Goal: Task Accomplishment & Management: Use online tool/utility

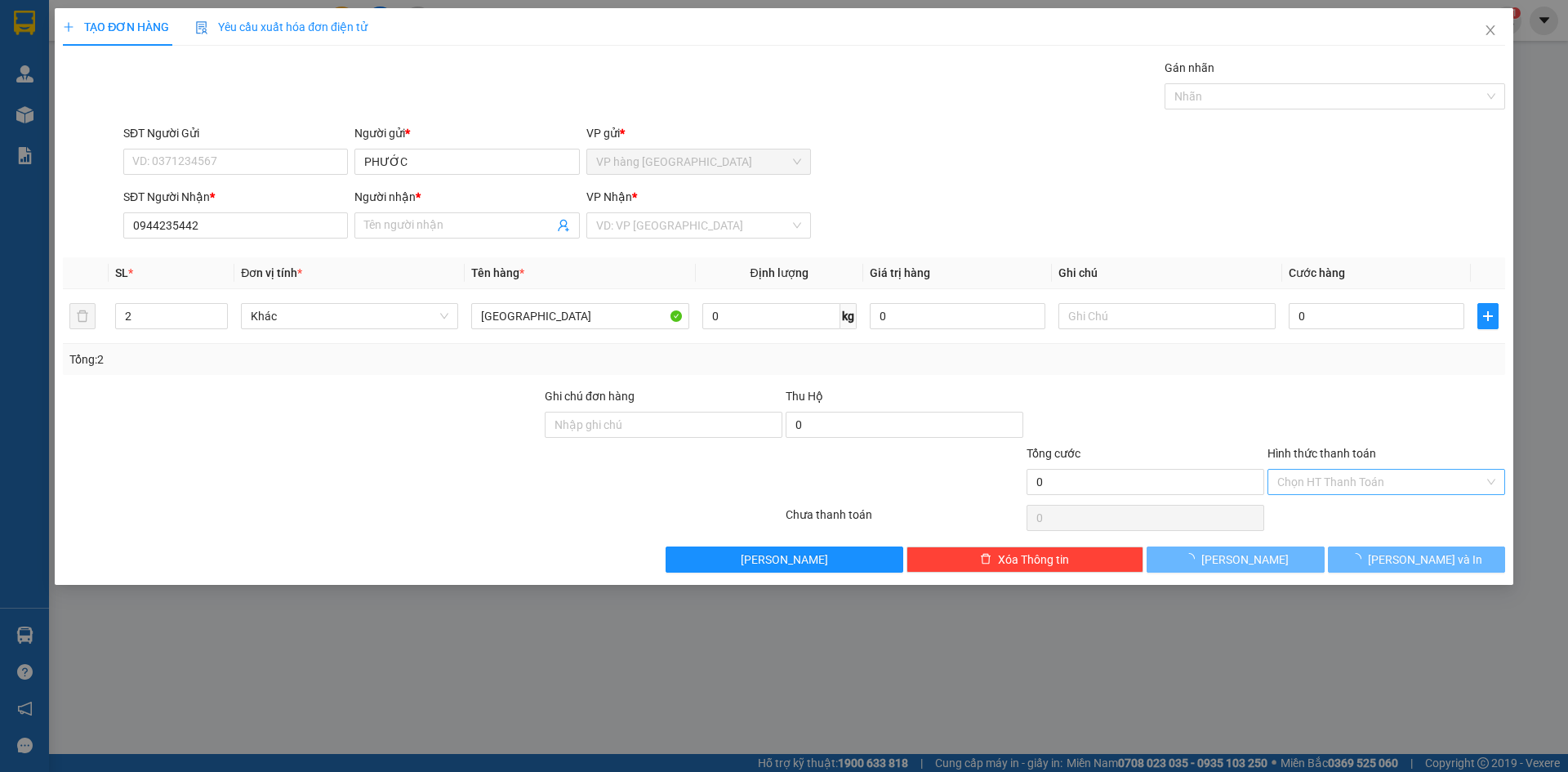
click at [1352, 475] on input "Hình thức thanh toán" at bounding box center [1381, 482] width 206 height 25
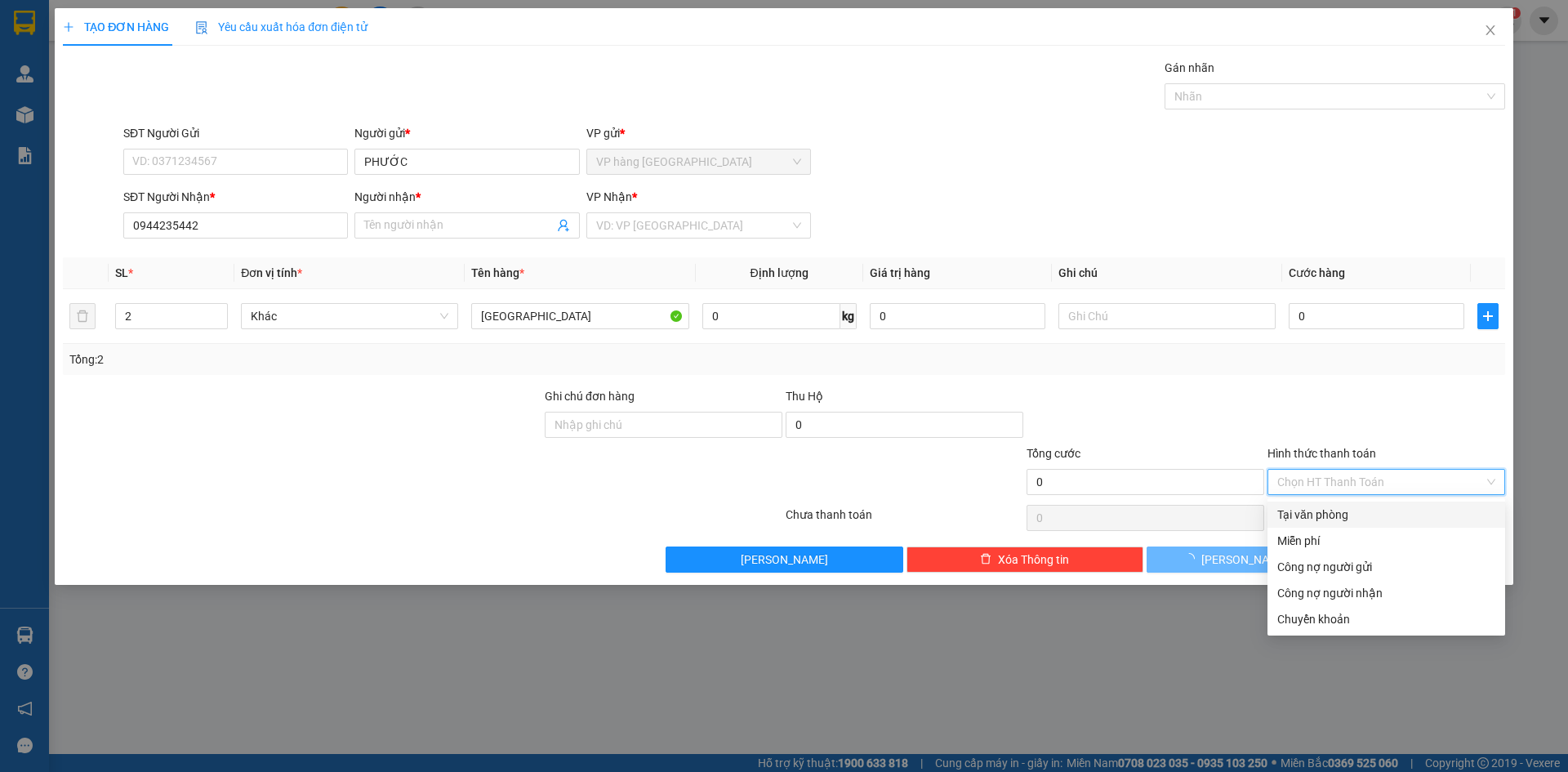
click at [1319, 417] on div at bounding box center [1386, 415] width 241 height 57
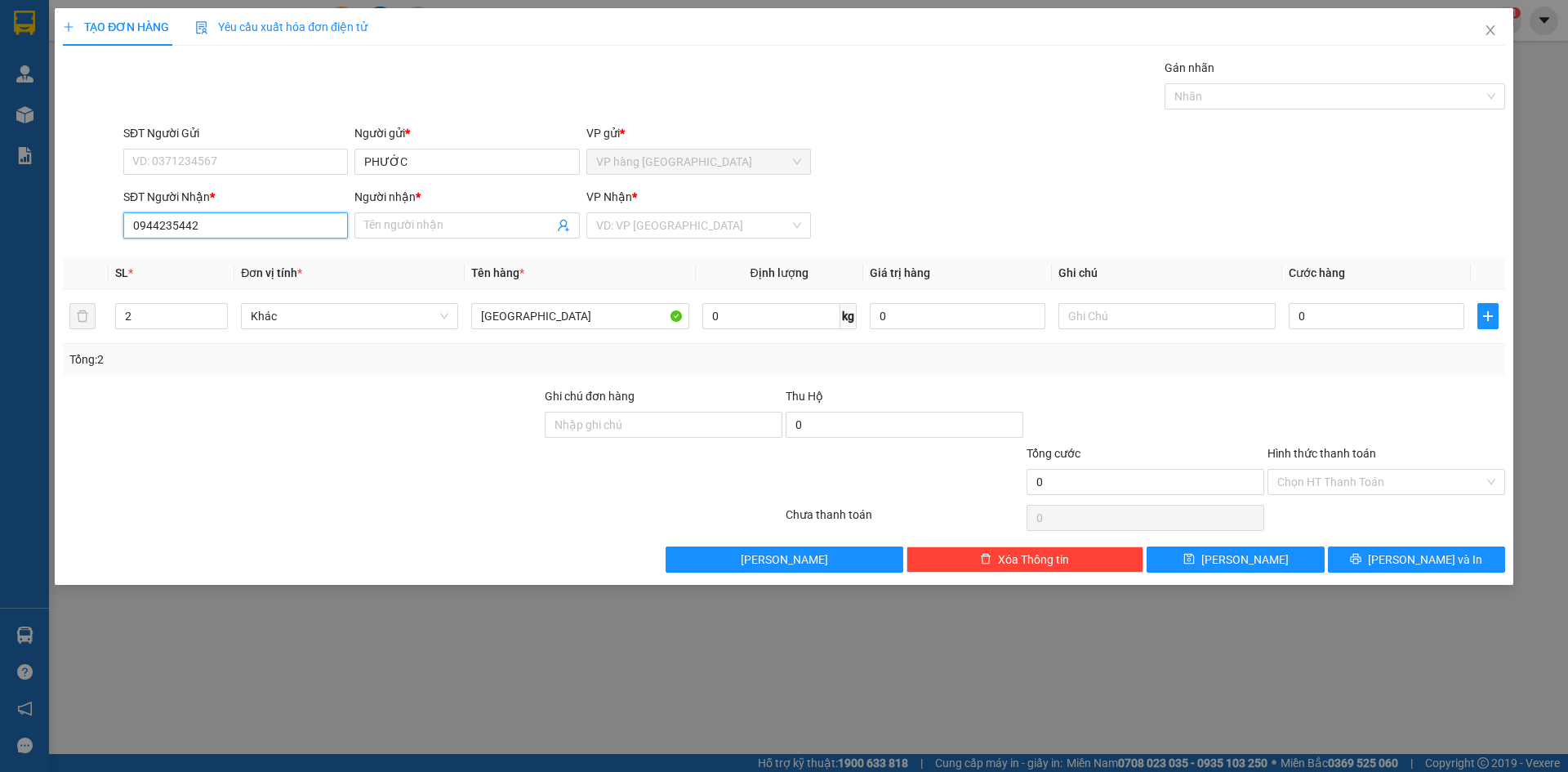
click at [255, 223] on input "0944235442" at bounding box center [235, 226] width 225 height 26
click at [227, 255] on div "0944235442 - MY" at bounding box center [235, 258] width 205 height 18
type input "MY"
click at [1407, 558] on span "[PERSON_NAME] và In" at bounding box center [1425, 559] width 115 height 18
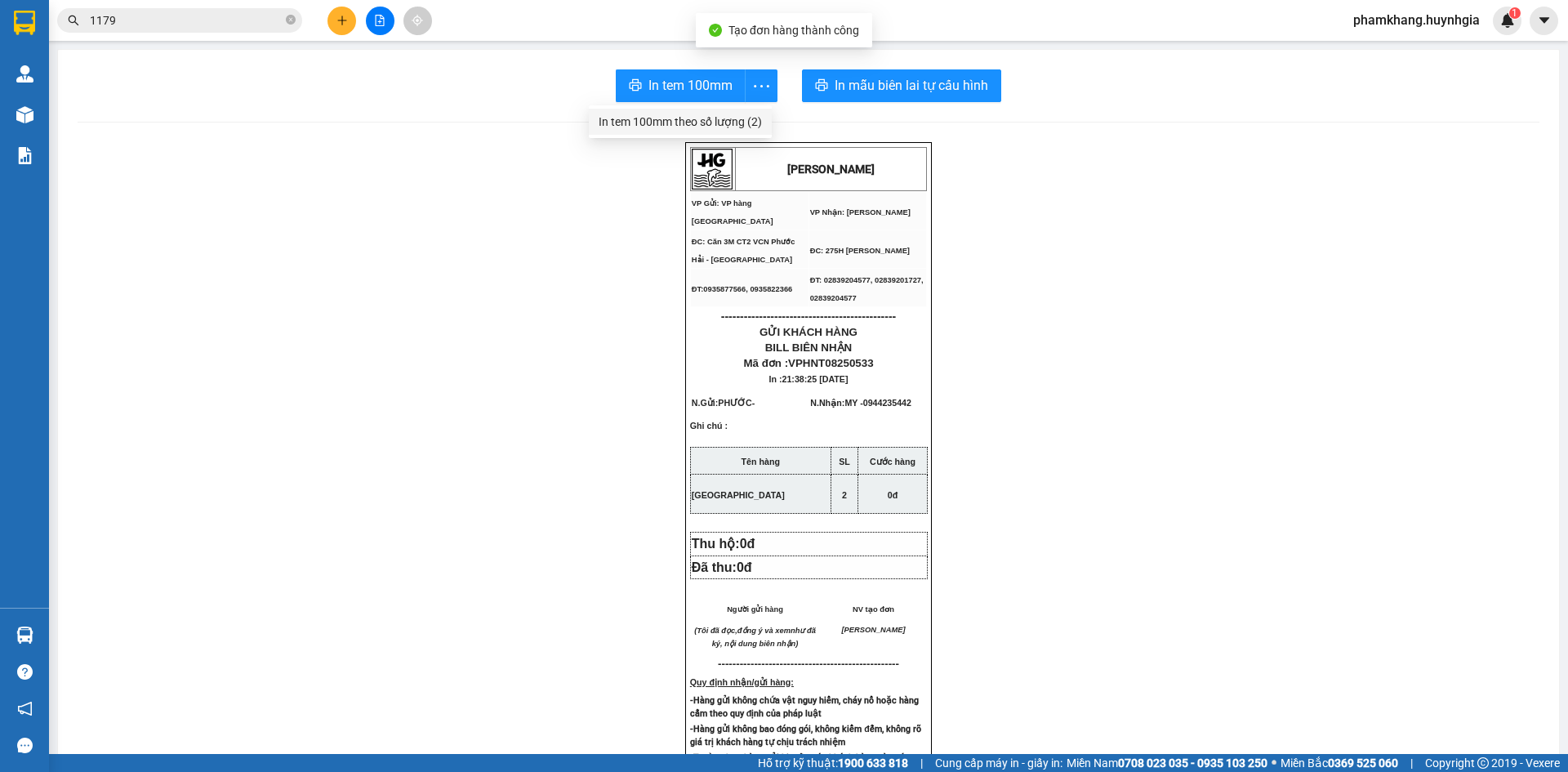
click at [755, 123] on div "In tem 100mm theo số lượng (2)" at bounding box center [680, 122] width 164 height 18
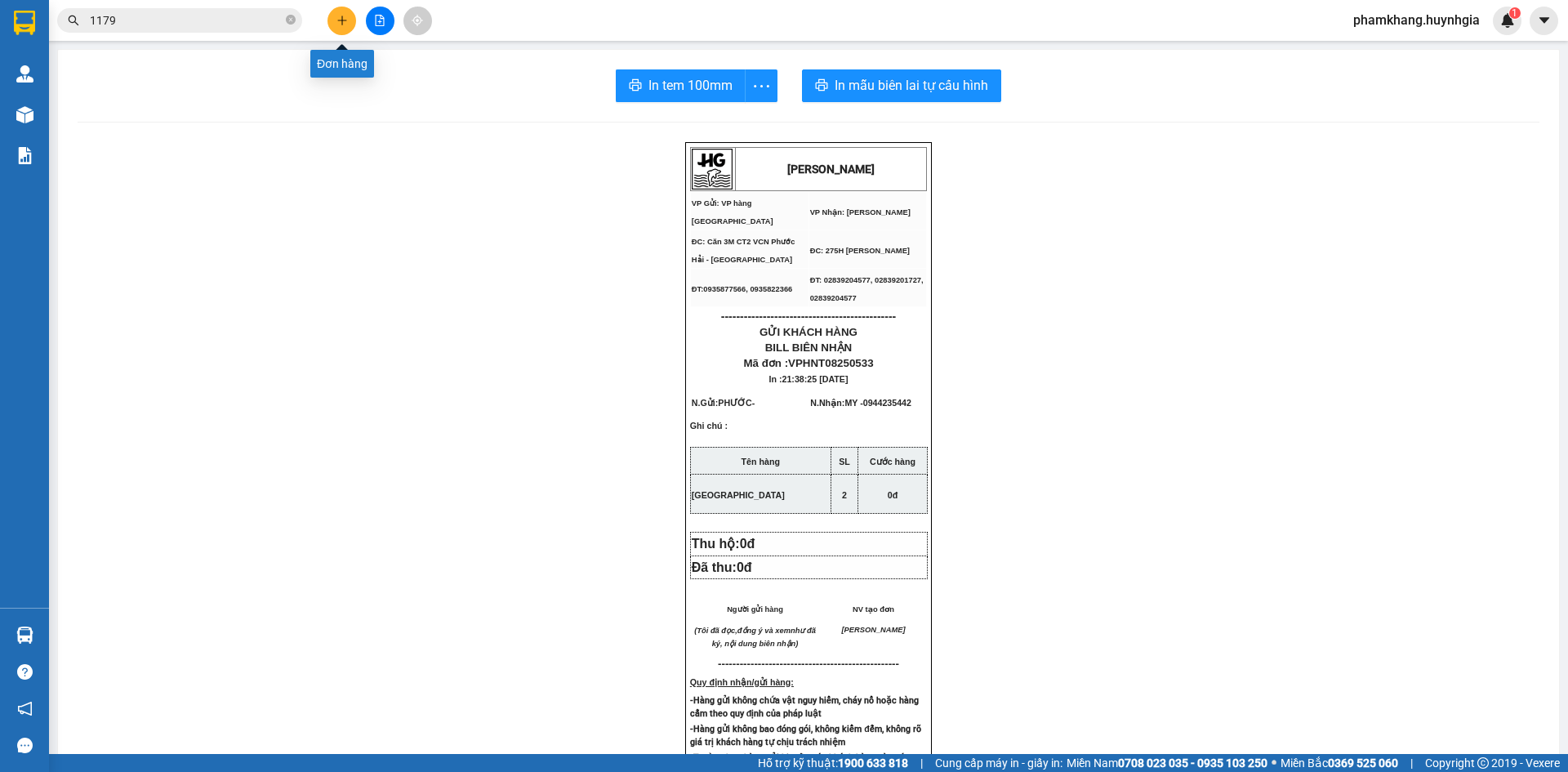
click at [340, 32] on button at bounding box center [341, 20] width 29 height 29
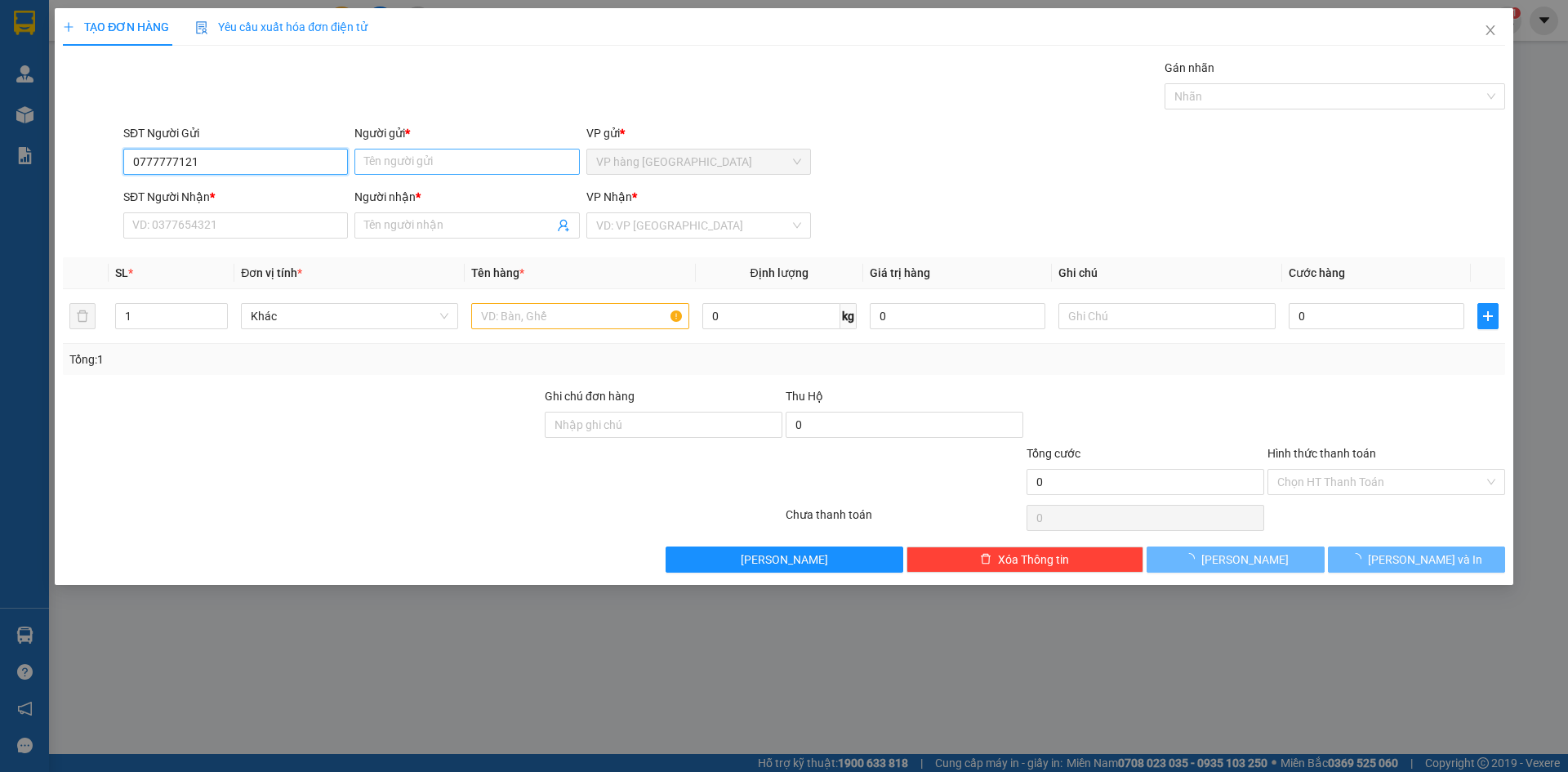
type input "0777777121"
click at [474, 165] on input "Người gửi *" at bounding box center [466, 162] width 225 height 26
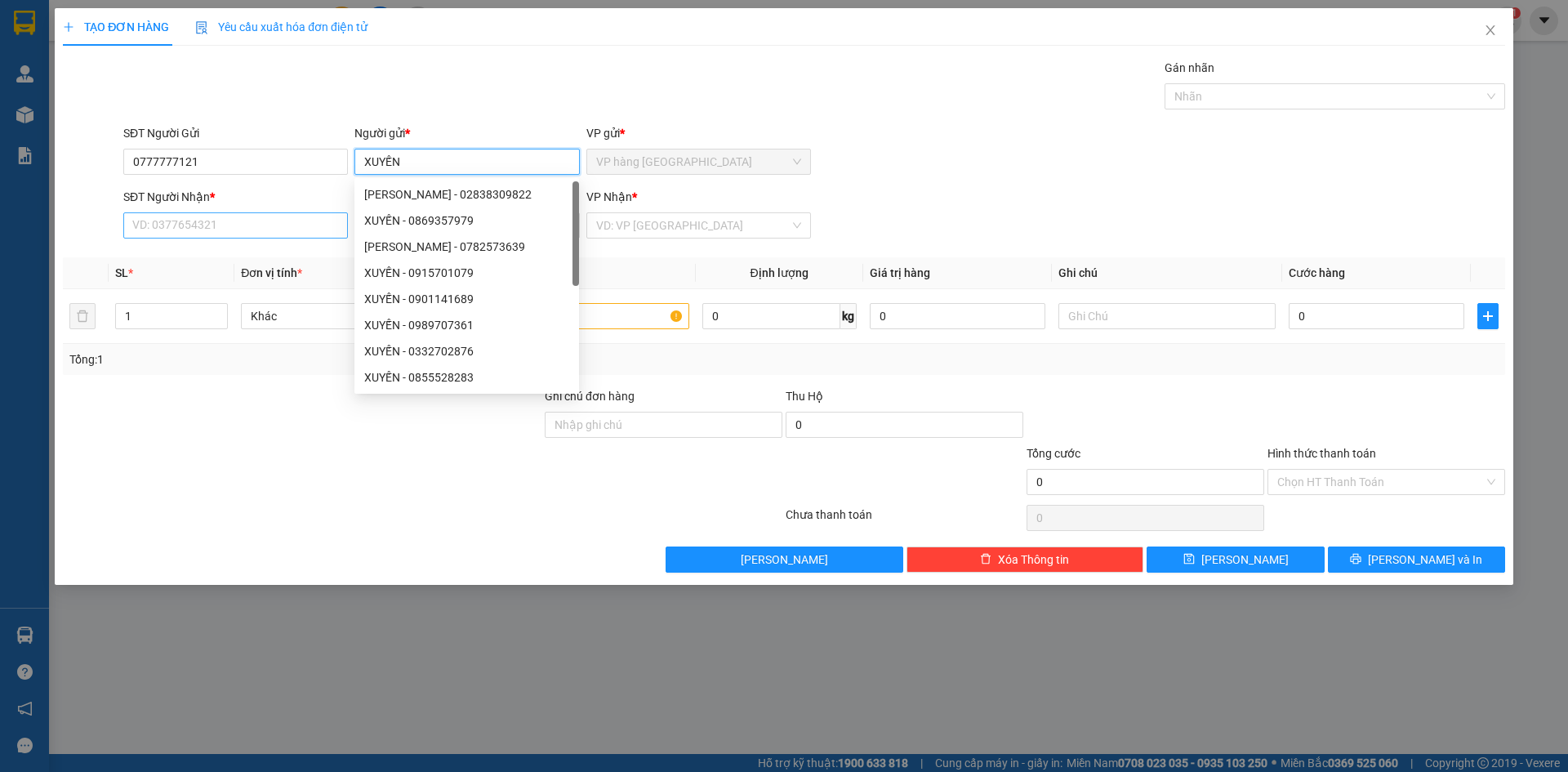
type input "XUYẾN"
click at [182, 224] on input "SĐT Người Nhận *" at bounding box center [235, 226] width 225 height 26
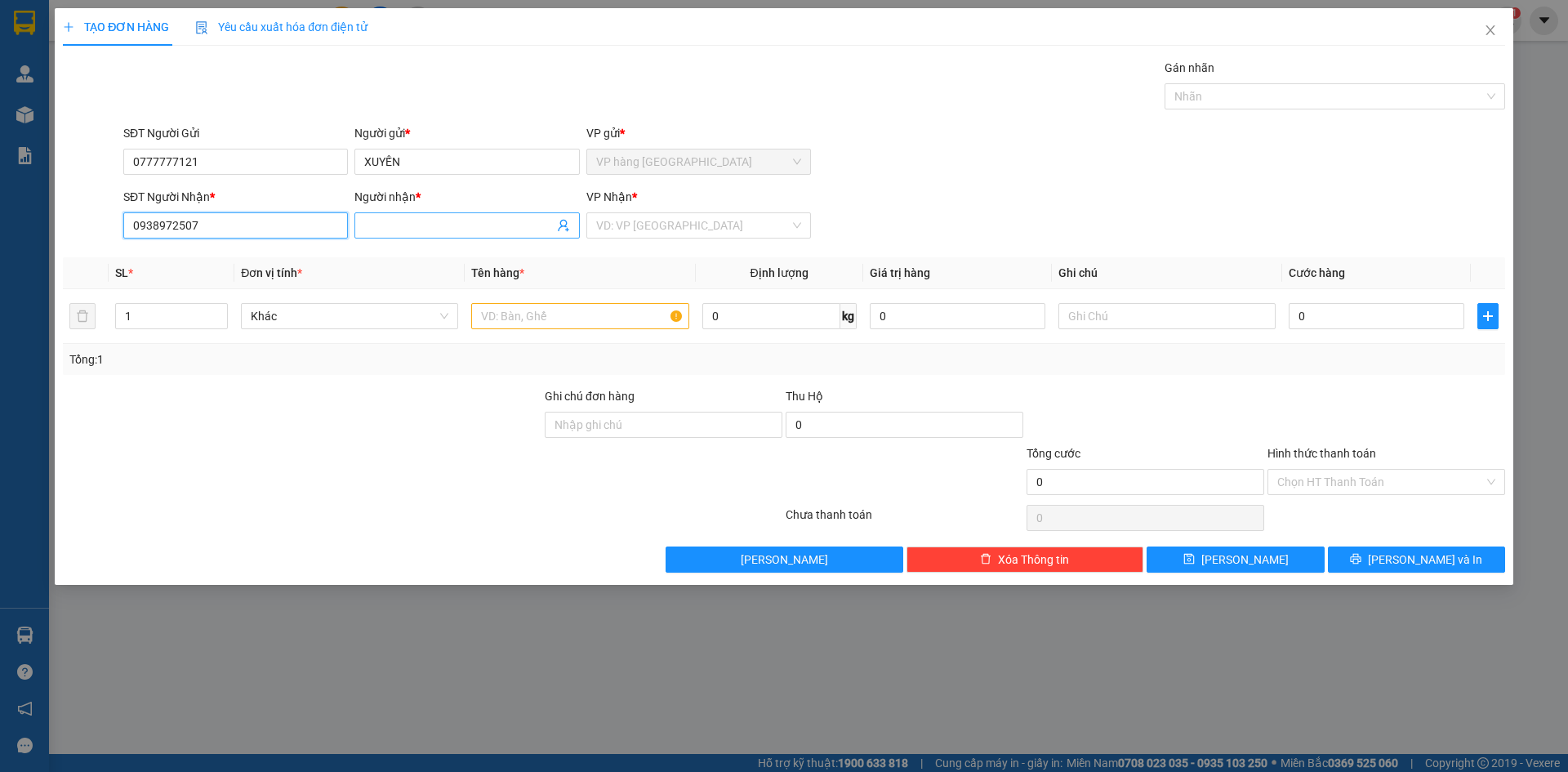
type input "0938972507"
click at [431, 235] on span at bounding box center [466, 226] width 225 height 26
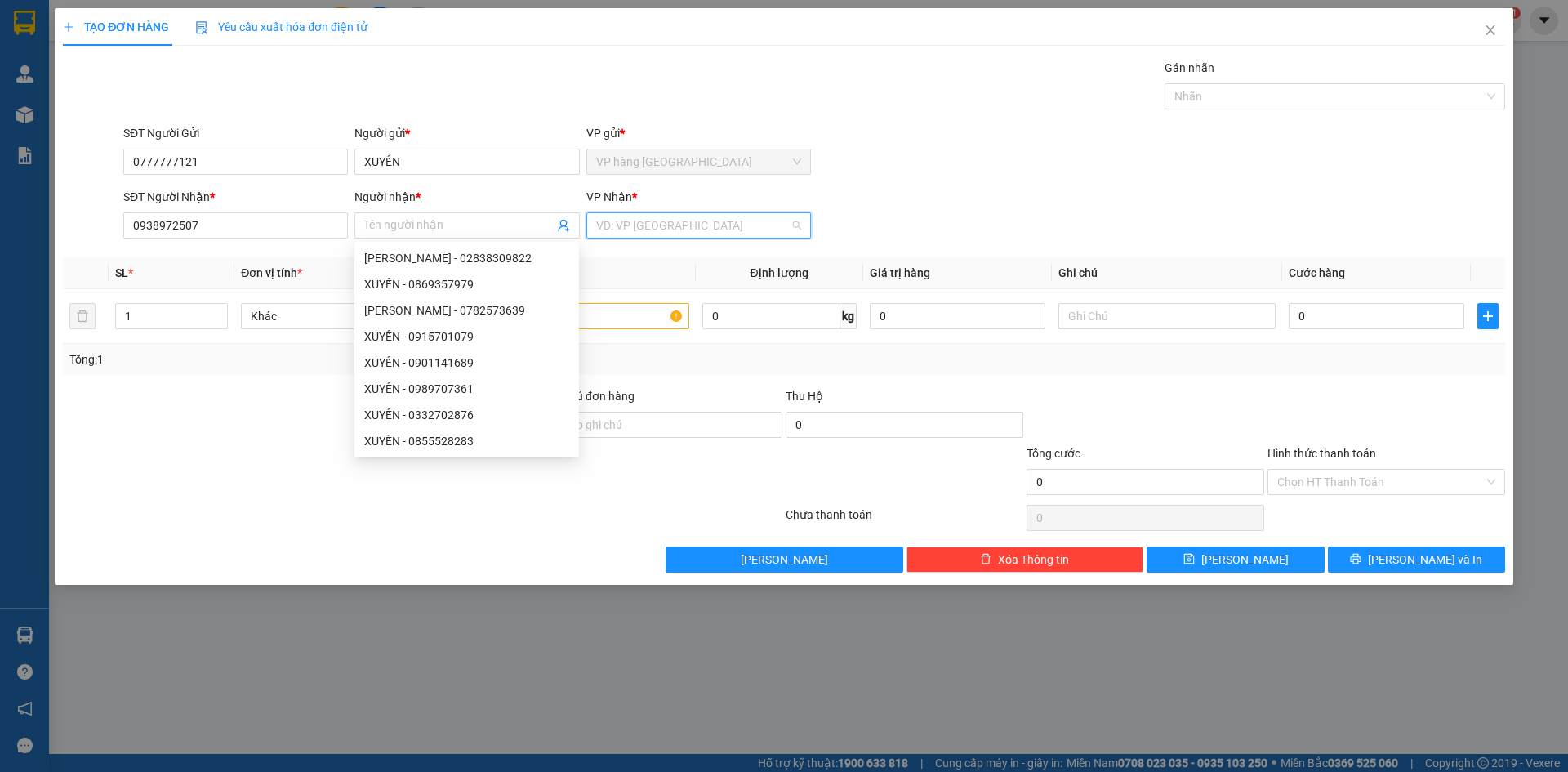
click at [708, 220] on input "search" at bounding box center [692, 226] width 193 height 25
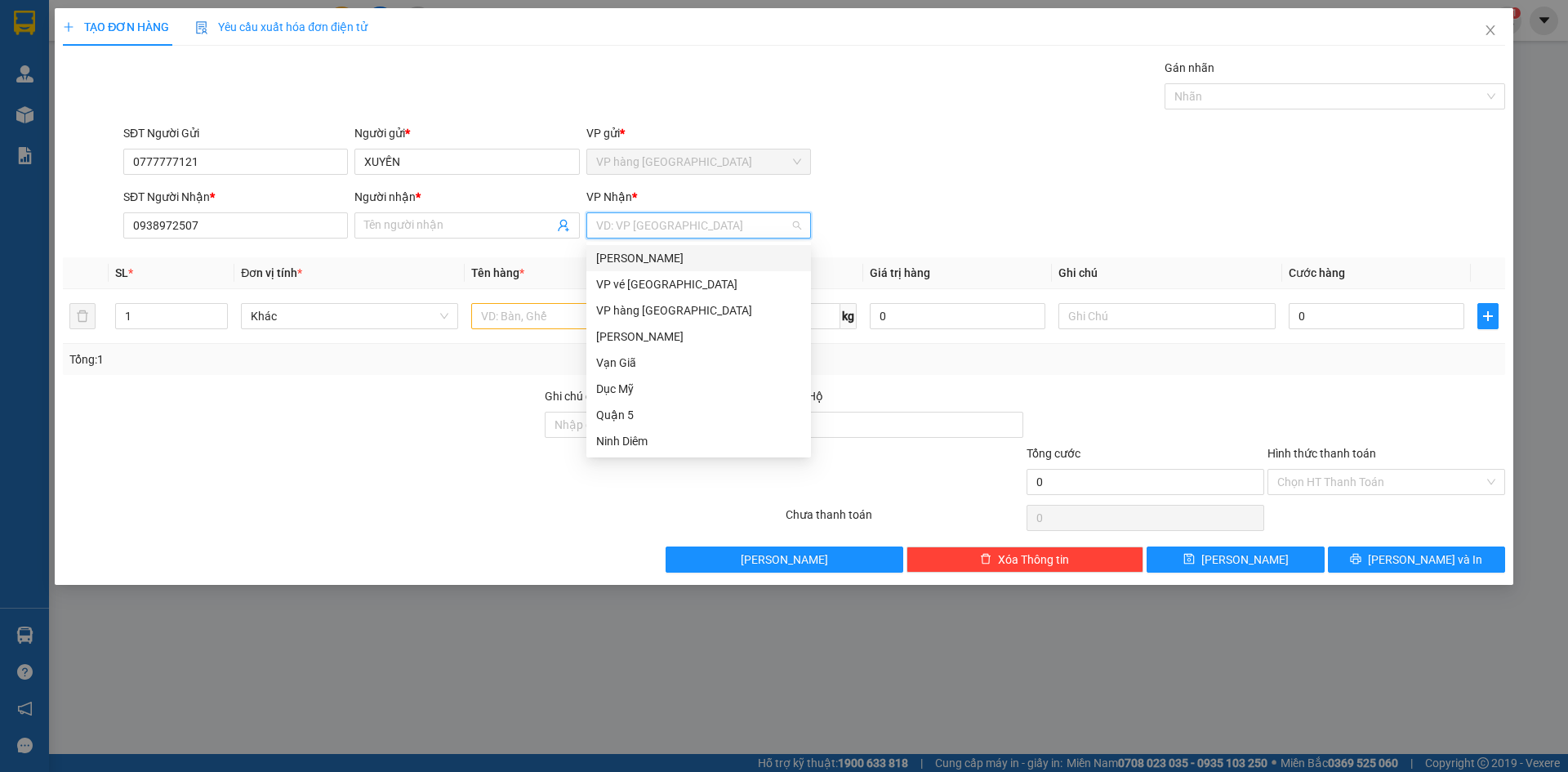
click at [642, 261] on div "[PERSON_NAME]" at bounding box center [698, 258] width 205 height 18
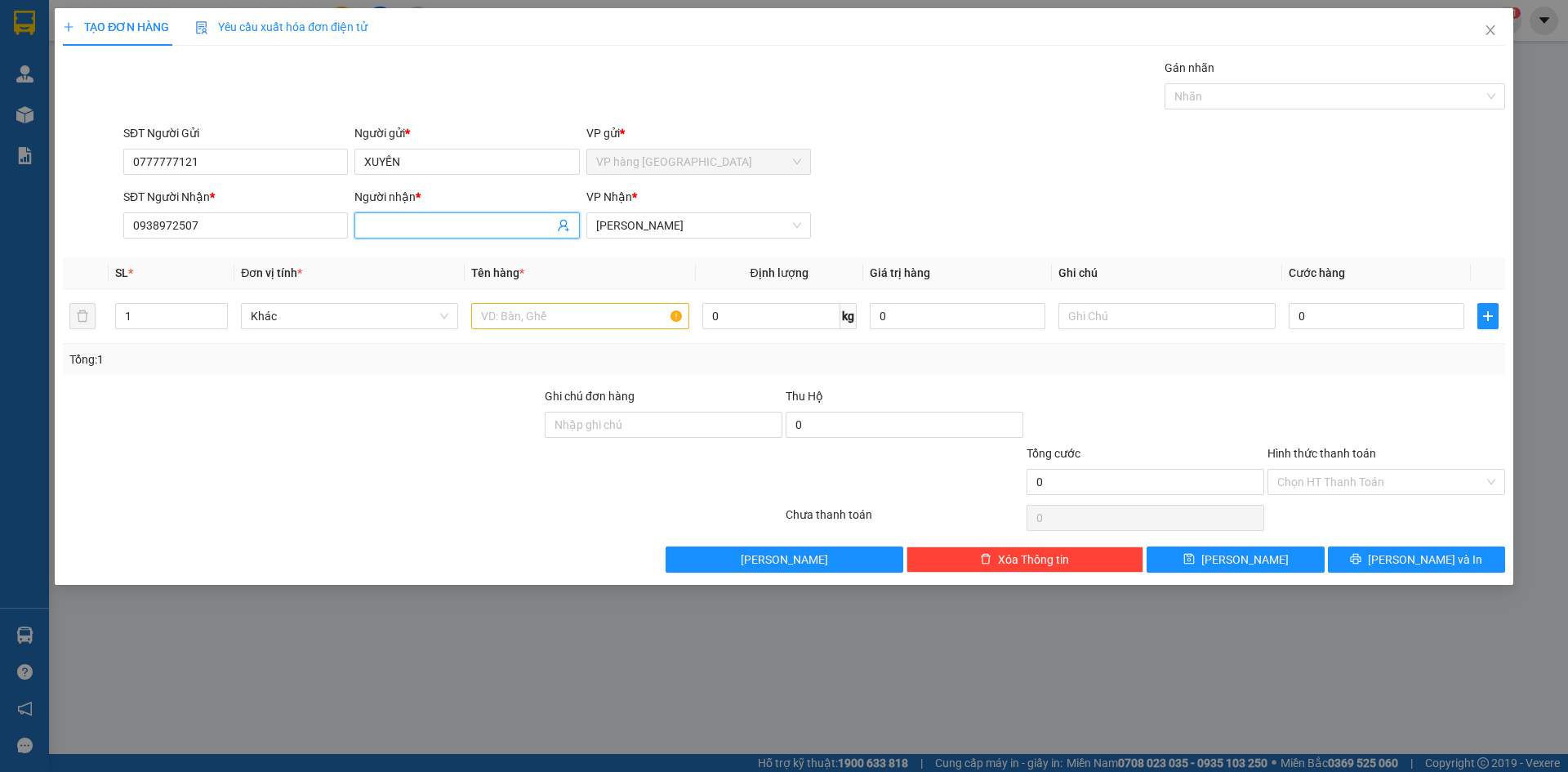
click at [430, 223] on input "Người nhận *" at bounding box center [458, 225] width 189 height 18
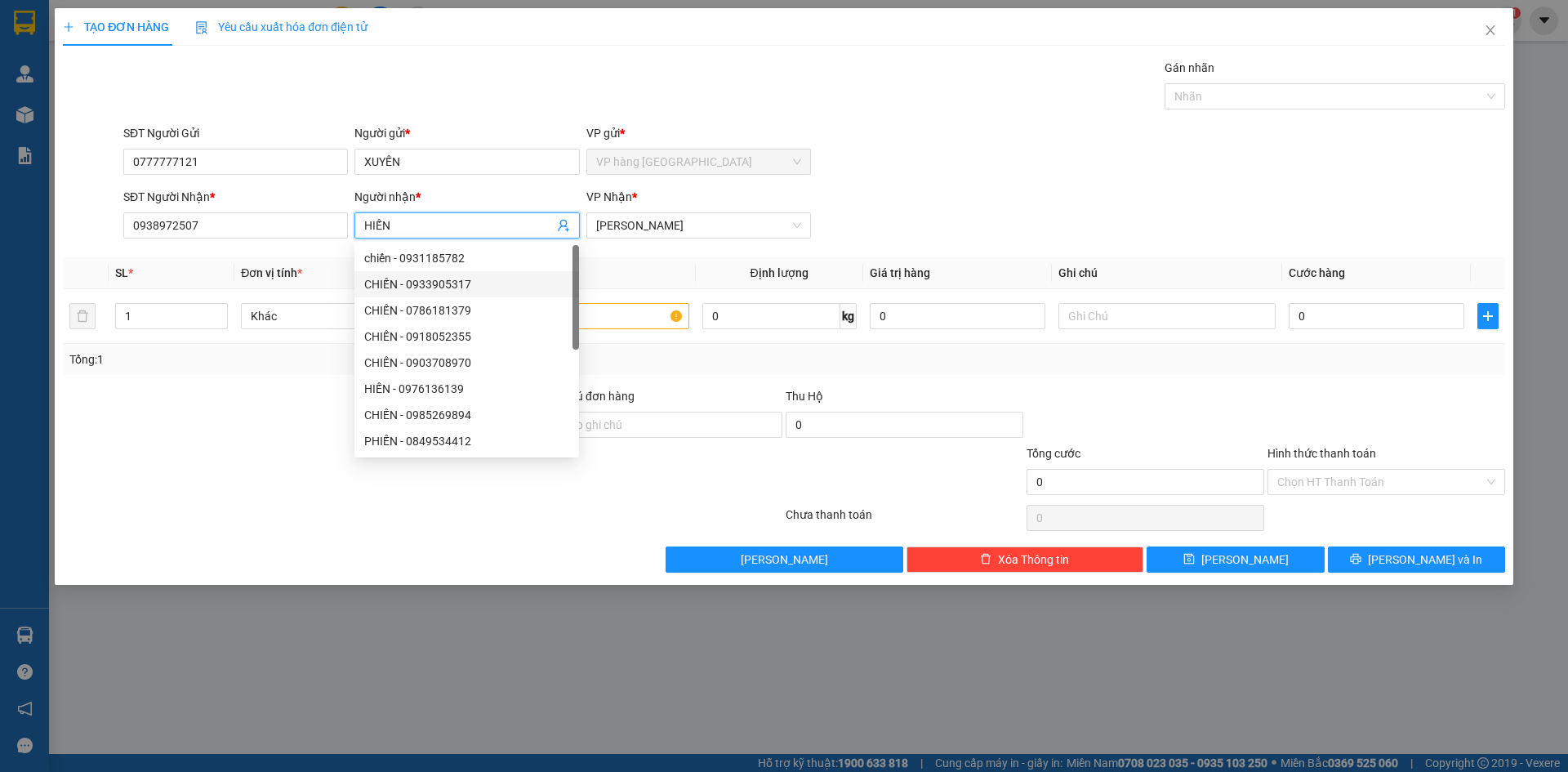
type input "HIẾN"
click at [948, 182] on form "SĐT Người Gửi 0777777121 Người gửi * XUYẾN VP gửi * VP hàng [GEOGRAPHIC_DATA] S…" at bounding box center [784, 185] width 1442 height 121
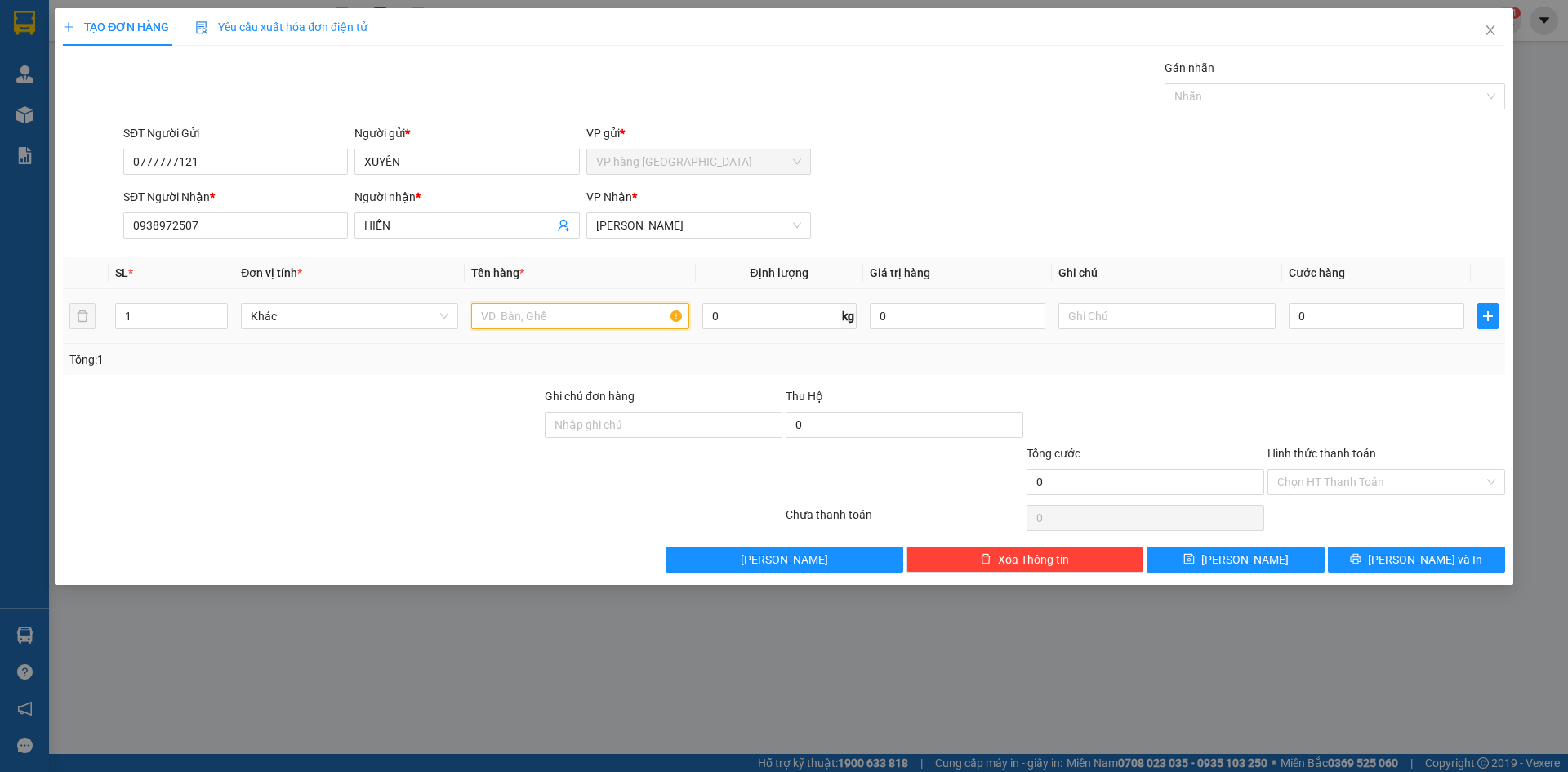
click at [610, 317] on input "text" at bounding box center [580, 316] width 217 height 26
type input "THÙNG XỐP"
click at [1322, 319] on input "0" at bounding box center [1376, 316] width 176 height 26
type input "4"
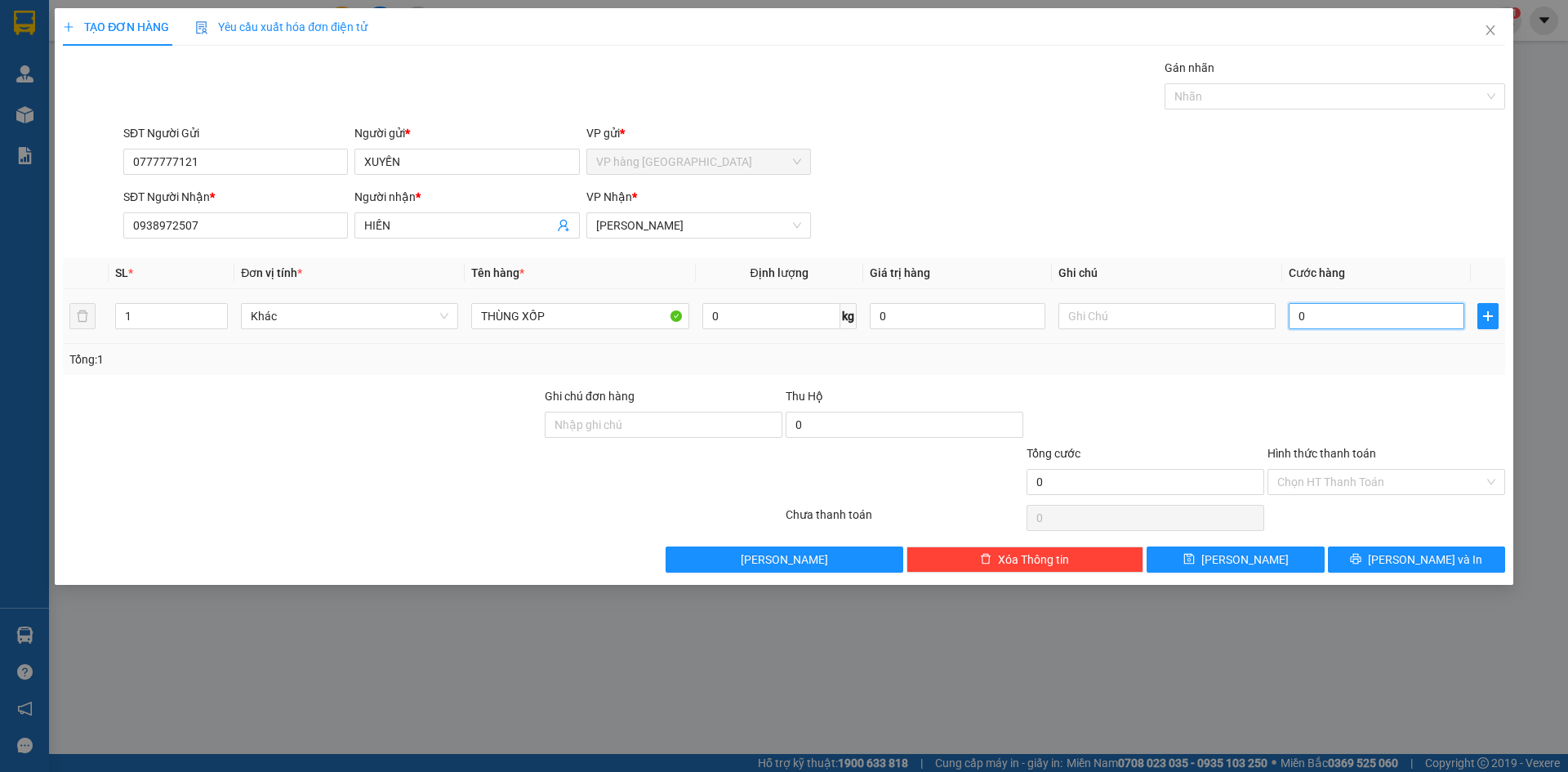
type input "4"
type input "40"
type input "40.000"
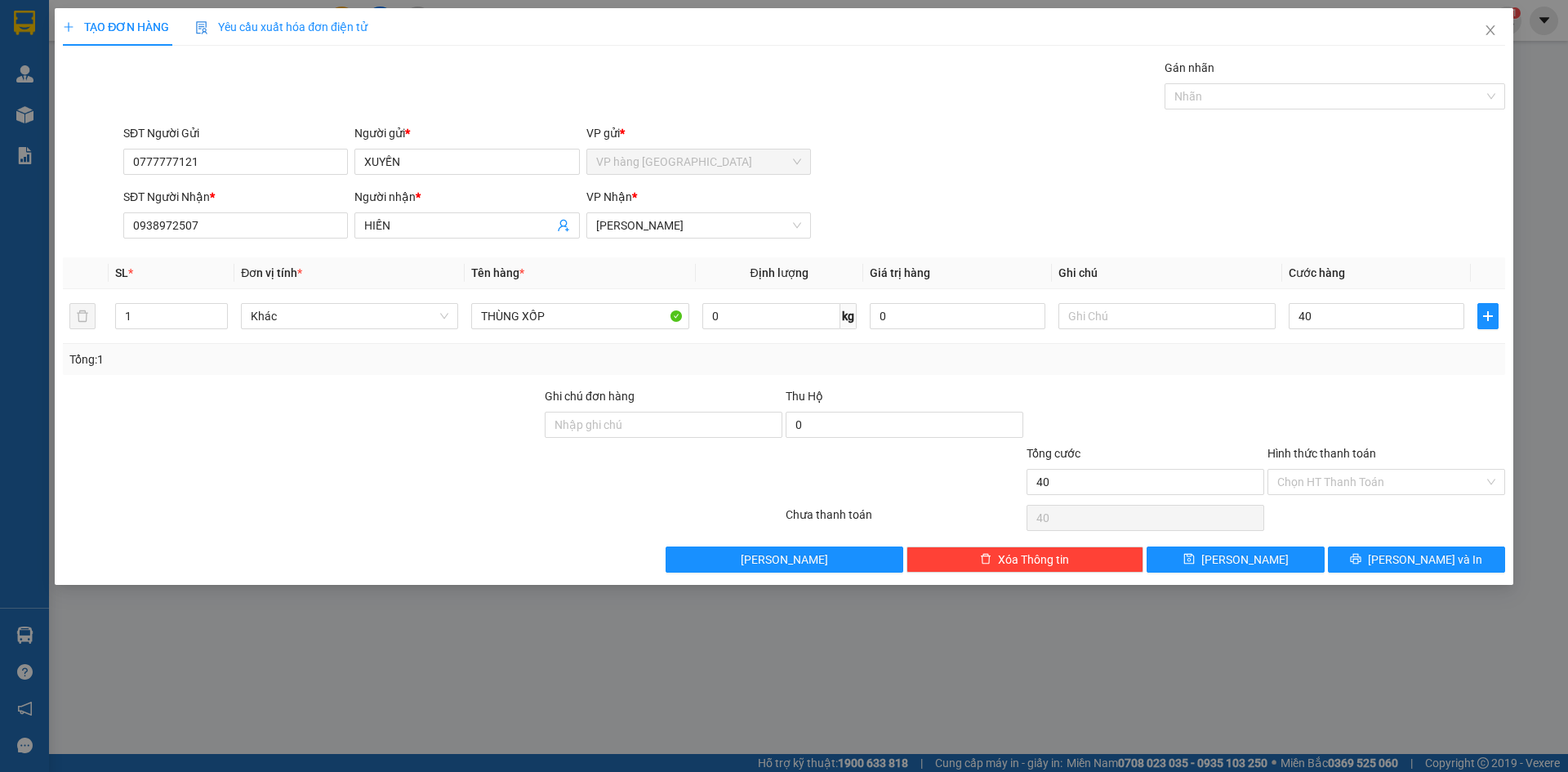
type input "40.000"
click at [1323, 416] on div at bounding box center [1386, 415] width 241 height 57
click at [1329, 485] on input "Hình thức thanh toán" at bounding box center [1381, 482] width 206 height 25
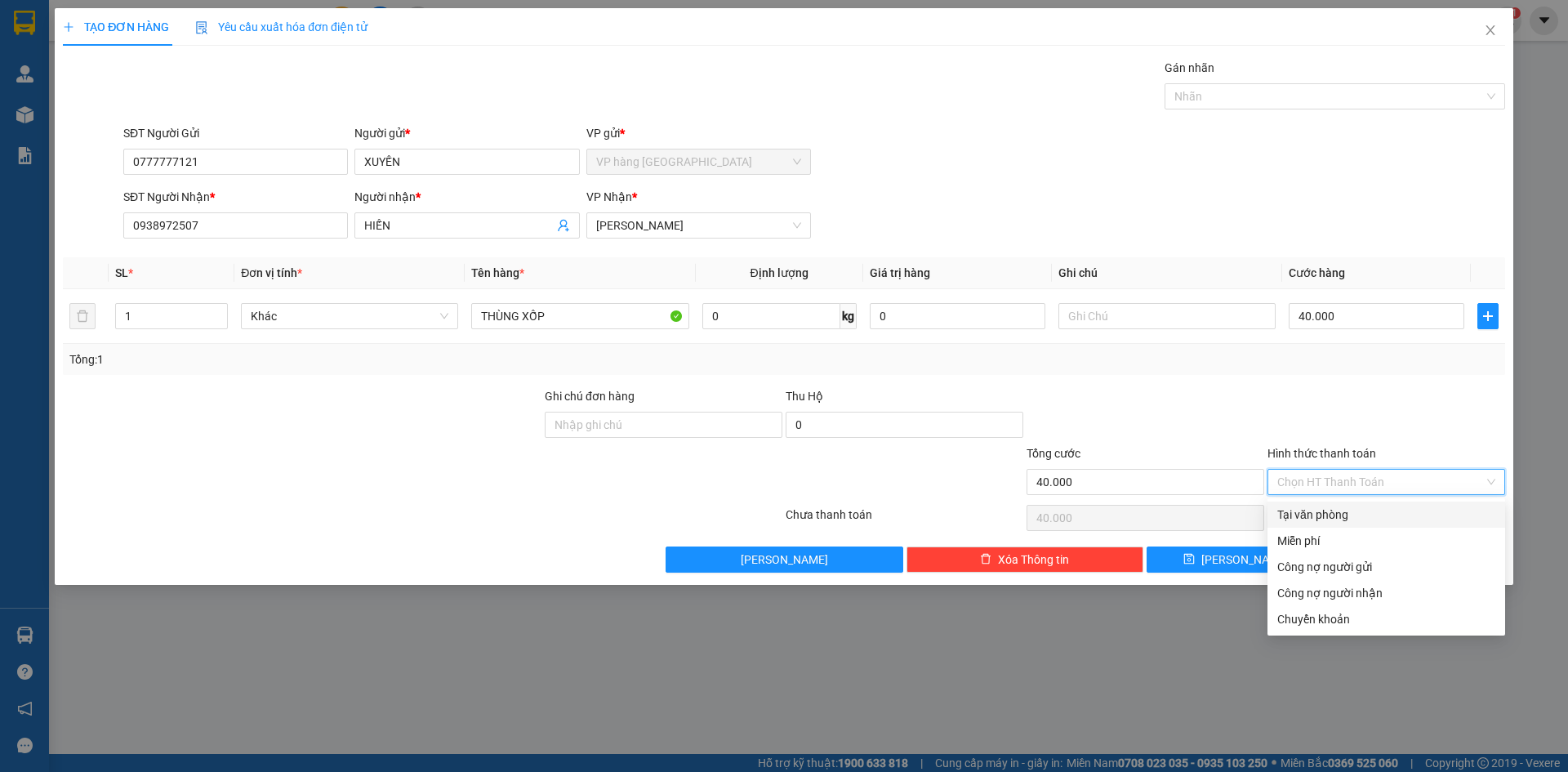
click at [1333, 509] on div "Tại văn phòng" at bounding box center [1386, 515] width 218 height 18
type input "0"
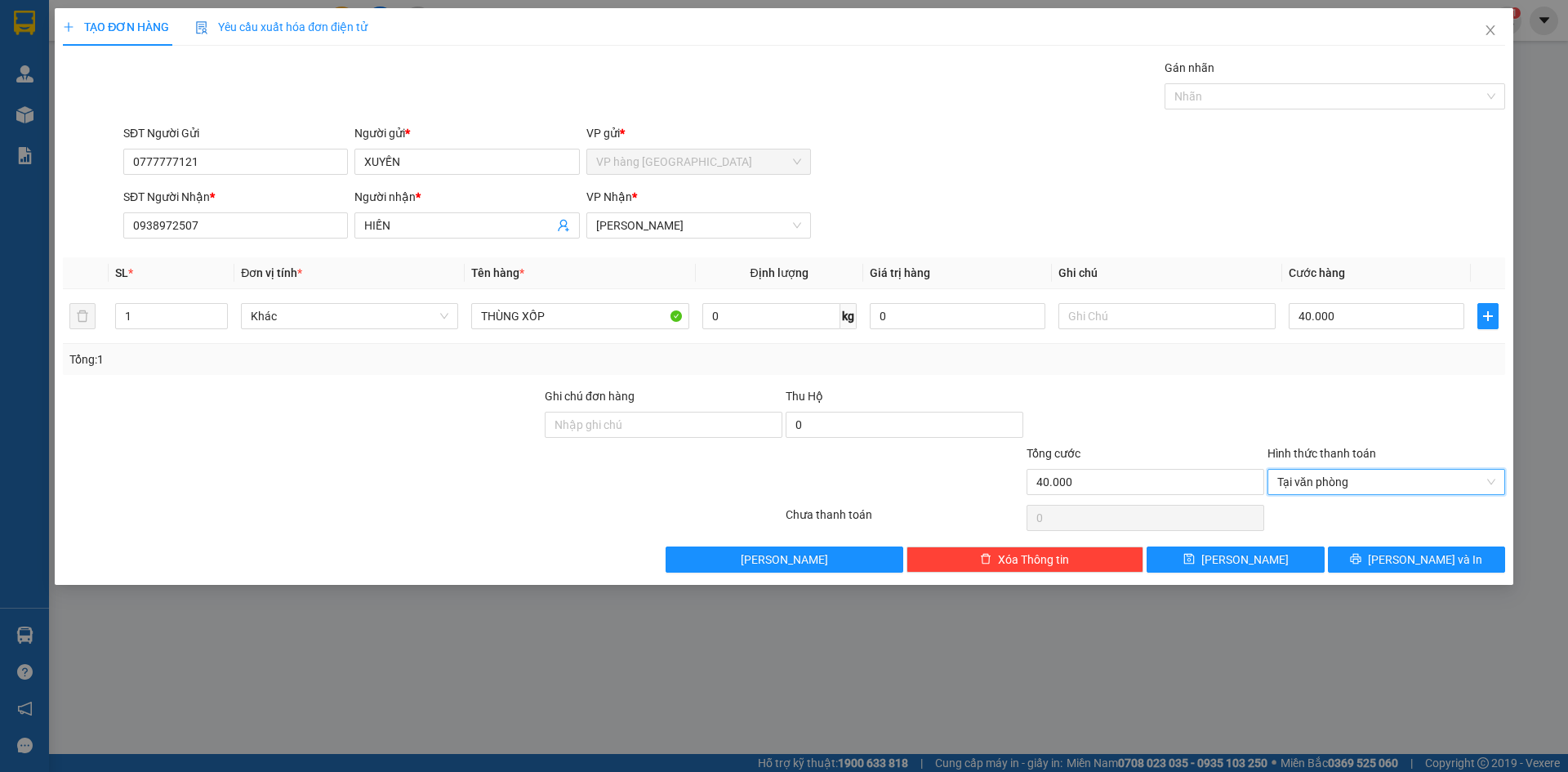
click at [1215, 418] on div at bounding box center [1144, 415] width 241 height 57
click at [1362, 558] on icon "printer" at bounding box center [1355, 558] width 11 height 11
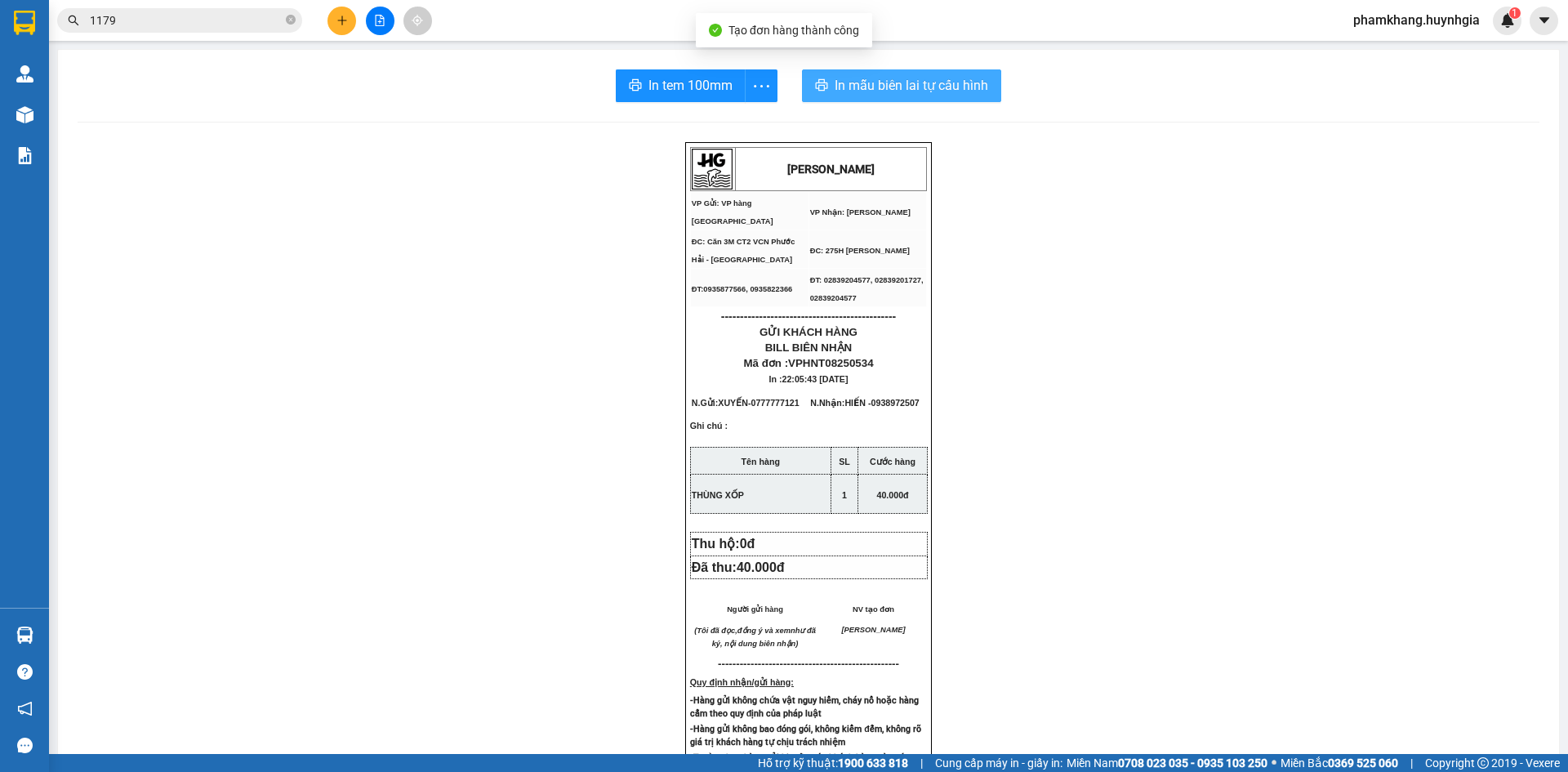
click at [930, 82] on span "In mẫu biên lai tự cấu hình" at bounding box center [911, 85] width 153 height 20
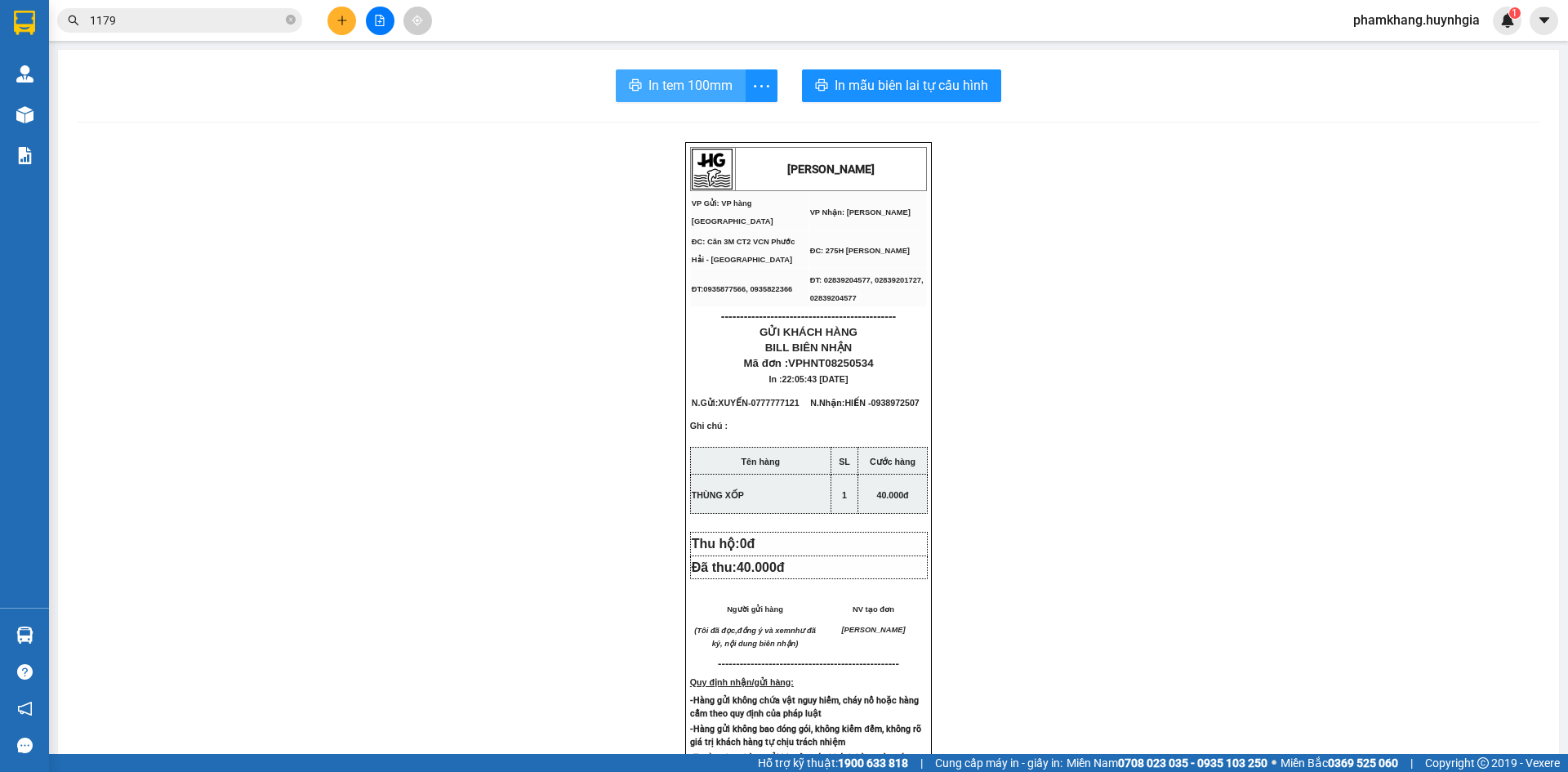
click at [690, 86] on span "In tem 100mm" at bounding box center [690, 85] width 84 height 20
click at [338, 21] on icon "plus" at bounding box center [342, 20] width 11 height 11
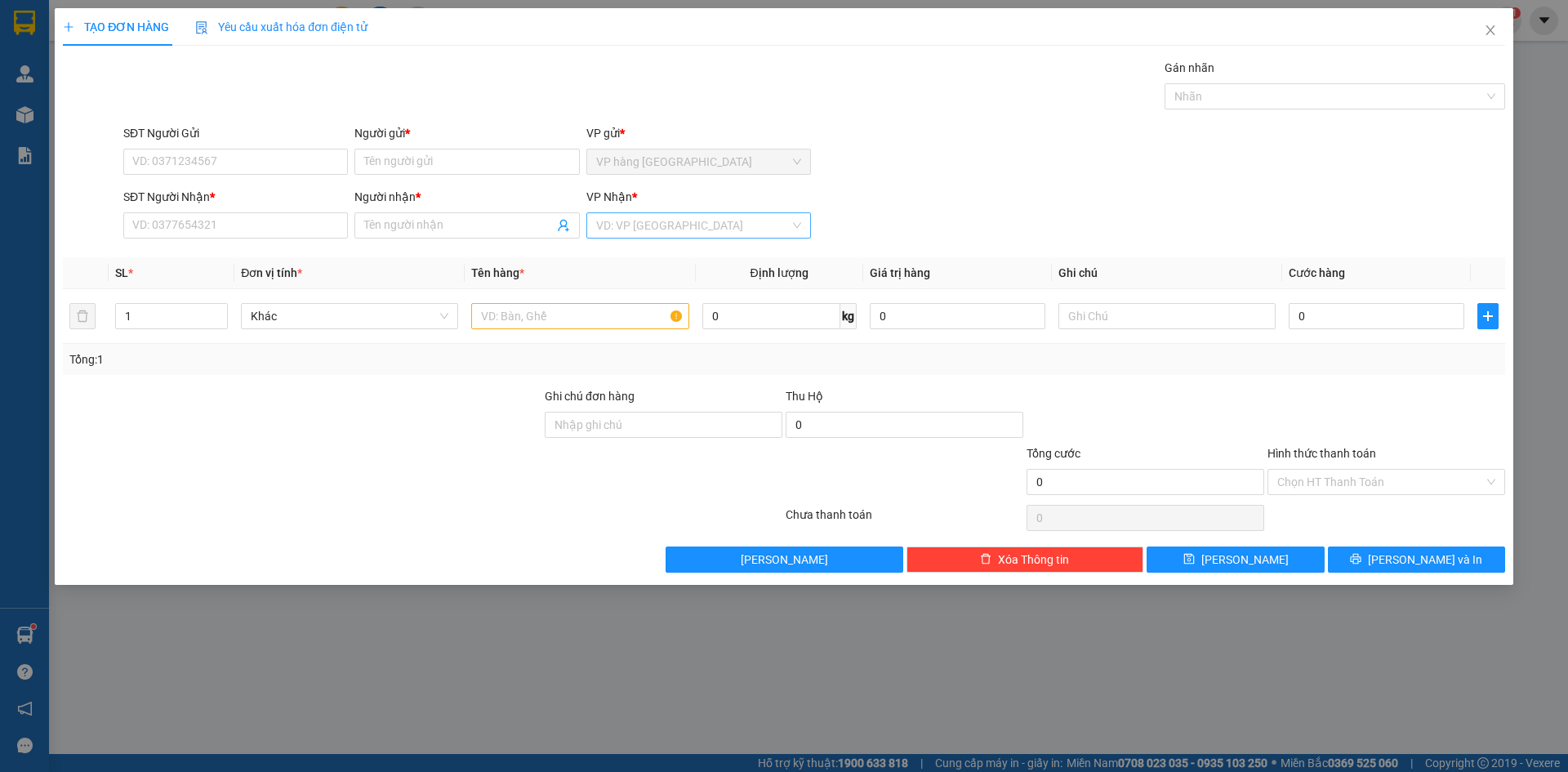
click at [644, 237] on input "search" at bounding box center [692, 226] width 193 height 25
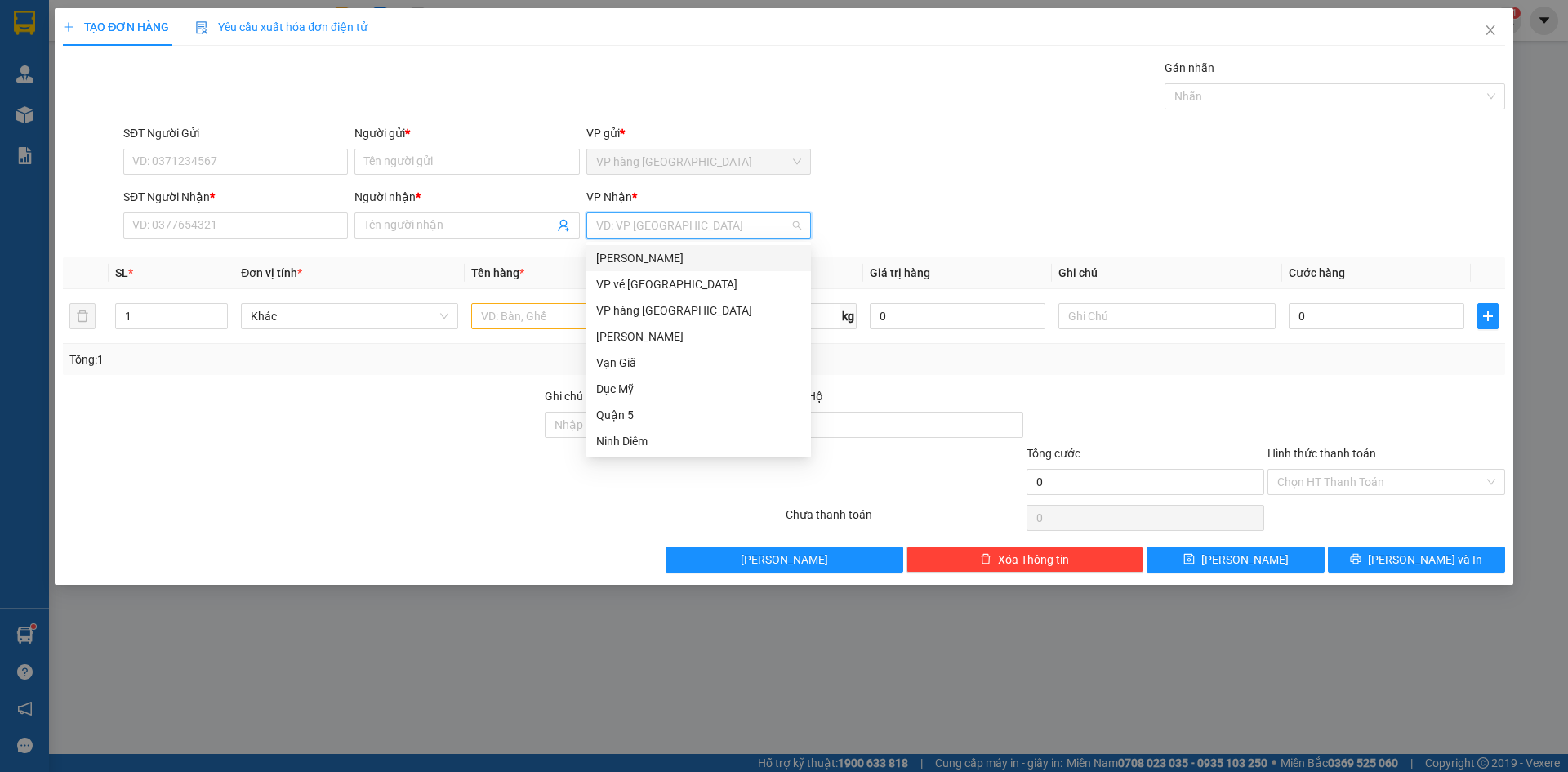
click at [779, 224] on input "search" at bounding box center [692, 226] width 193 height 25
click at [730, 256] on div "[PERSON_NAME]" at bounding box center [698, 258] width 205 height 18
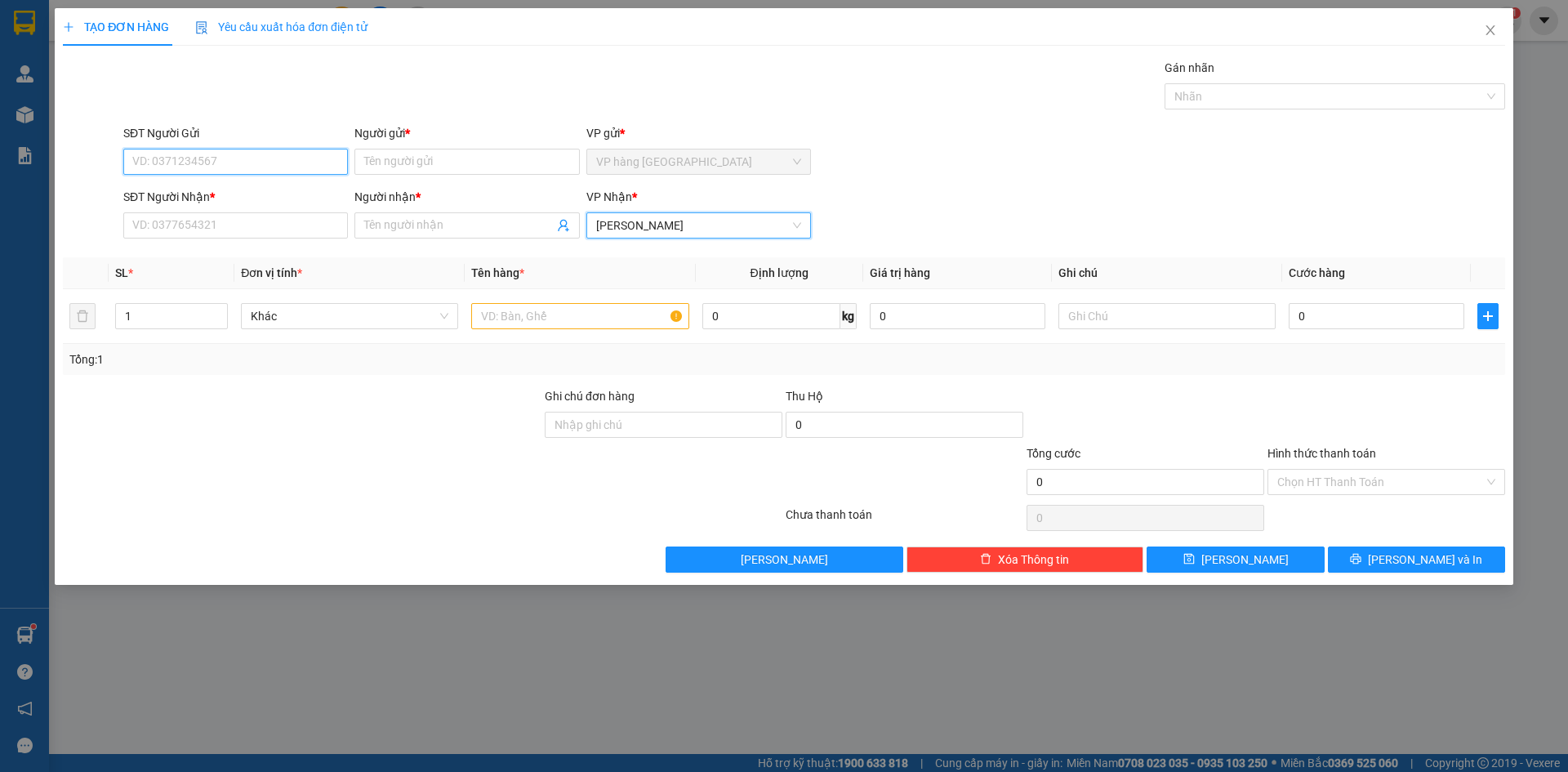
click at [286, 165] on input "SĐT Người Gửi" at bounding box center [235, 162] width 225 height 26
type input "0979922189"
type input "MƠ"
type input "0901662626"
type input "TÂM"
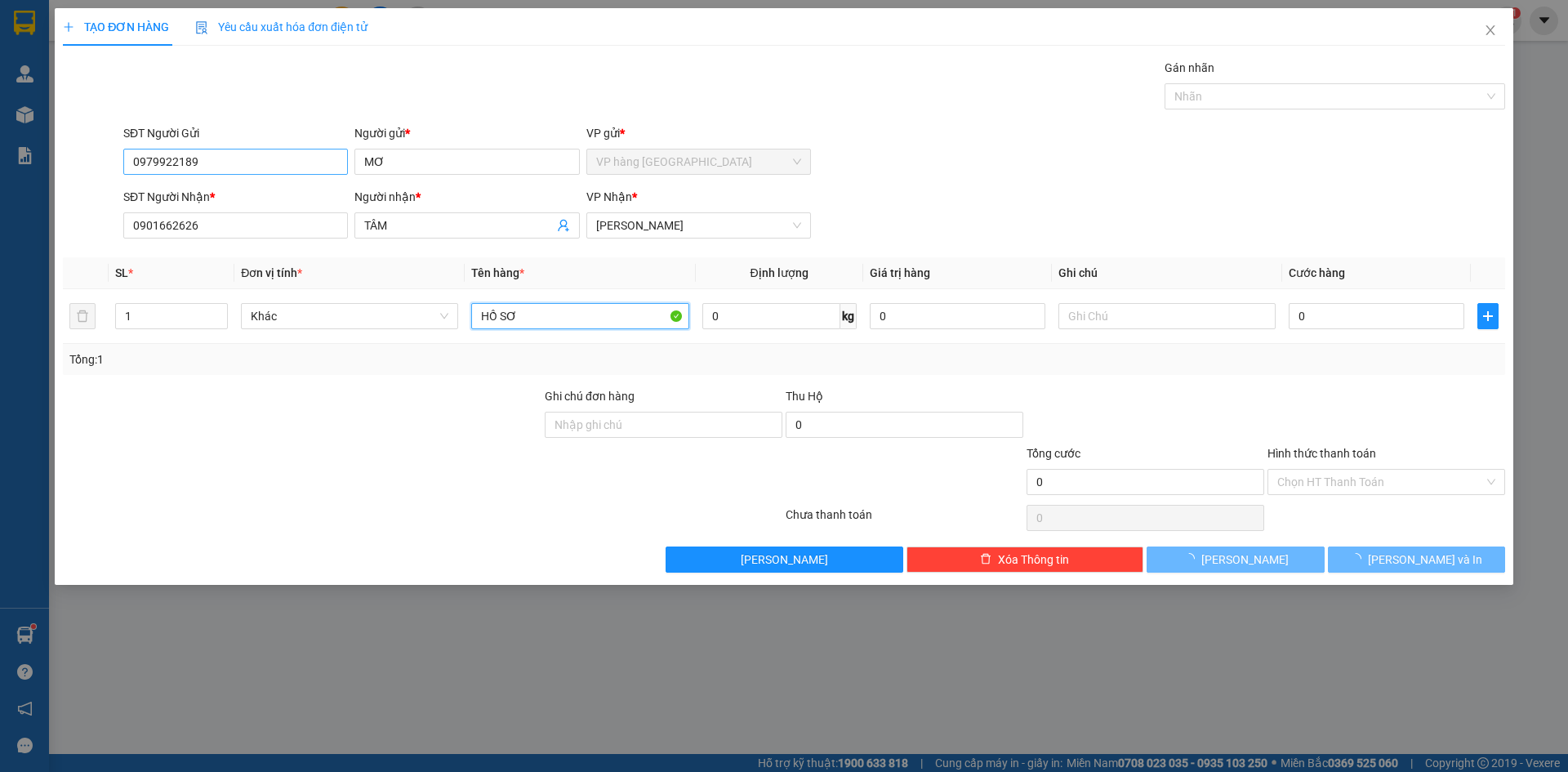
type input "HỒ SƠ"
type input "2"
type input "20"
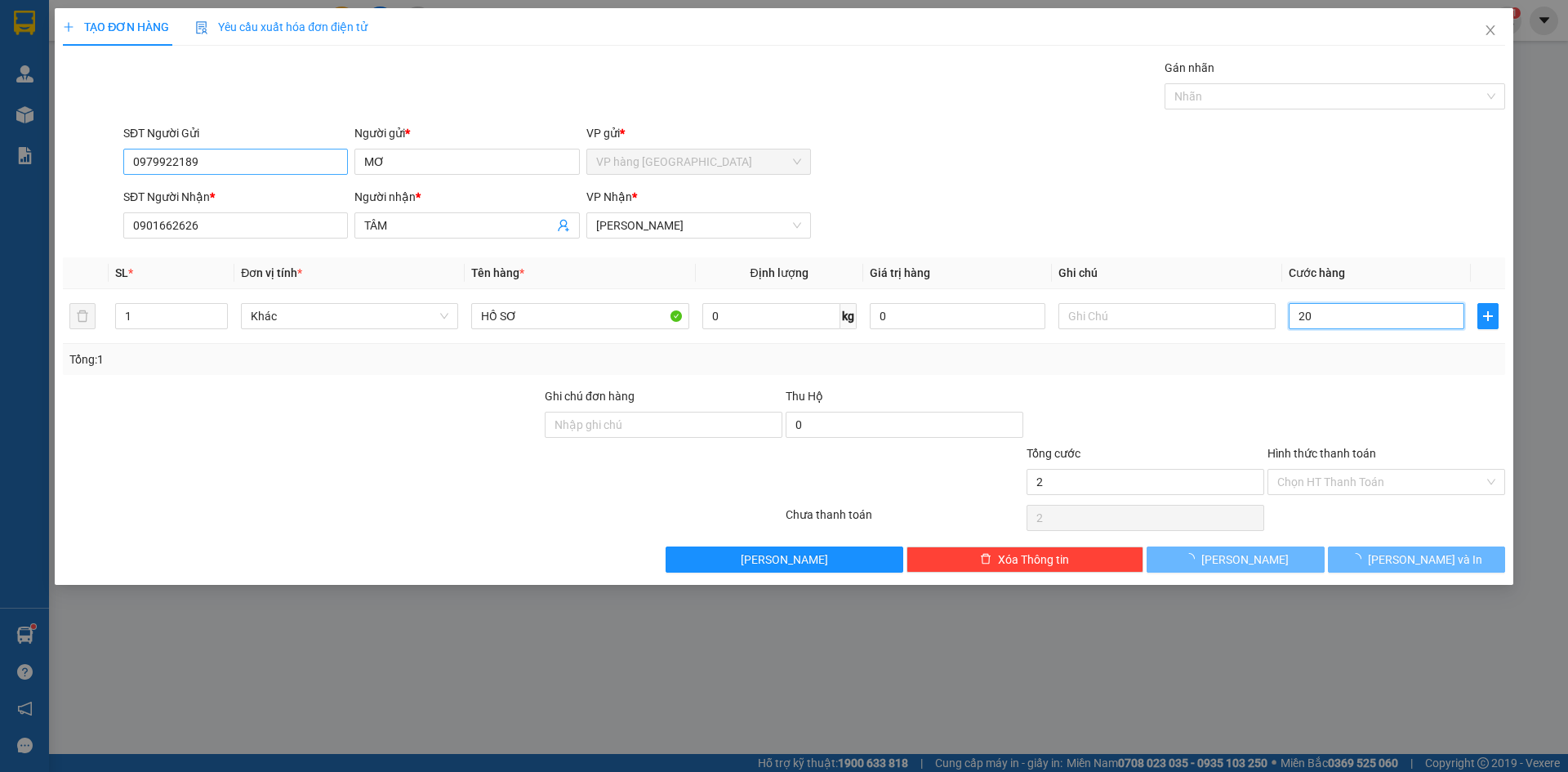
type input "20"
type input "20.000"
click at [1344, 486] on input "Hình thức thanh toán" at bounding box center [1381, 482] width 206 height 25
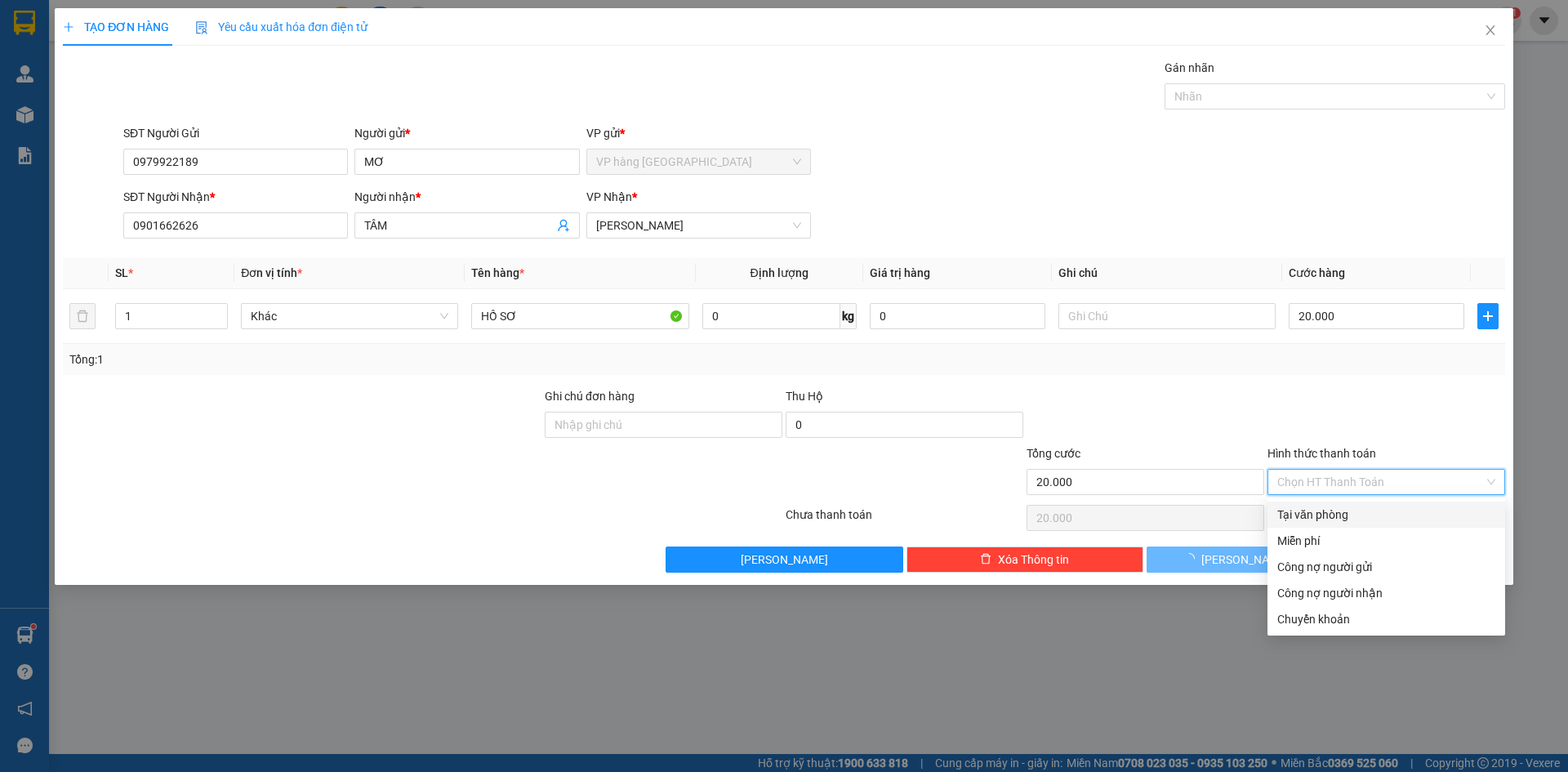
click at [1334, 523] on div "Tại văn phòng" at bounding box center [1387, 515] width 238 height 26
type input "0"
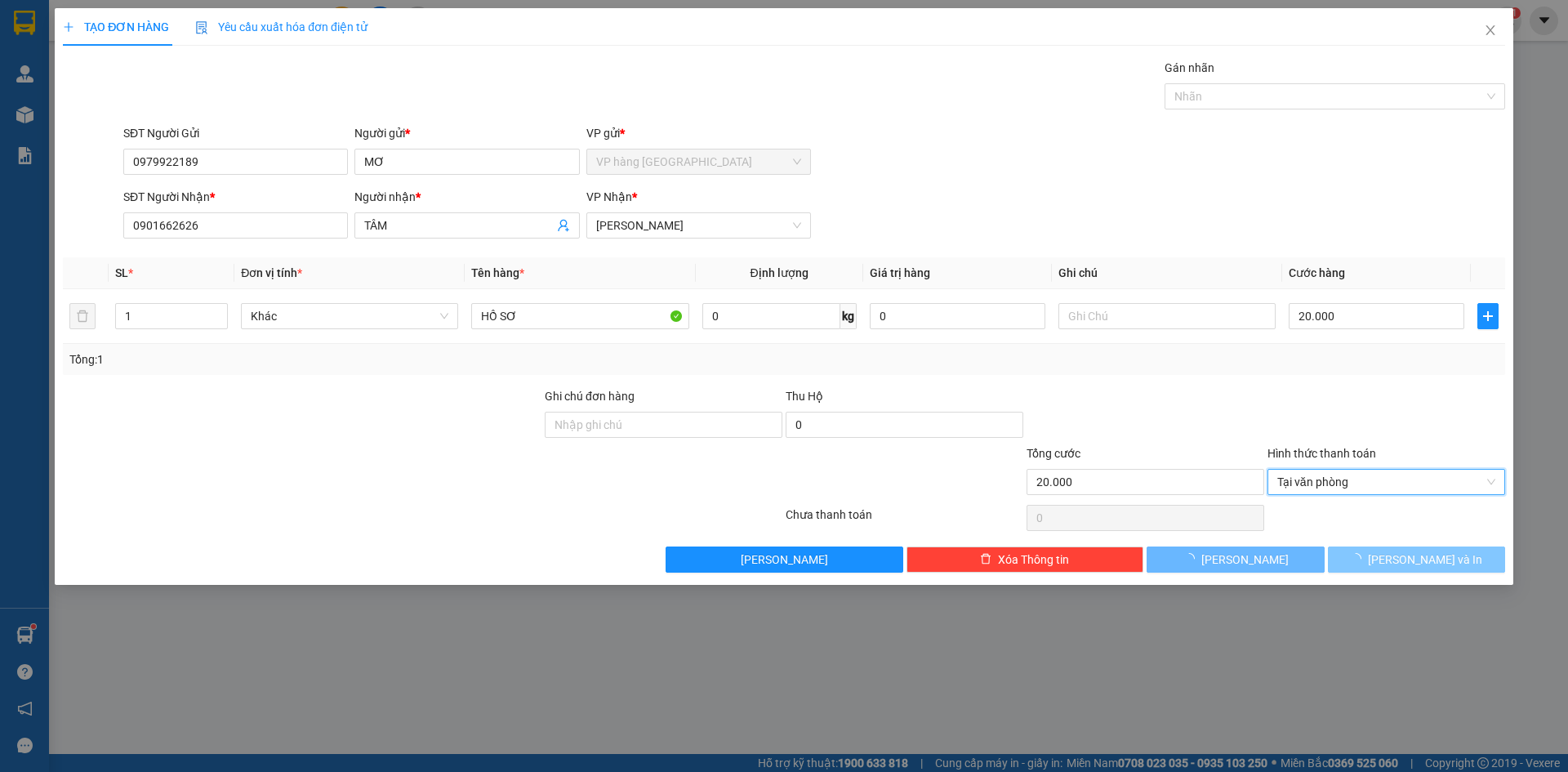
click at [1417, 558] on span "[PERSON_NAME] và In" at bounding box center [1425, 559] width 115 height 18
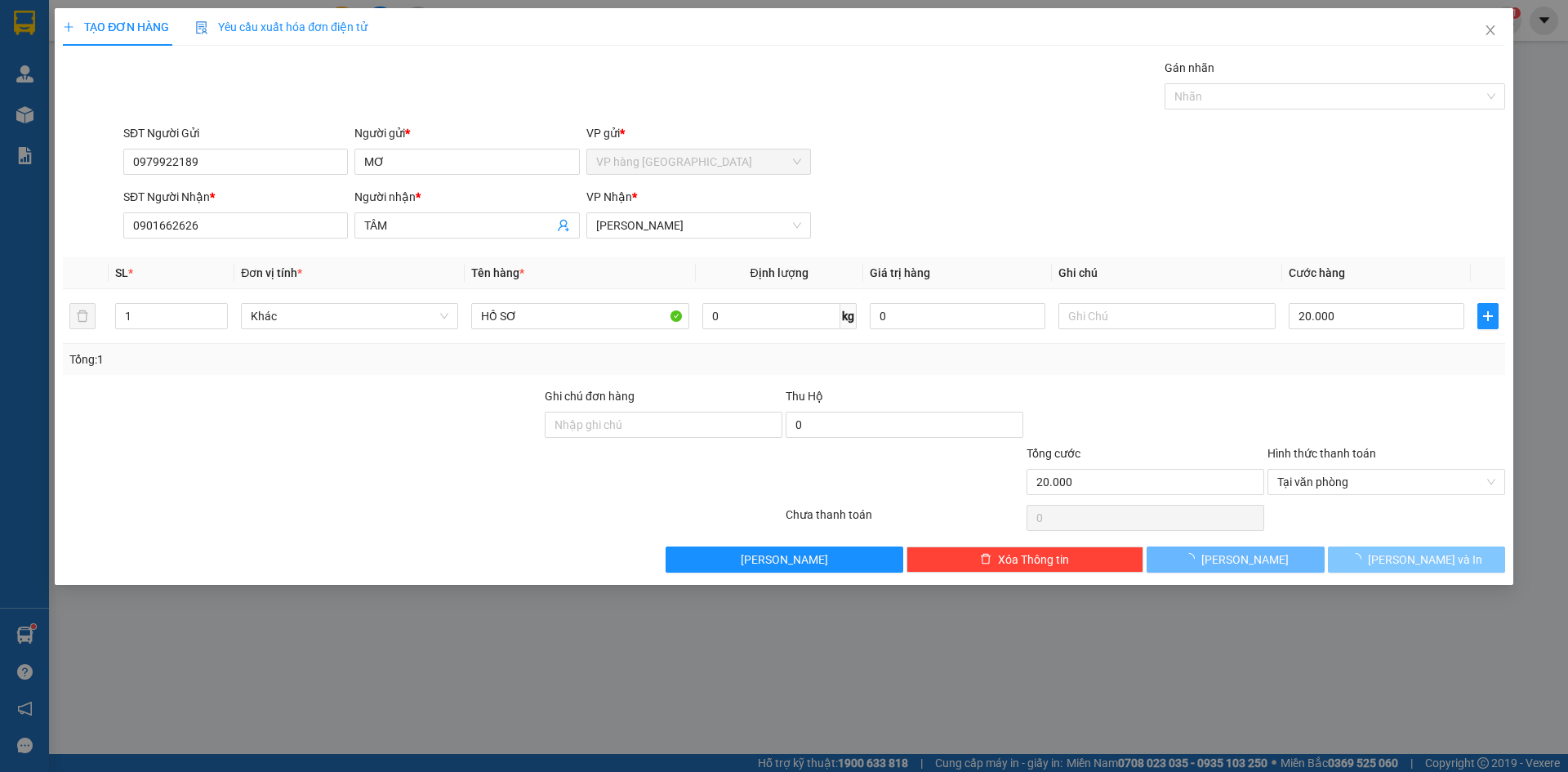
click at [1432, 566] on span "[PERSON_NAME] và In" at bounding box center [1425, 559] width 115 height 18
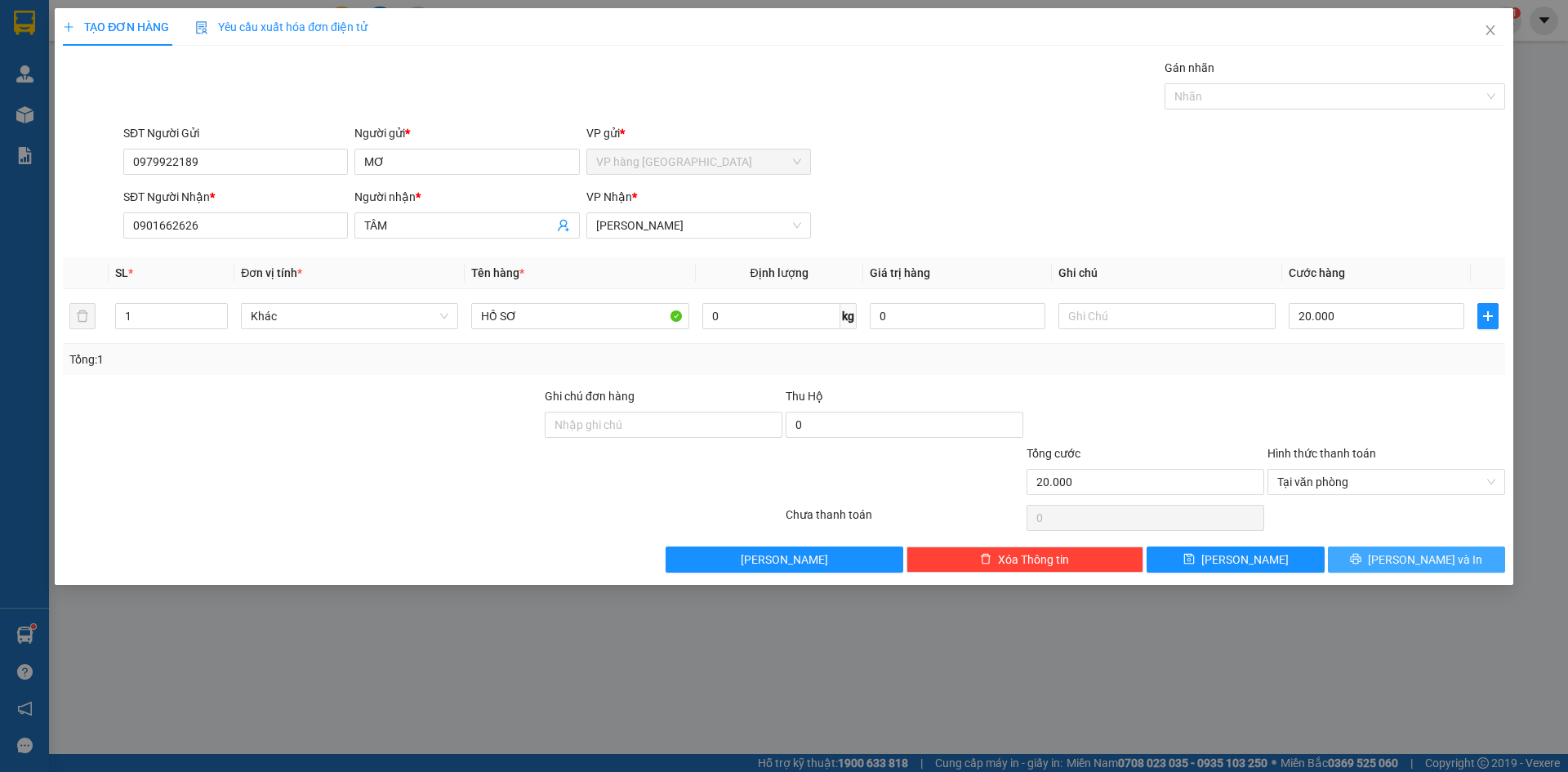
click at [1429, 565] on span "[PERSON_NAME] và In" at bounding box center [1425, 559] width 115 height 18
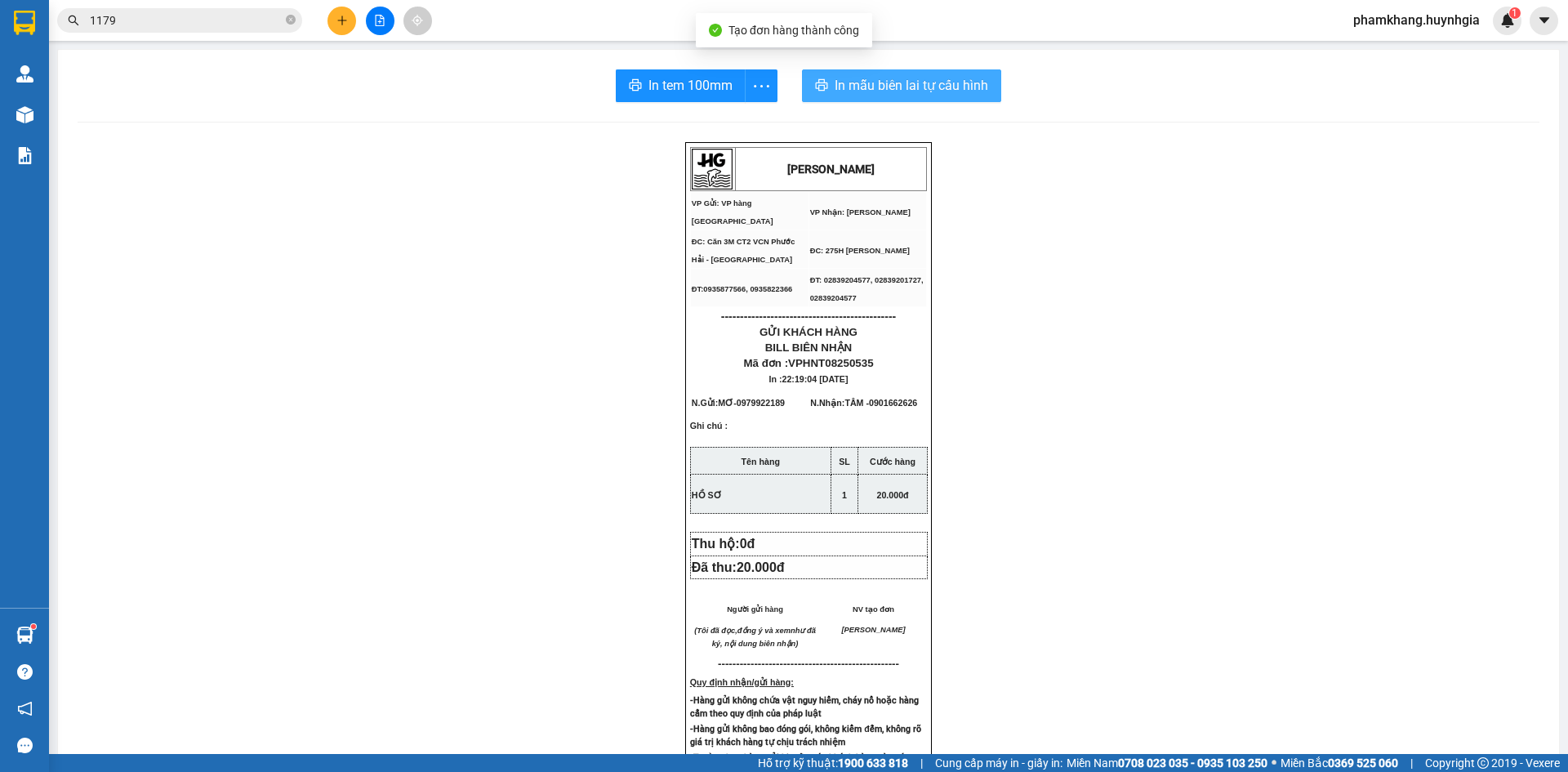
click at [906, 91] on span "In mẫu biên lai tự cấu hình" at bounding box center [911, 85] width 153 height 20
click at [696, 85] on span "In tem 100mm" at bounding box center [690, 85] width 84 height 20
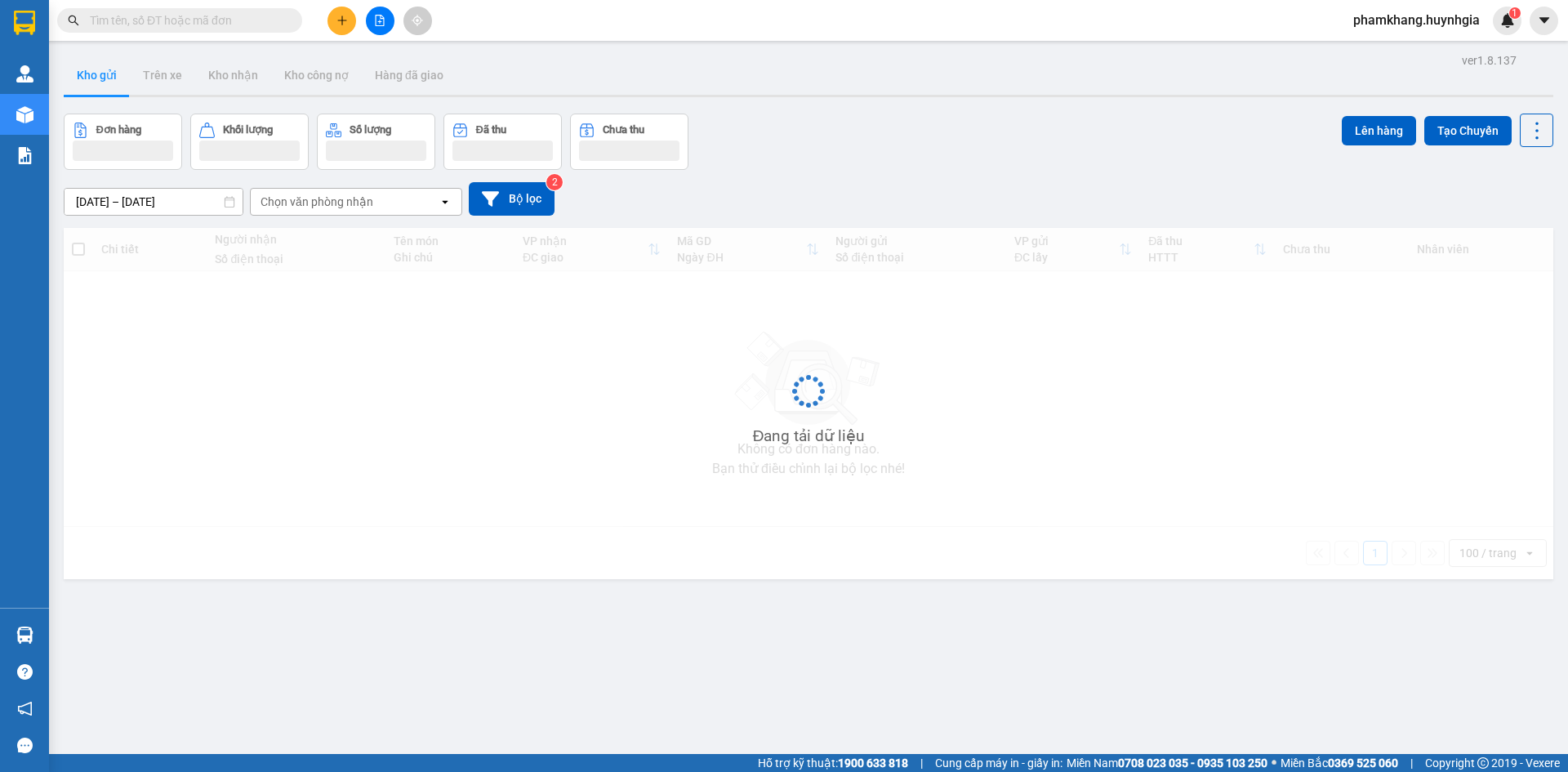
click at [345, 18] on icon "plus" at bounding box center [342, 20] width 11 height 11
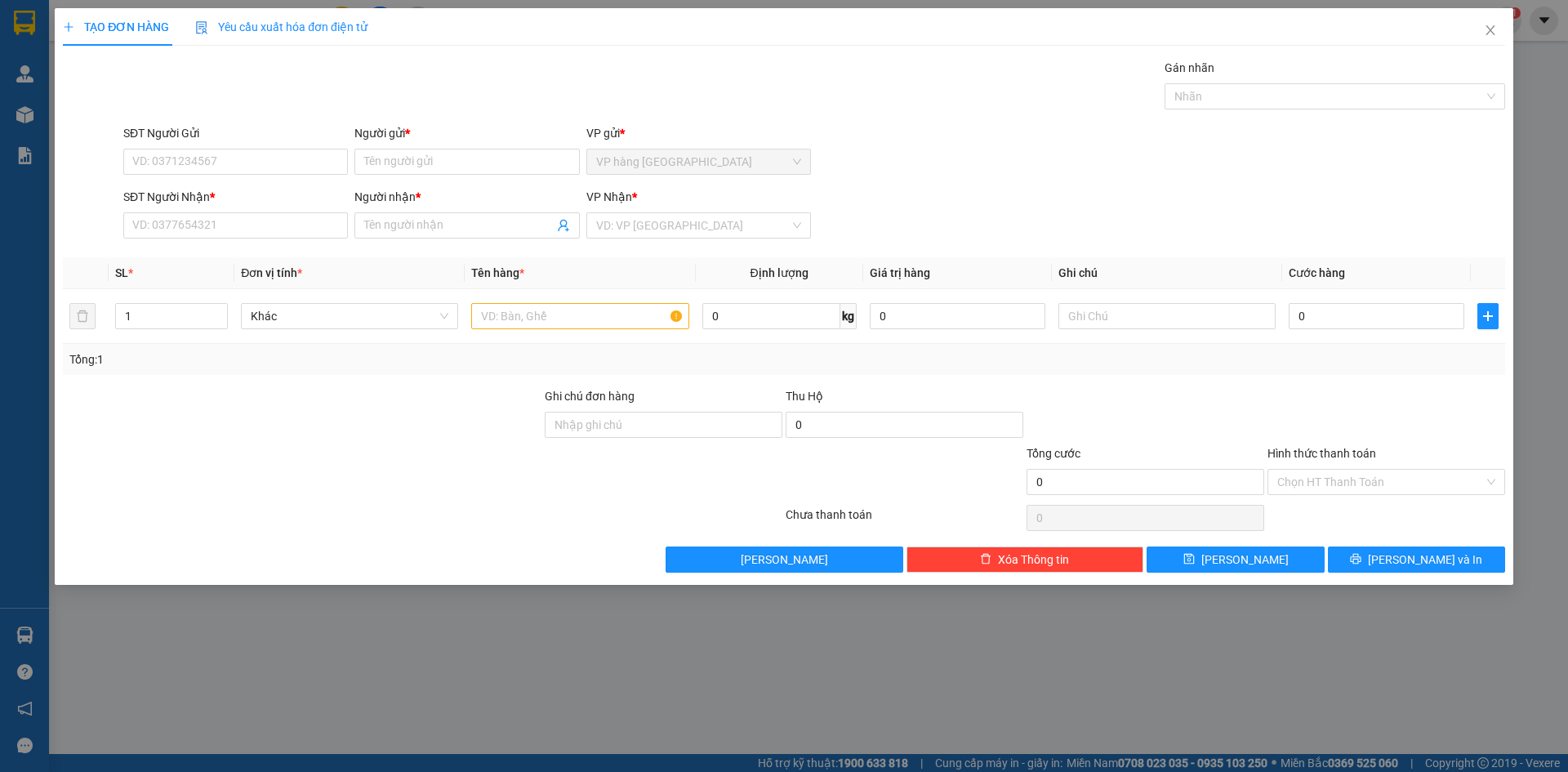
click at [304, 147] on div "SĐT Người Gửi" at bounding box center [235, 137] width 225 height 25
click at [346, 155] on input "SĐT Người Gửi" at bounding box center [235, 162] width 225 height 26
drag, startPoint x: 634, startPoint y: 228, endPoint x: 683, endPoint y: 312, distance: 97.2
click at [634, 228] on input "search" at bounding box center [692, 226] width 193 height 25
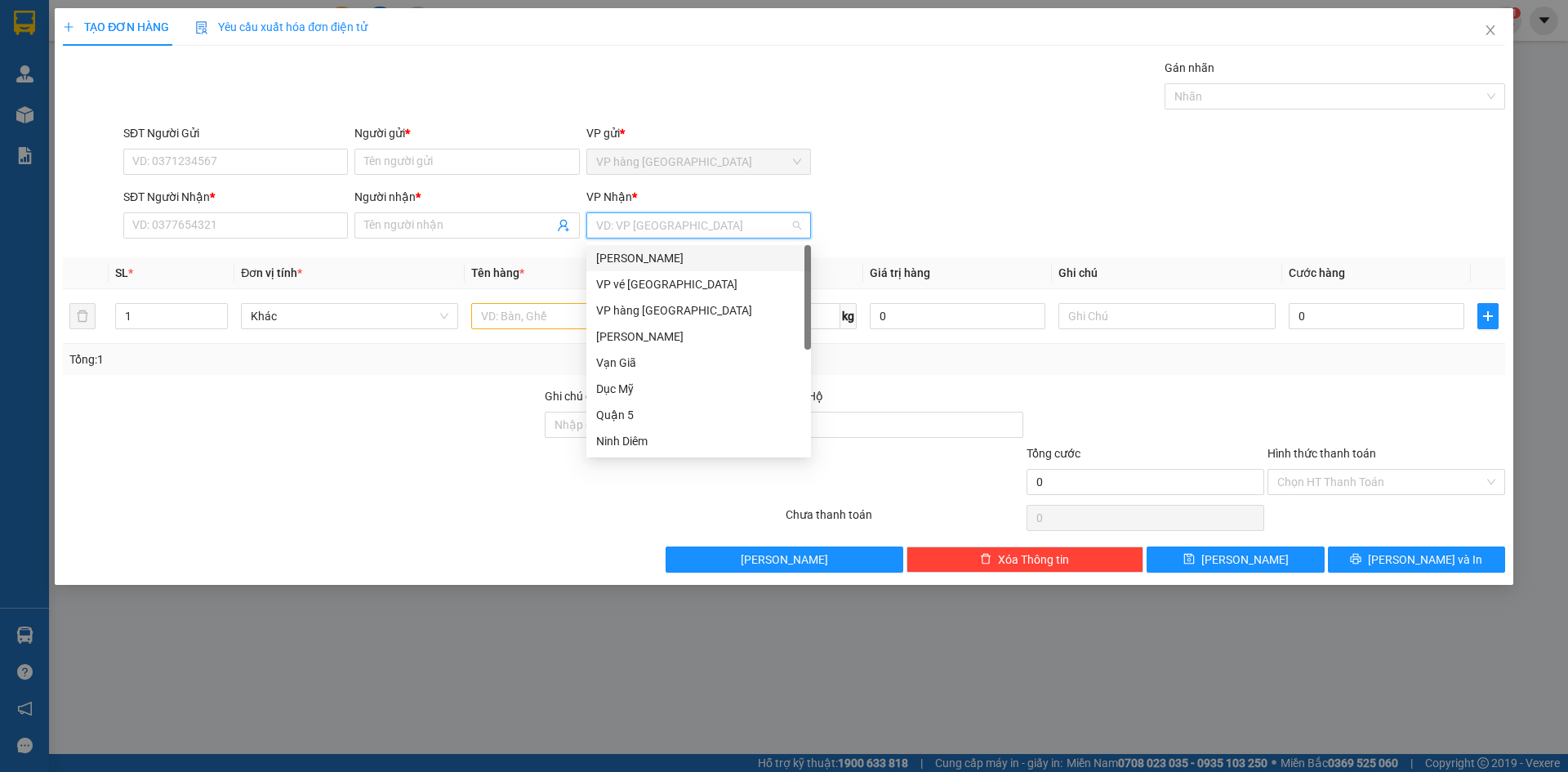
click at [676, 263] on div "[PERSON_NAME]" at bounding box center [698, 258] width 205 height 18
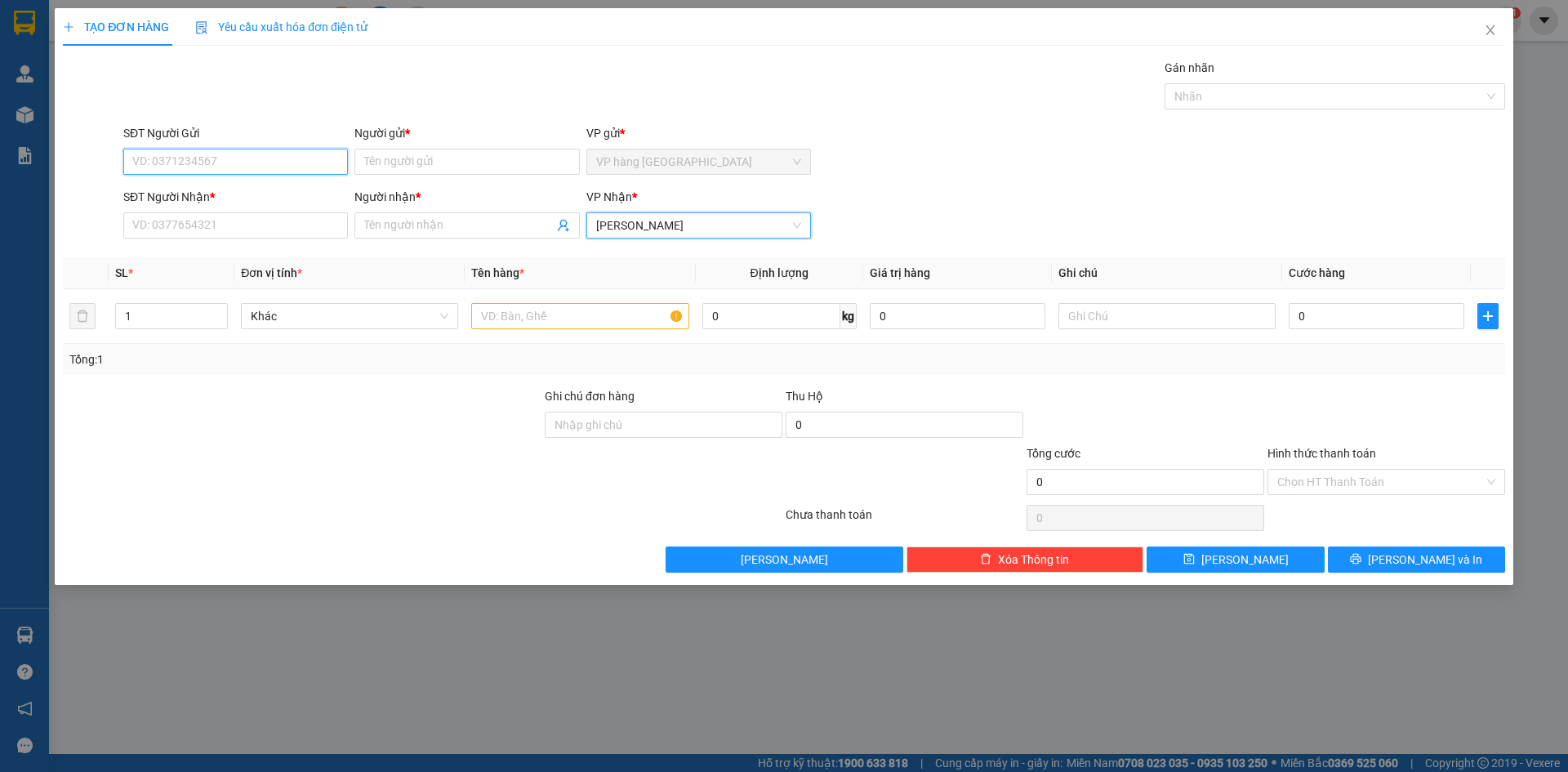
click at [266, 168] on input "SĐT Người Gửi" at bounding box center [235, 162] width 225 height 26
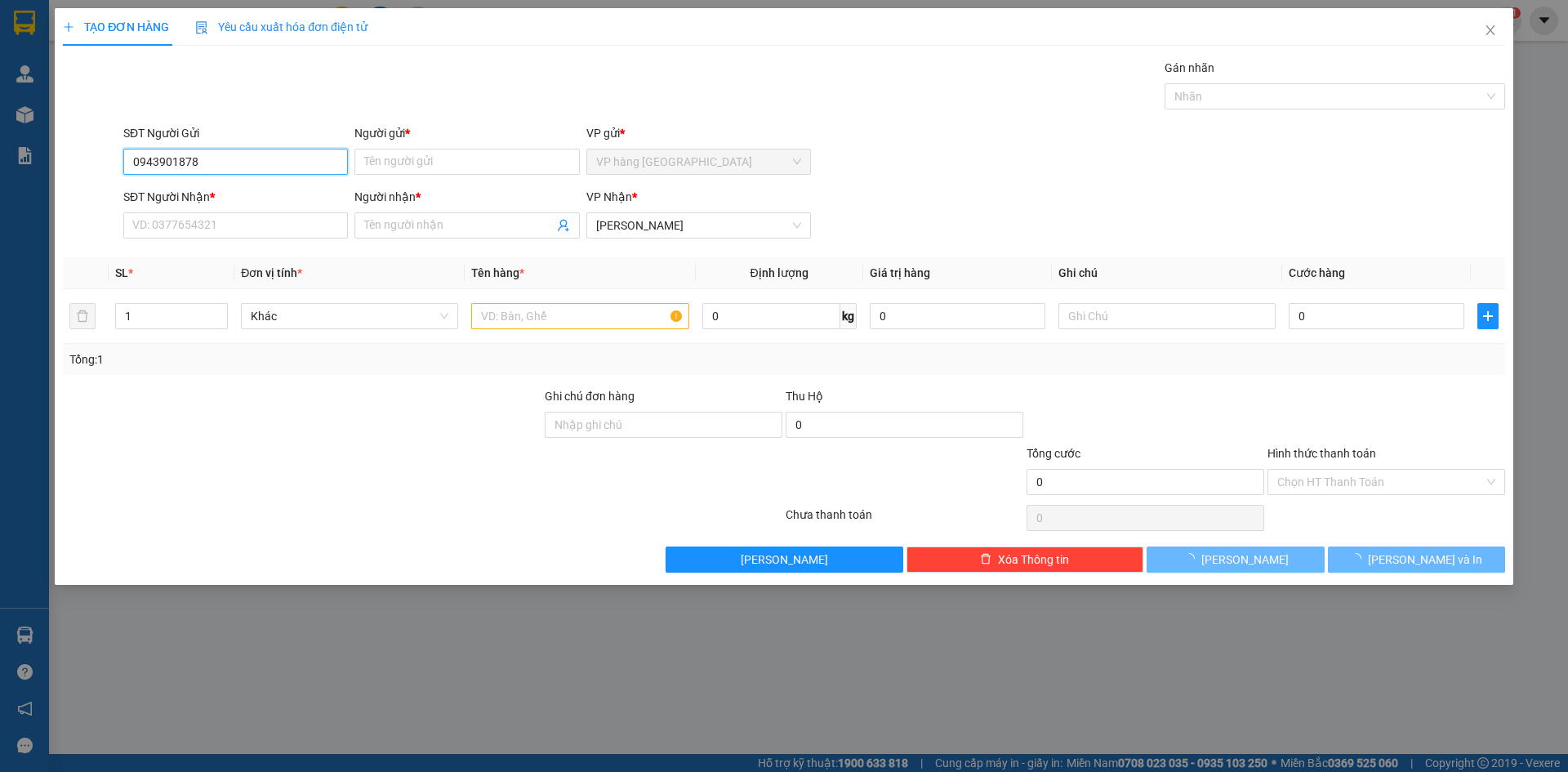
type input "0943901878"
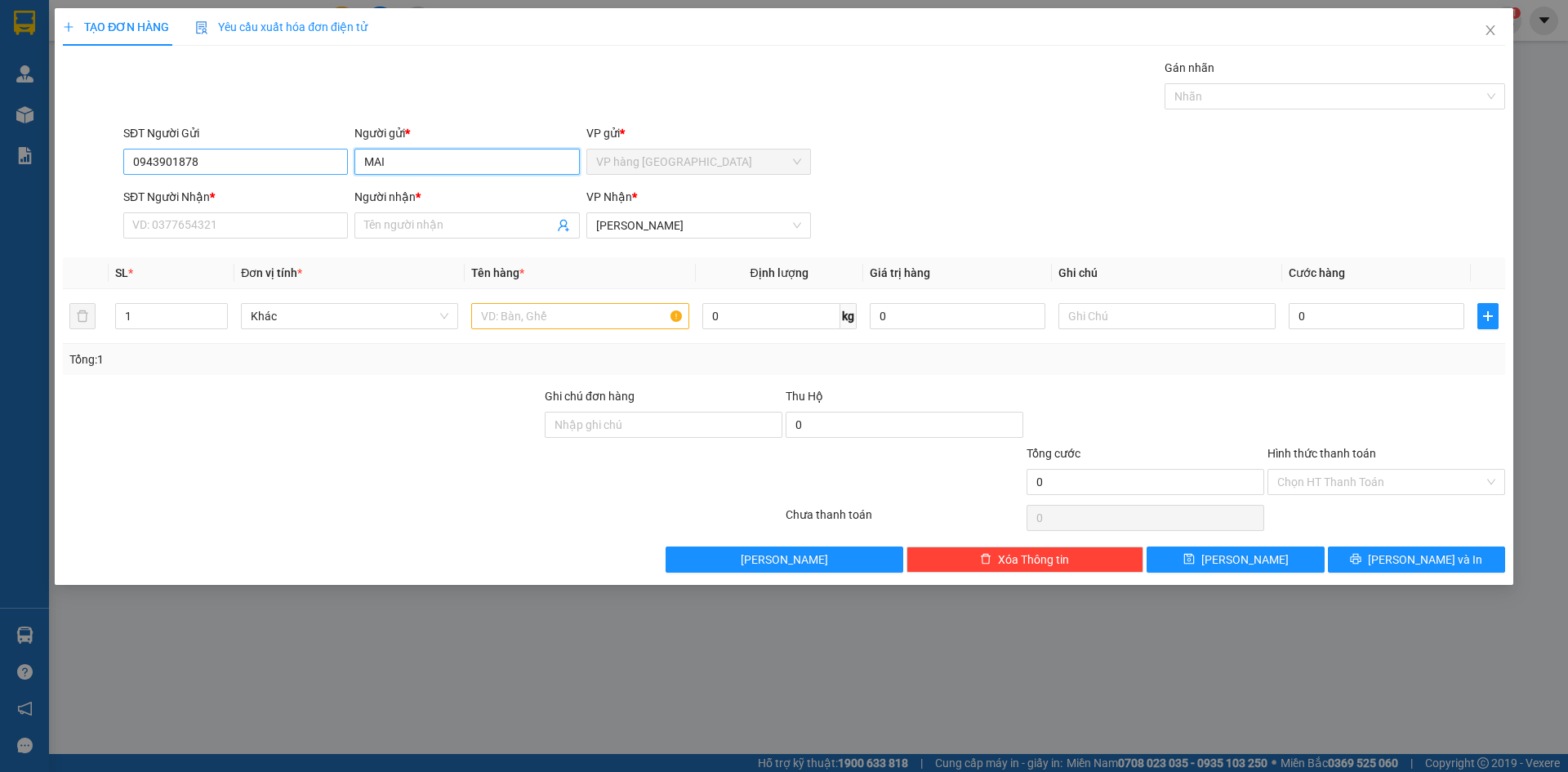
type input "MAI"
type input "0972638757"
type input "MAI"
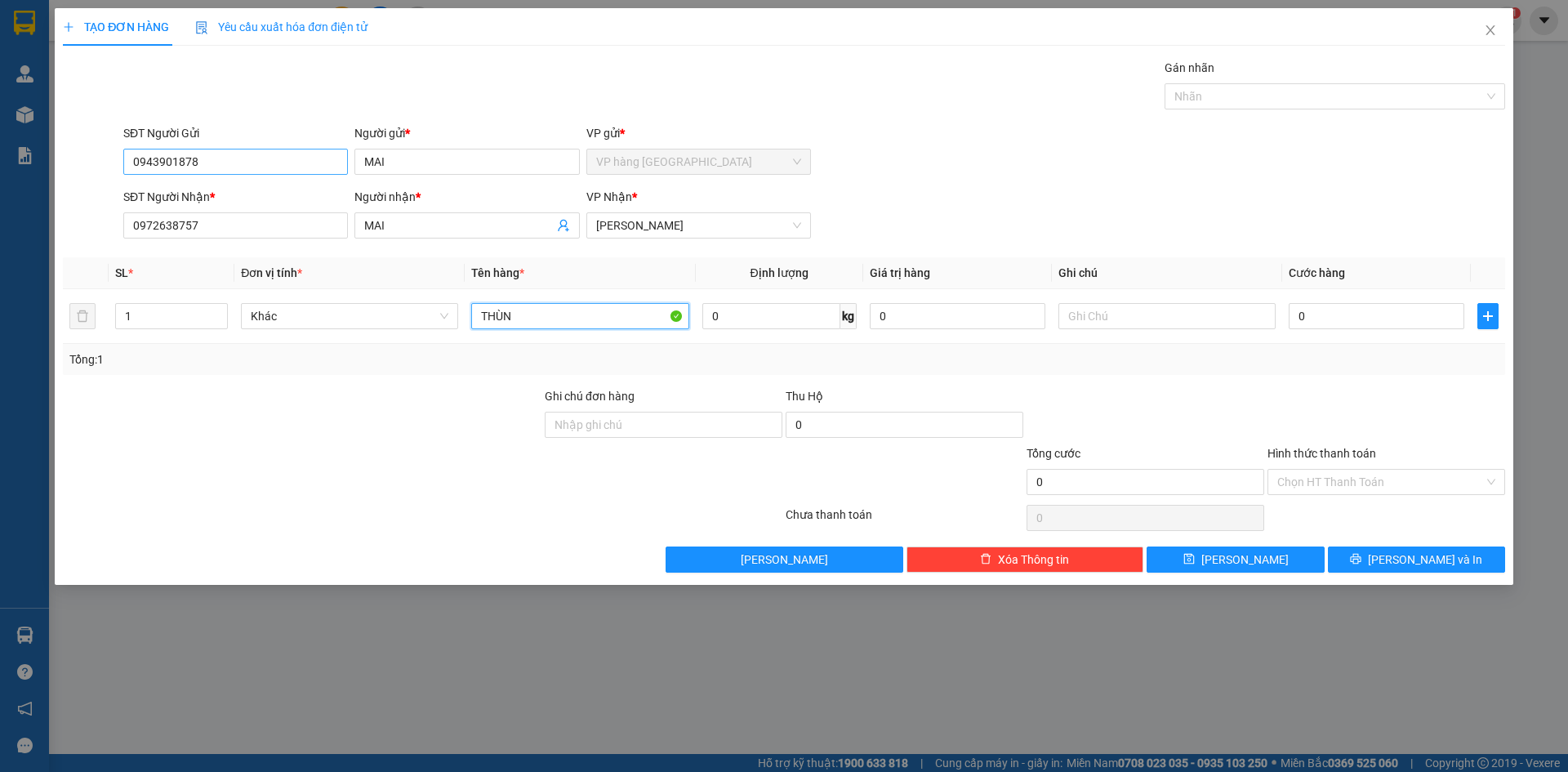
type input "THÙNG"
type input "6"
type input "60"
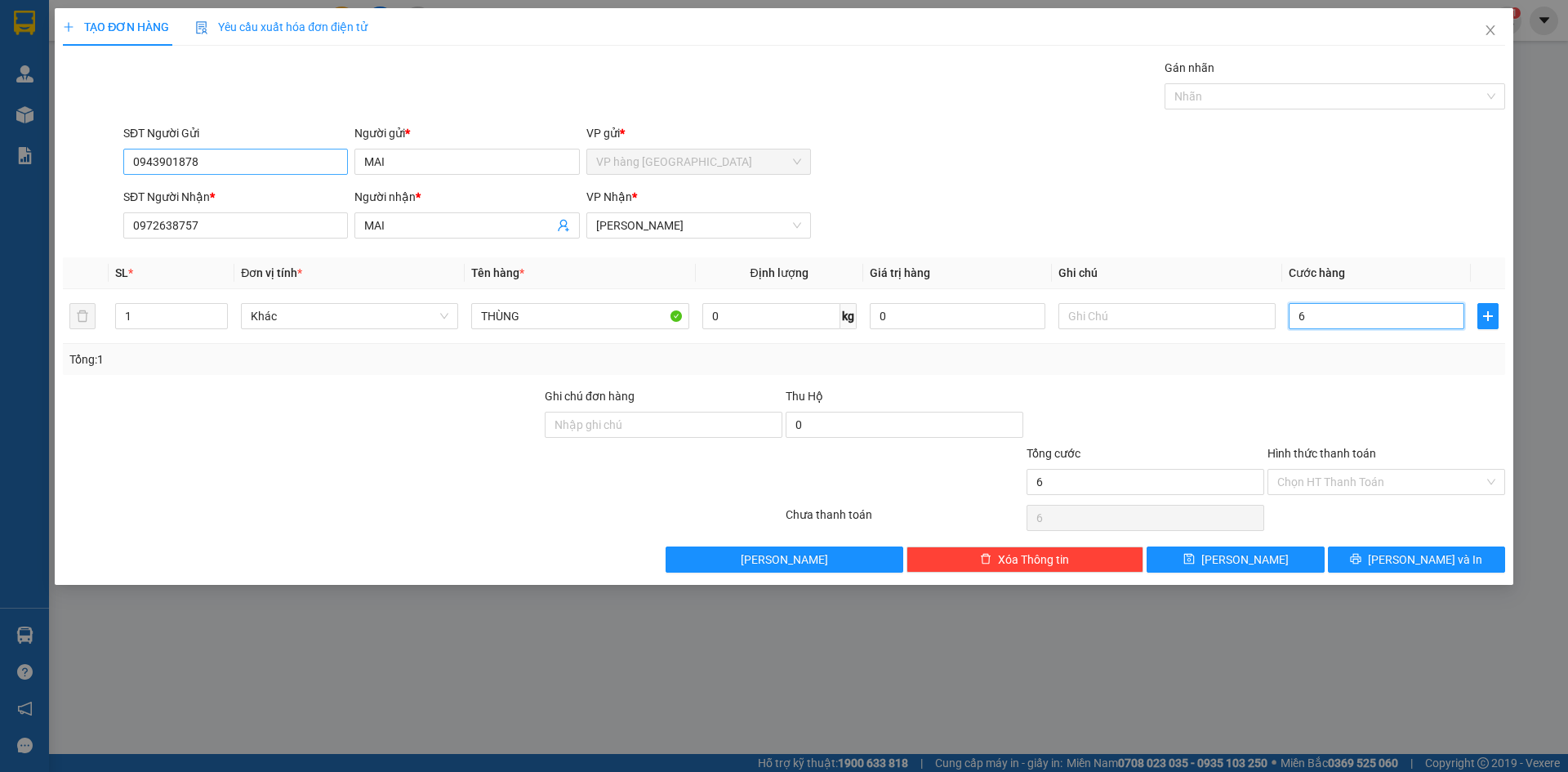
type input "60"
type input "60.000"
click at [1348, 480] on input "Hình thức thanh toán" at bounding box center [1381, 482] width 206 height 25
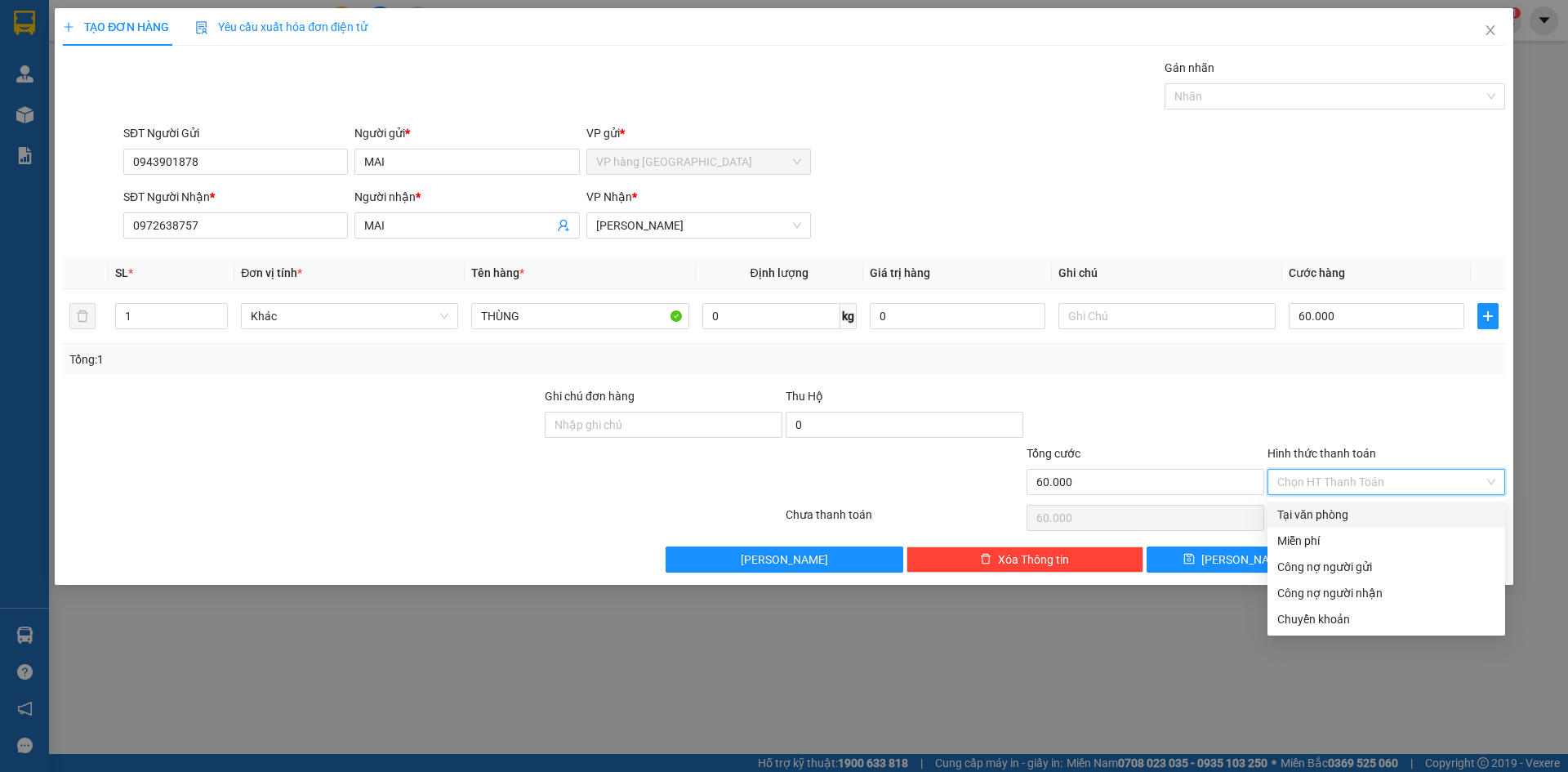
click at [1353, 509] on div "Tại văn phòng" at bounding box center [1386, 515] width 218 height 18
type input "0"
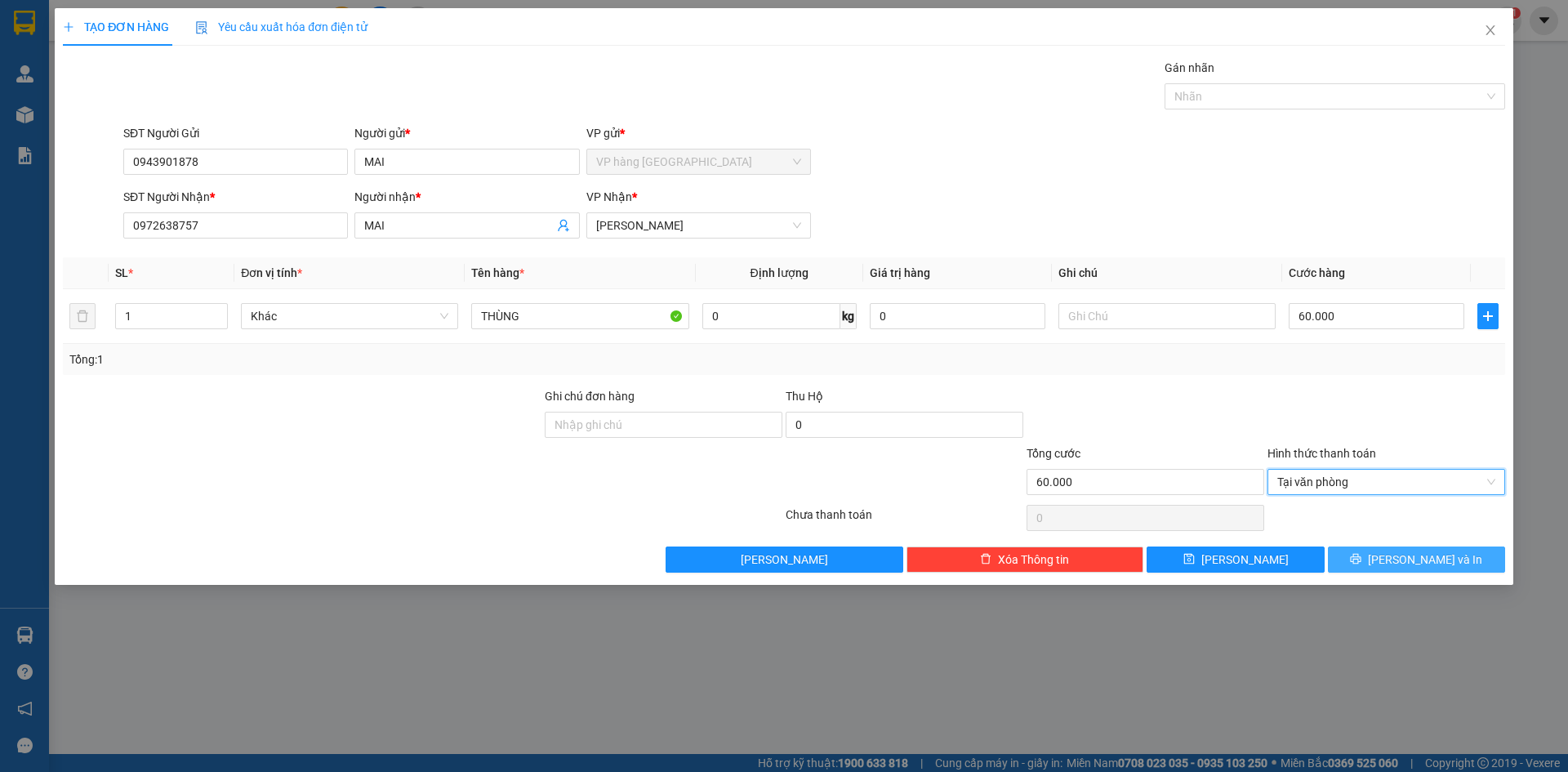
click at [1436, 555] on span "[PERSON_NAME] và In" at bounding box center [1425, 559] width 115 height 18
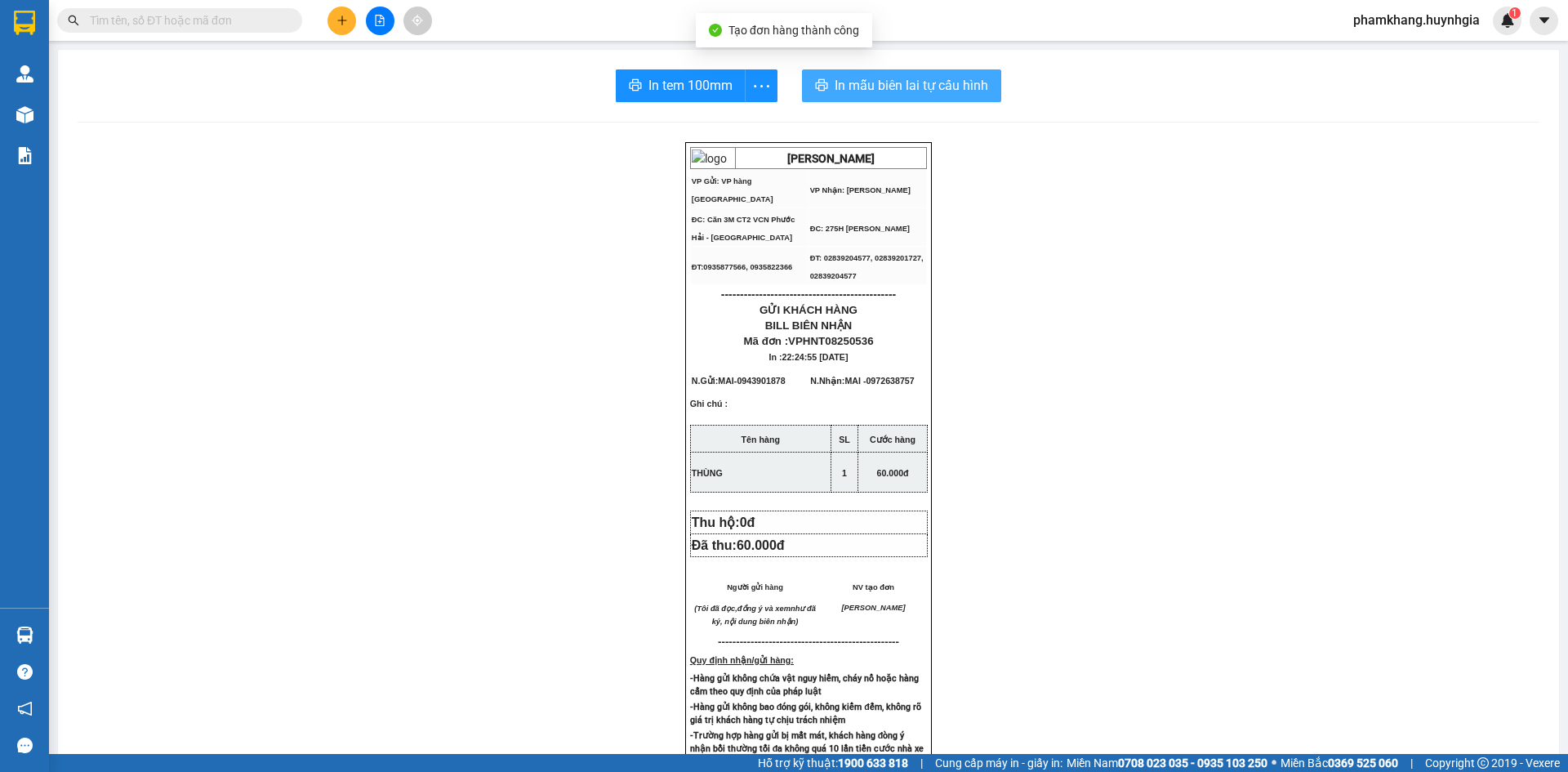
click at [925, 70] on button "In mẫu biên lai tự cấu hình" at bounding box center [902, 85] width 200 height 32
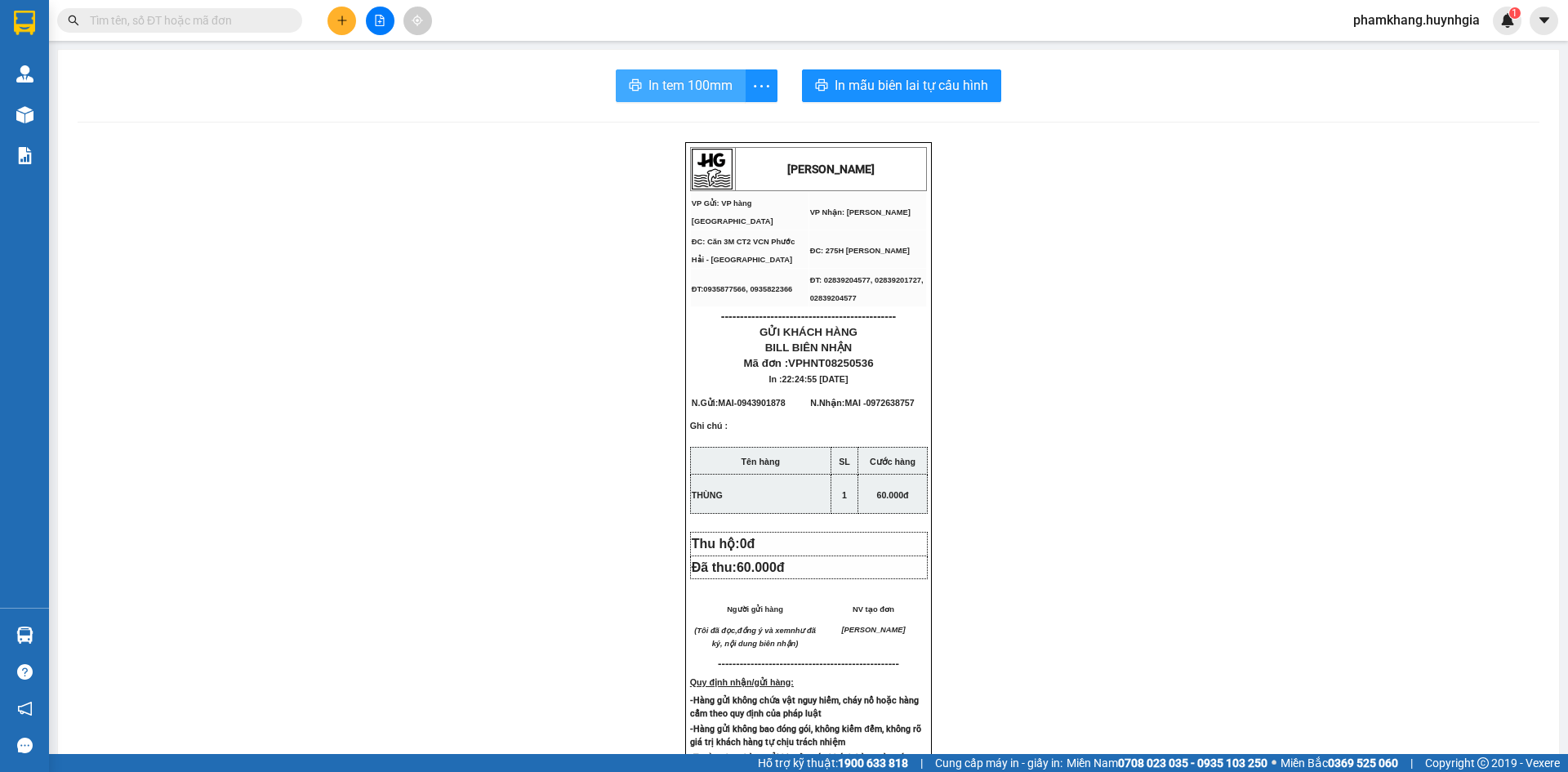
click at [672, 100] on button "In tem 100mm" at bounding box center [681, 85] width 130 height 32
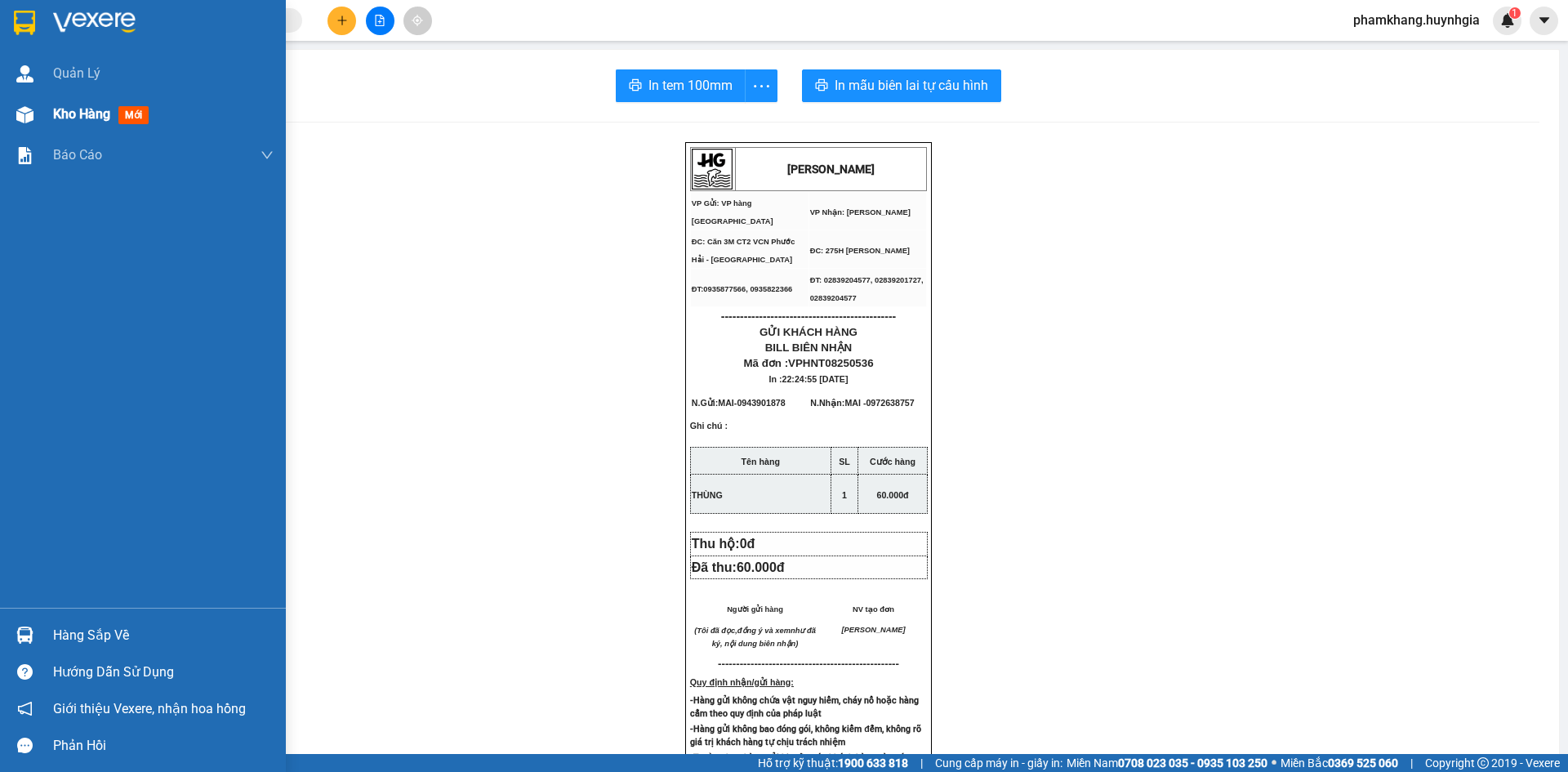
click at [44, 114] on div "Kho hàng mới" at bounding box center [143, 114] width 286 height 41
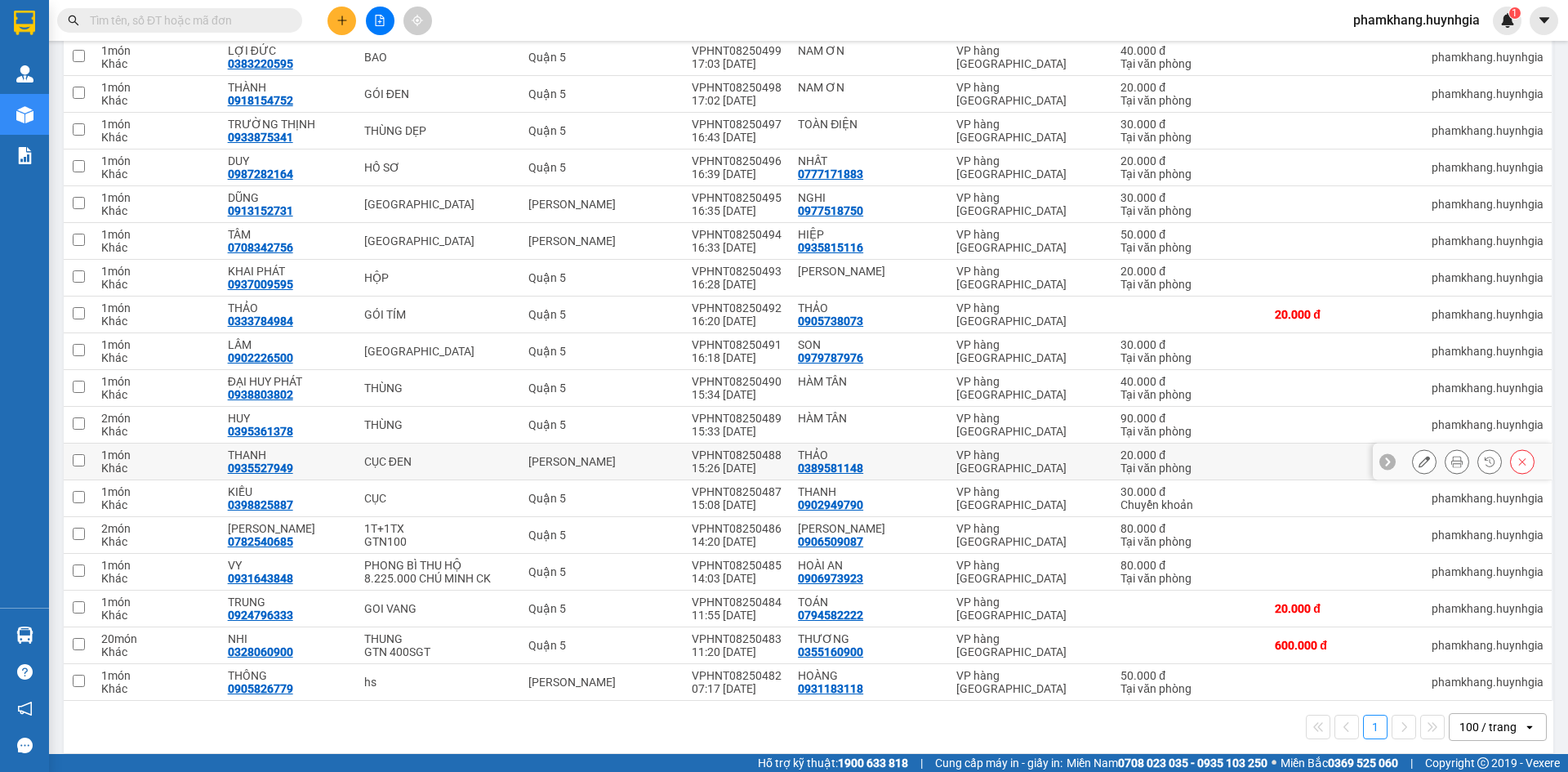
scroll to position [1648, 0]
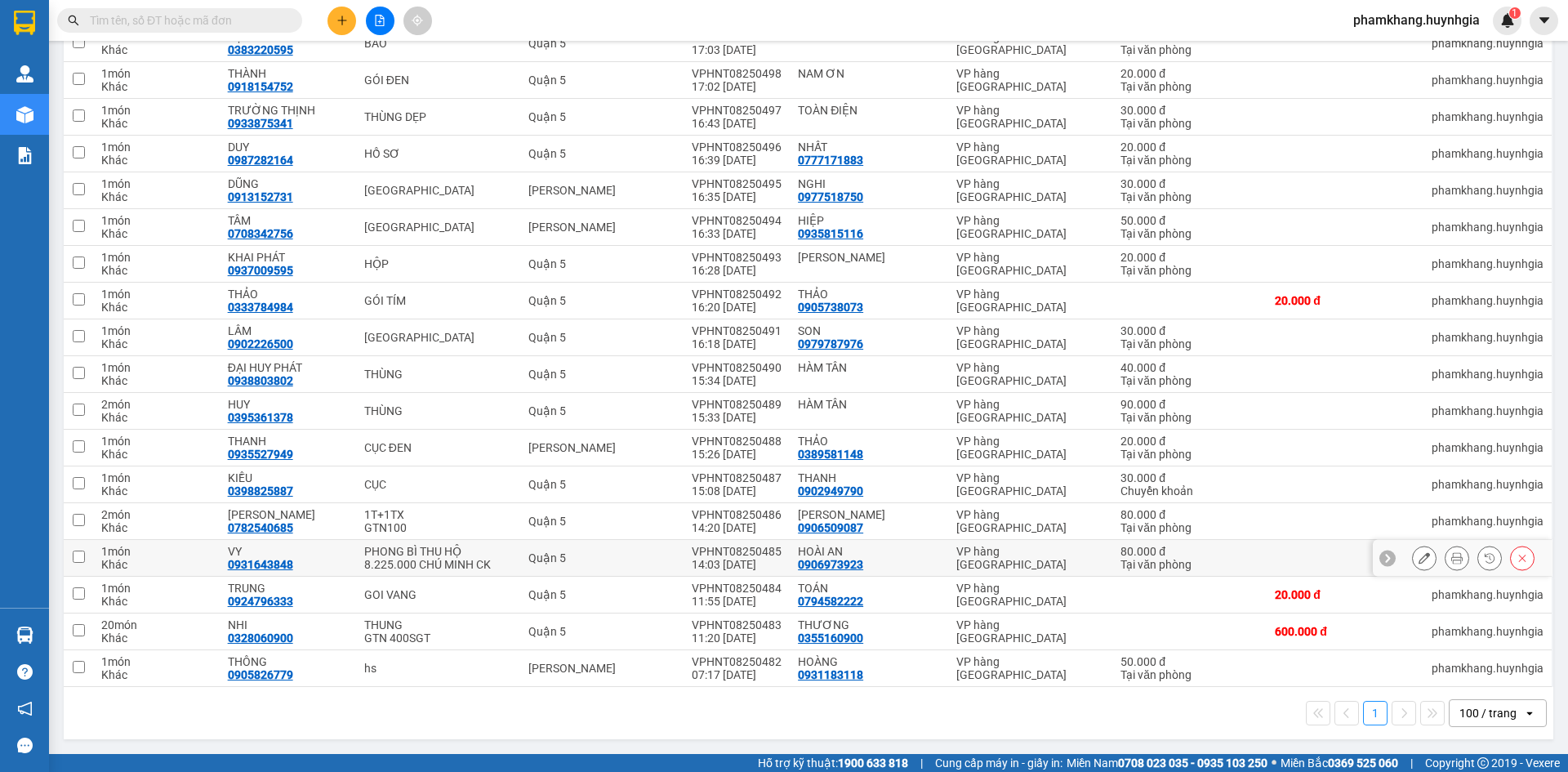
click at [521, 548] on td "Quận 5" at bounding box center [602, 558] width 164 height 37
checkbox input "true"
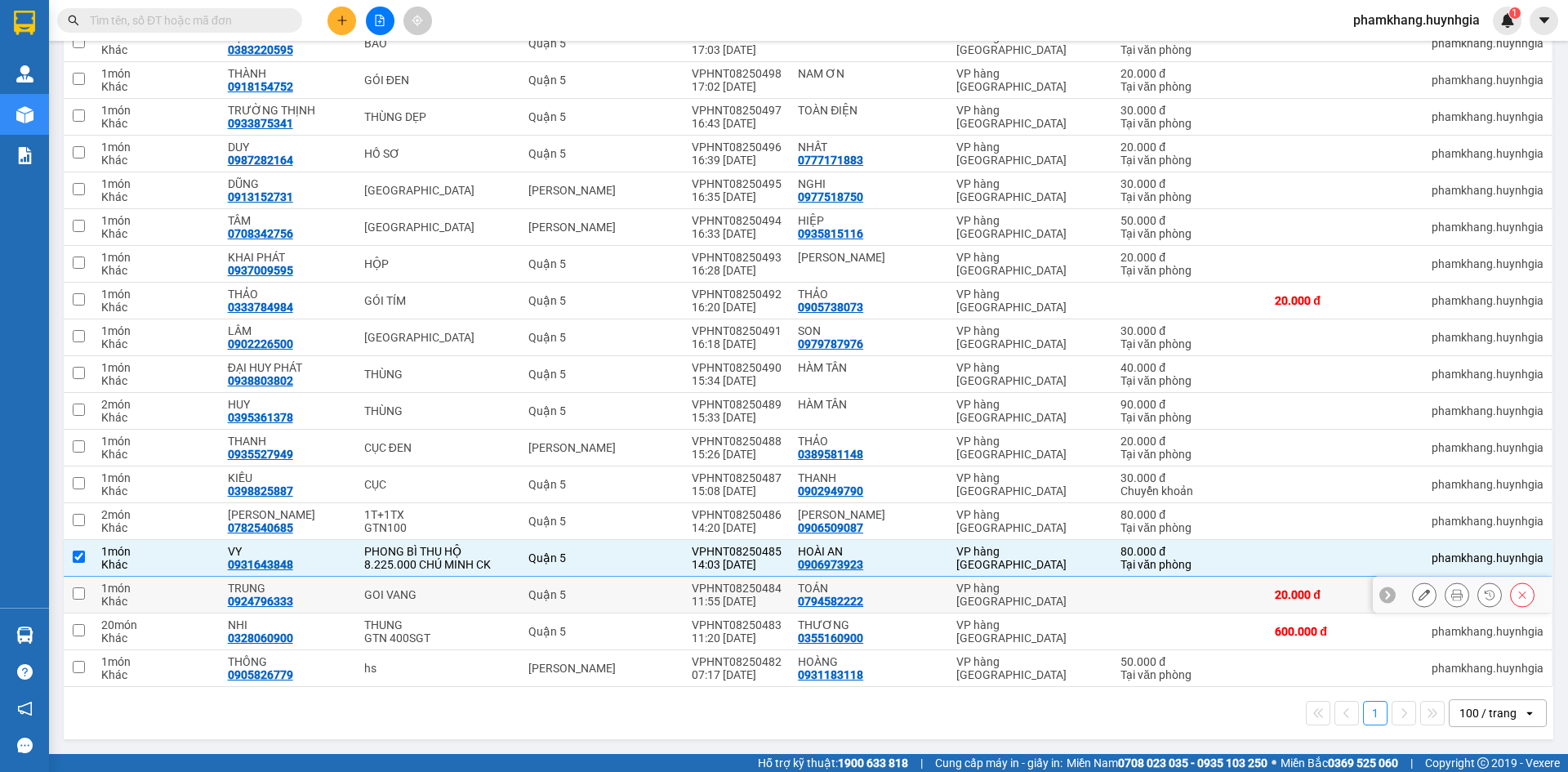
click at [528, 593] on div "Quận 5" at bounding box center [602, 594] width 147 height 13
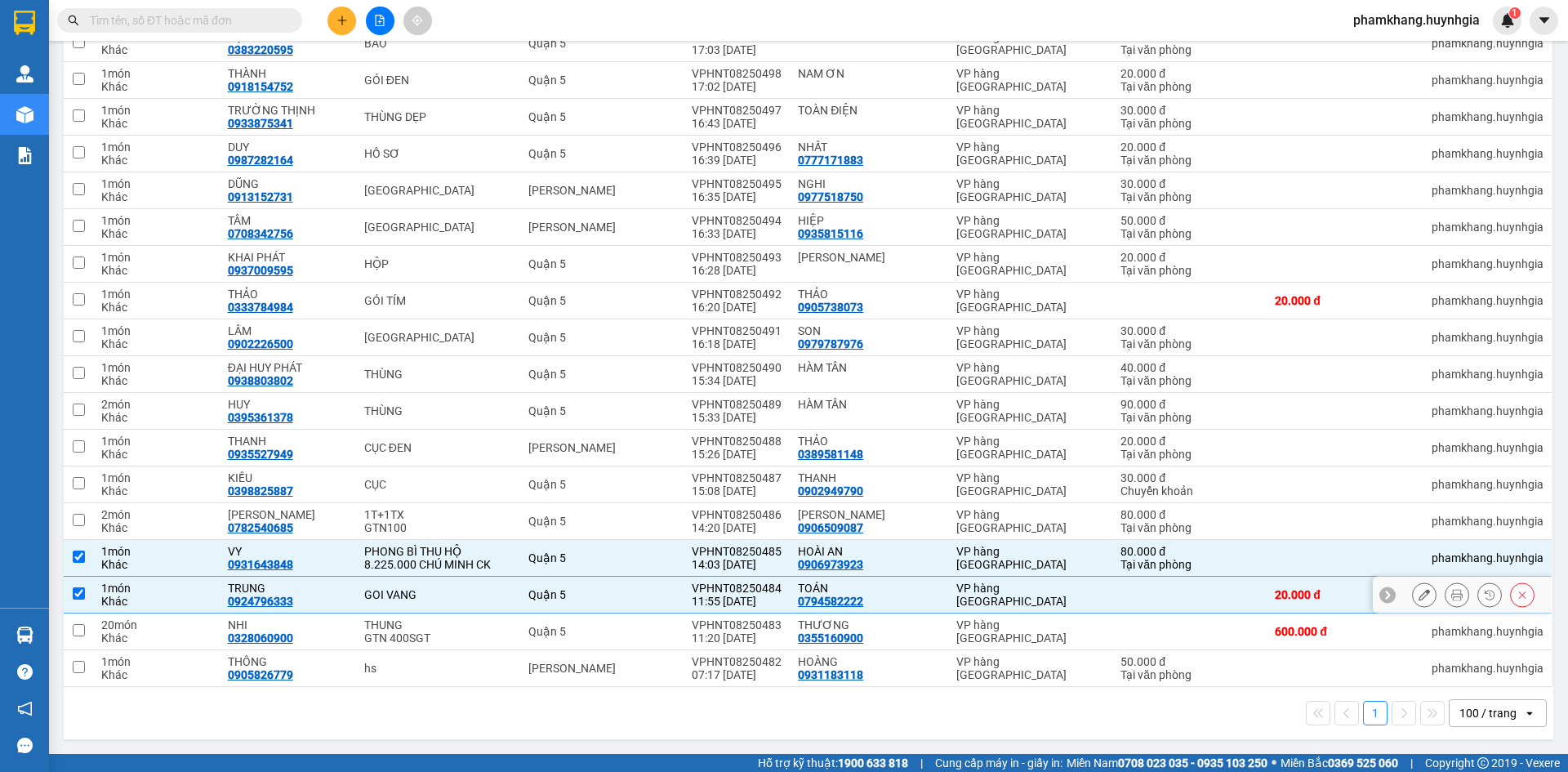
checkbox input "true"
click at [528, 630] on div "Quận 5" at bounding box center [602, 631] width 147 height 13
checkbox input "true"
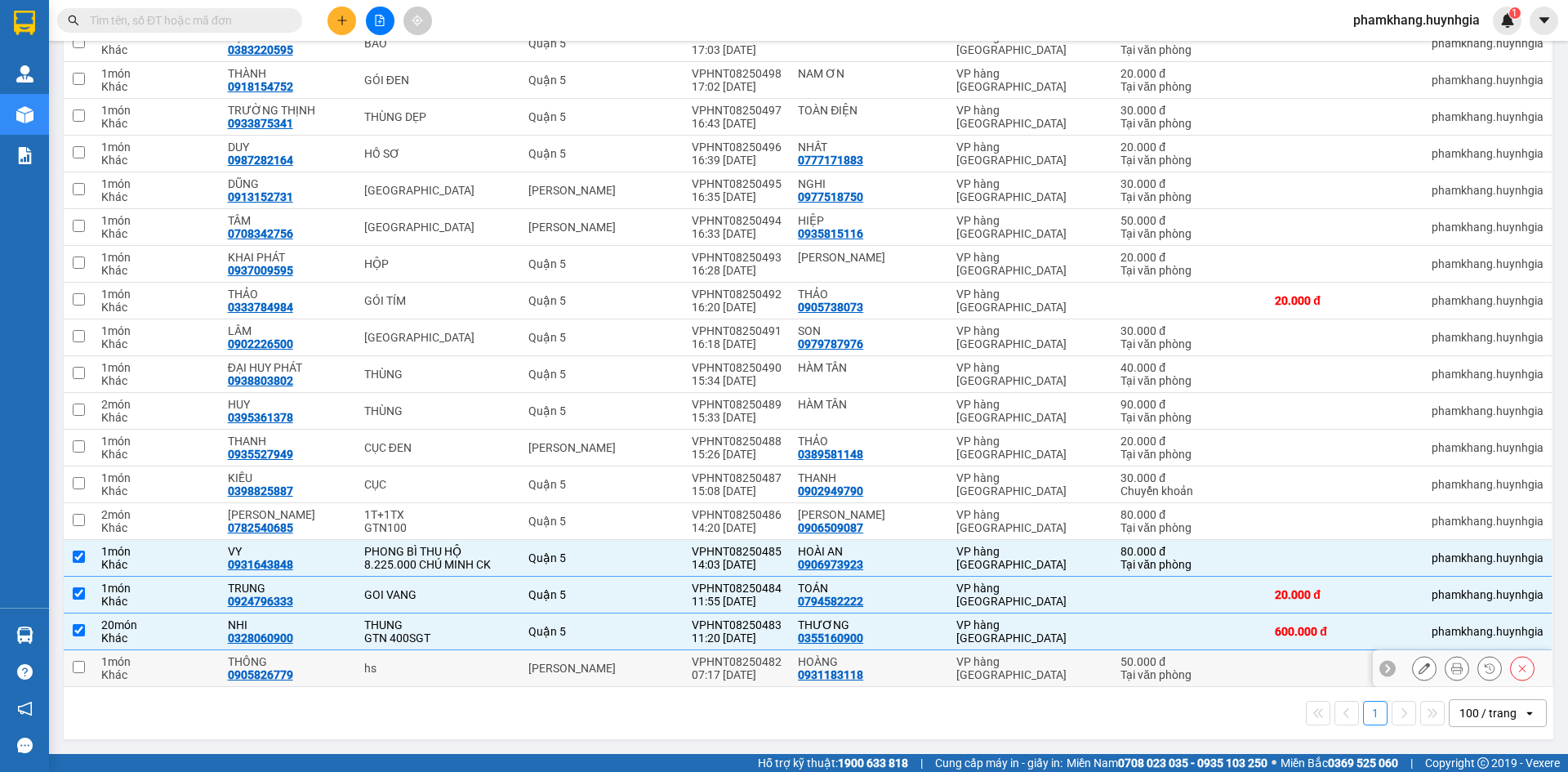
click at [535, 662] on div "[PERSON_NAME]" at bounding box center [602, 668] width 147 height 13
checkbox input "true"
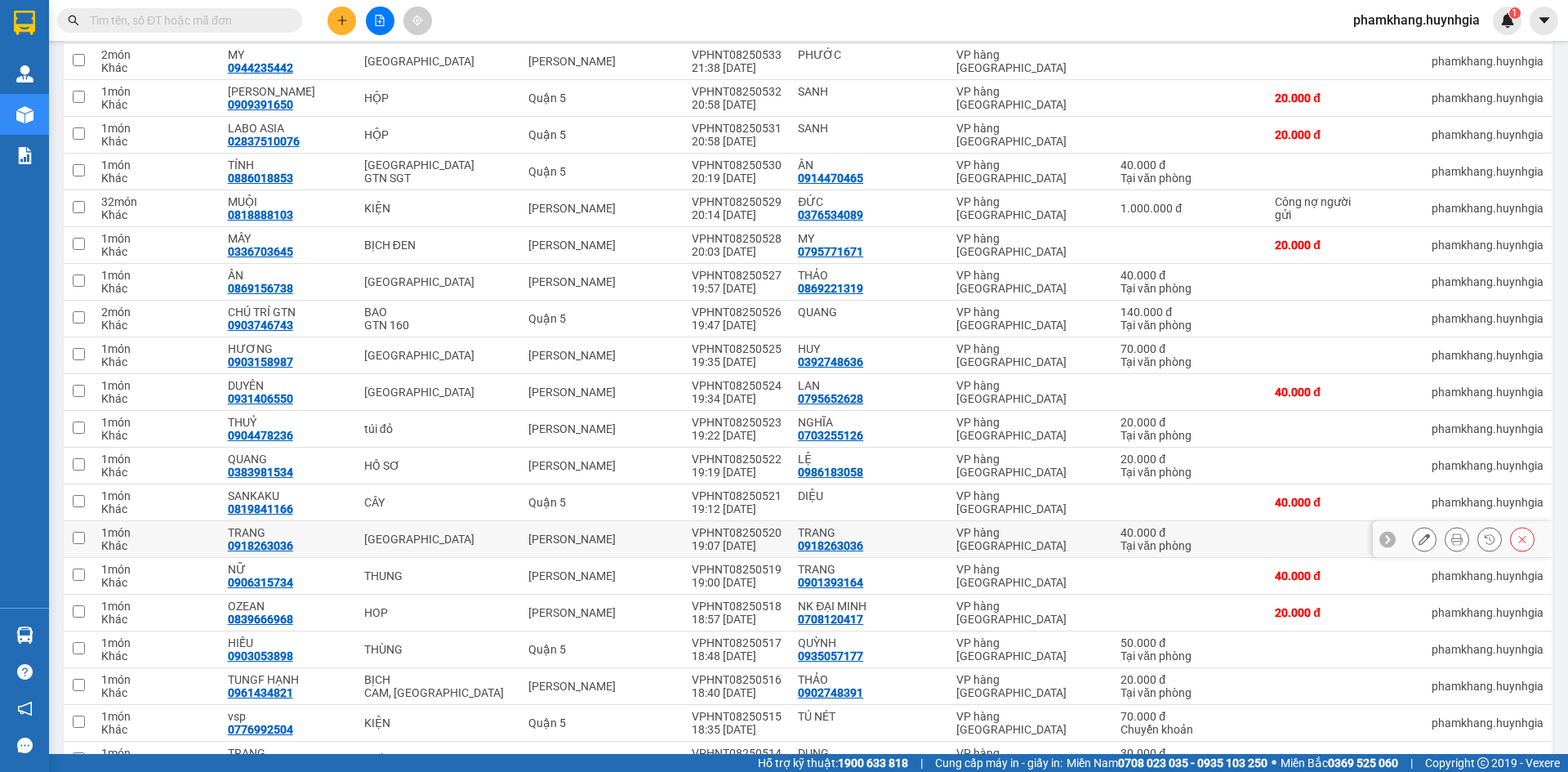
scroll to position [0, 0]
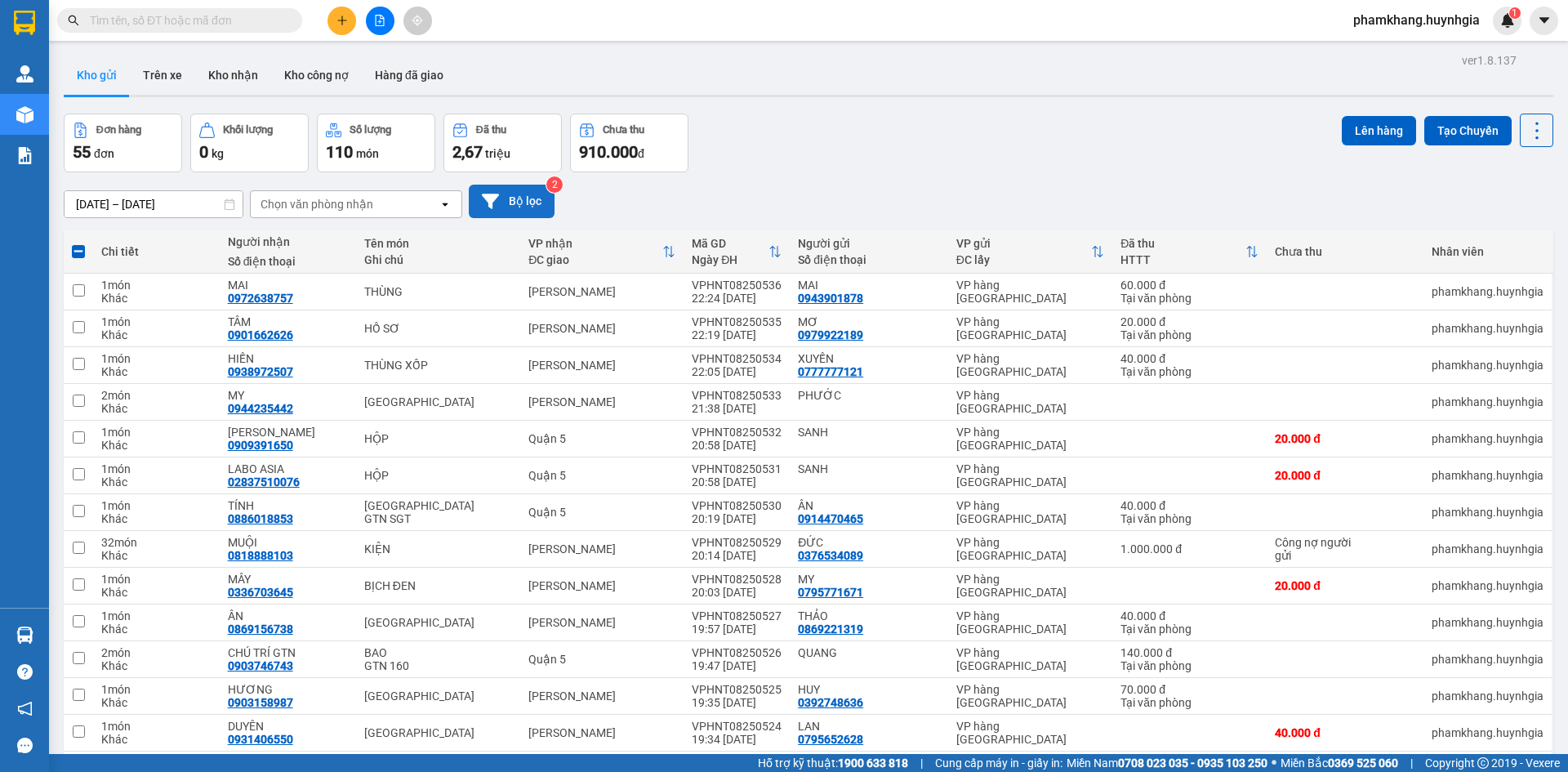
click at [511, 205] on button "Bộ lọc" at bounding box center [512, 201] width 86 height 33
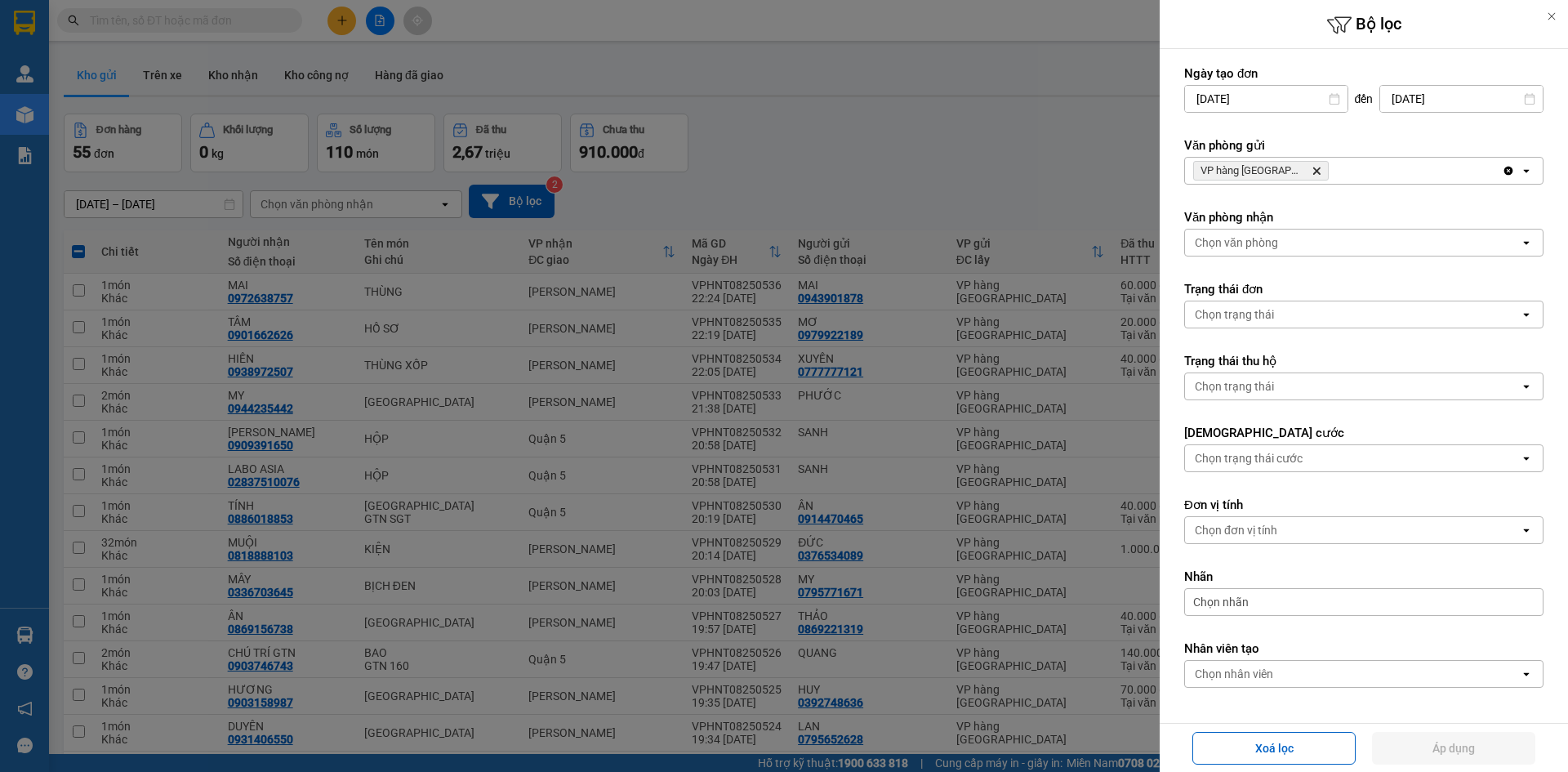
click at [1236, 607] on span "Chọn nhãn" at bounding box center [1221, 602] width 55 height 17
click at [1270, 689] on div "CHUYỂN KHOẢN" at bounding box center [1250, 684] width 95 height 21
click at [1438, 747] on button "Áp dụng" at bounding box center [1453, 747] width 164 height 32
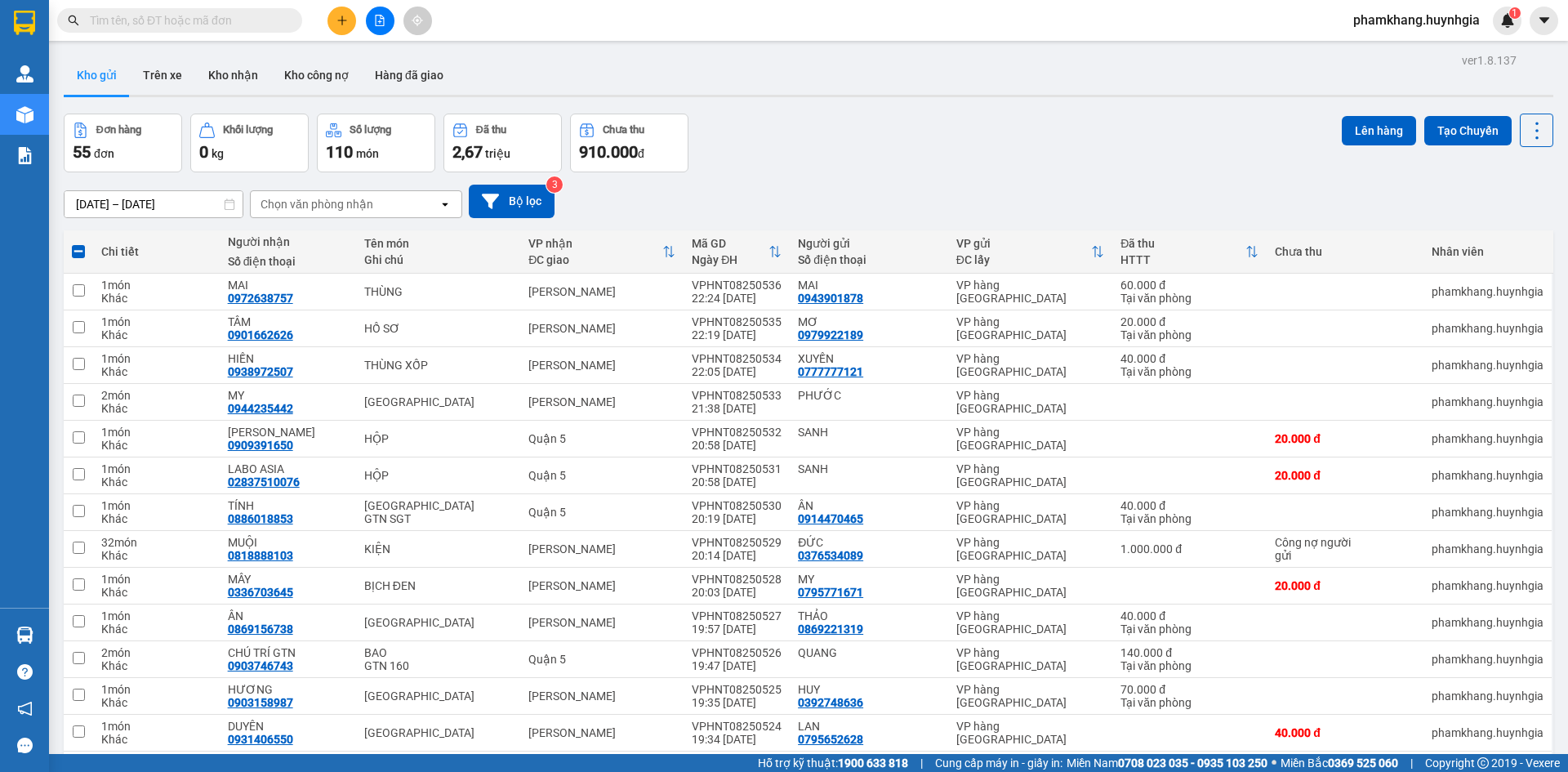
checkbox input "false"
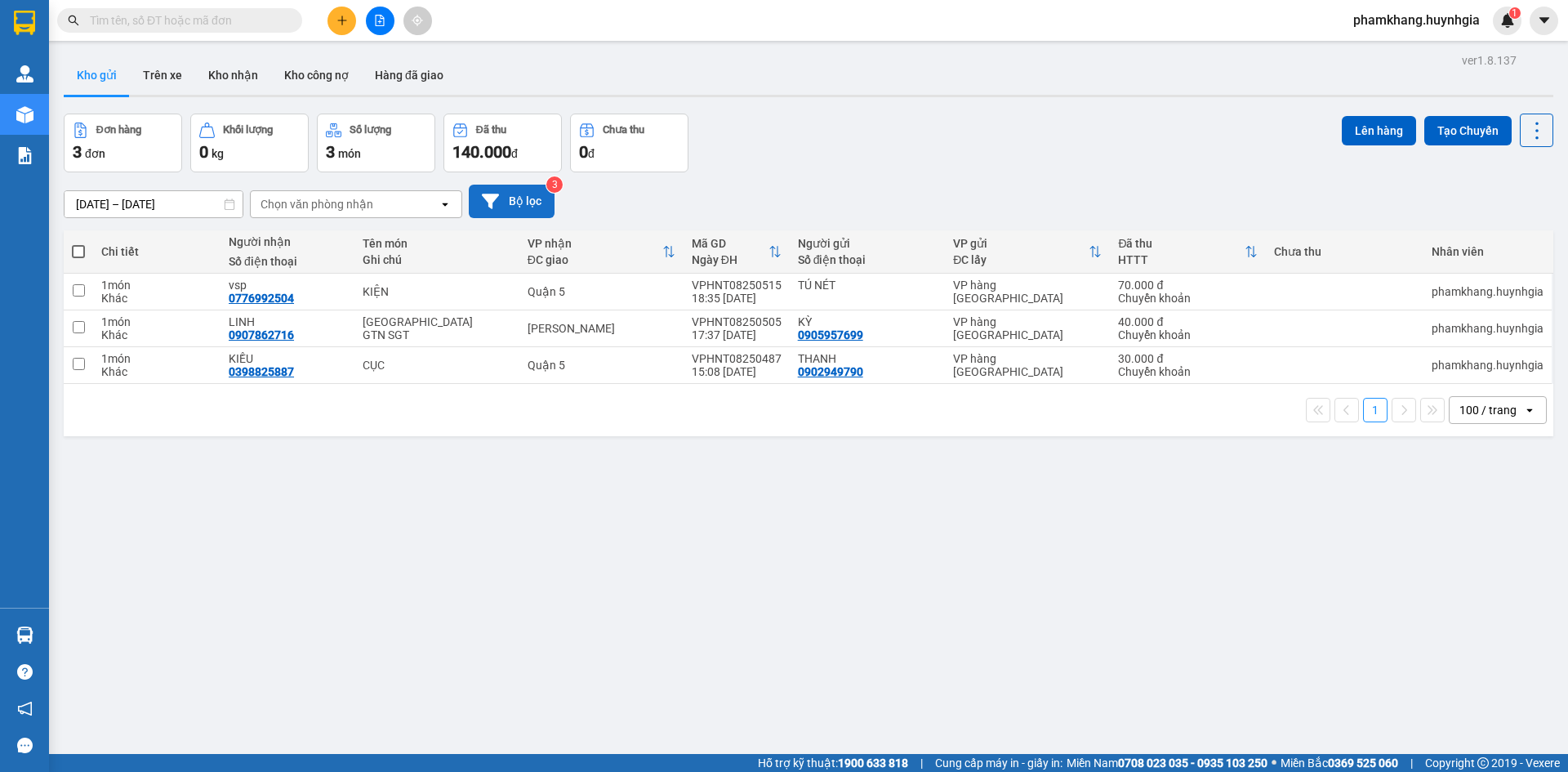
click at [546, 209] on button "Bộ lọc" at bounding box center [512, 201] width 86 height 33
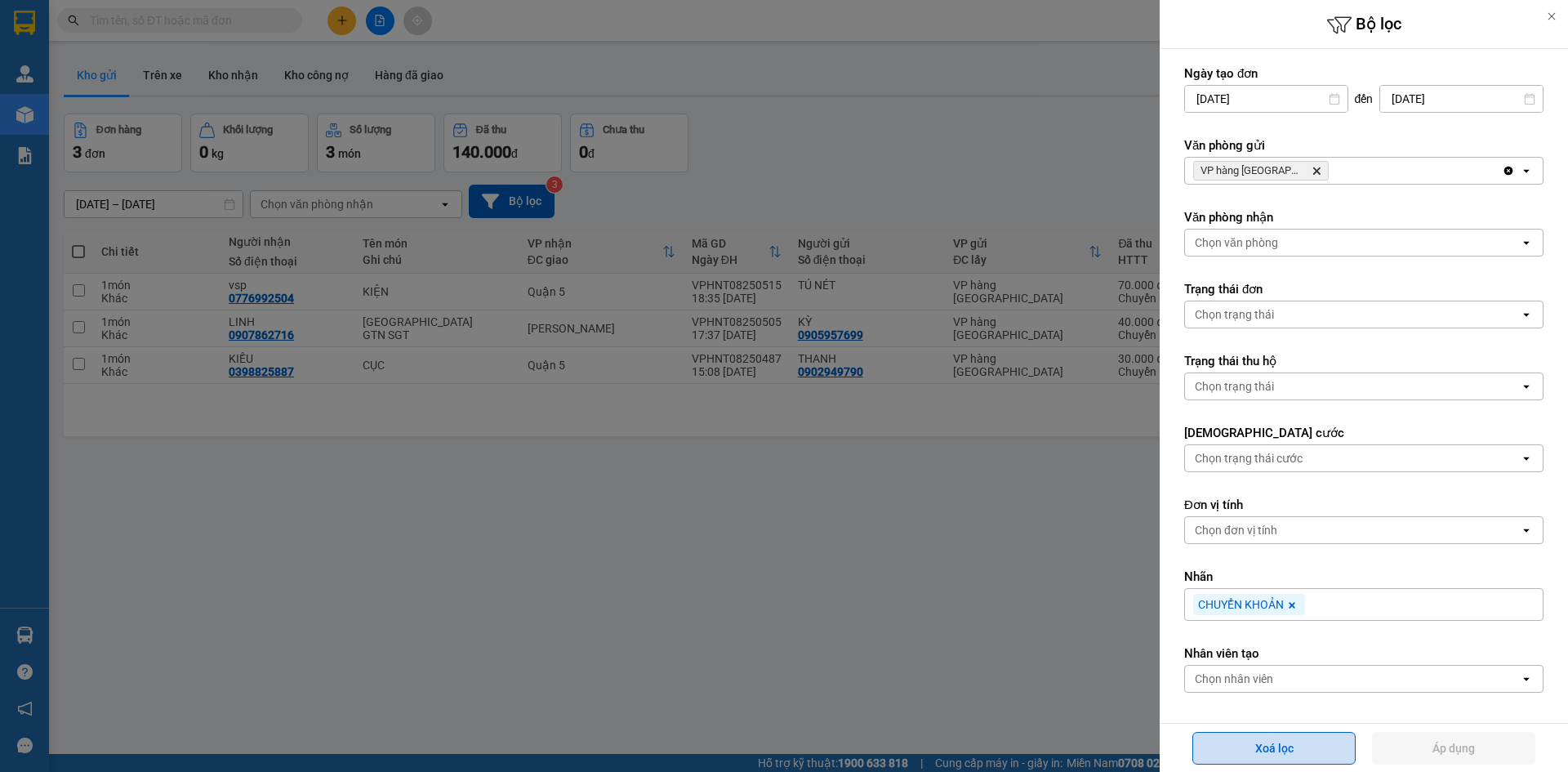
click at [1270, 743] on button "Xoá lọc" at bounding box center [1274, 747] width 164 height 32
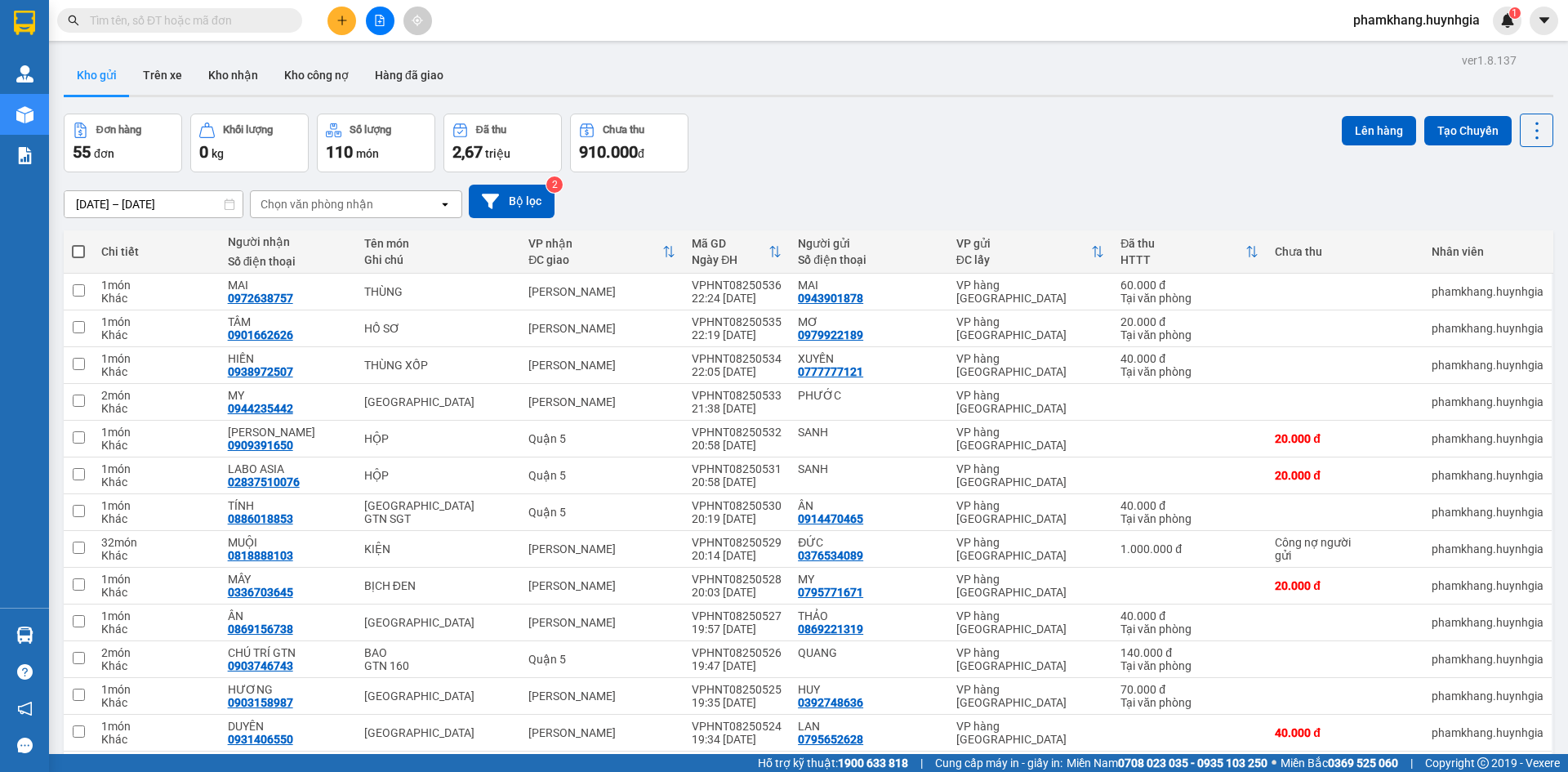
click at [80, 255] on span at bounding box center [78, 251] width 13 height 13
click at [79, 243] on input "checkbox" at bounding box center [79, 243] width 0 height 0
checkbox input "true"
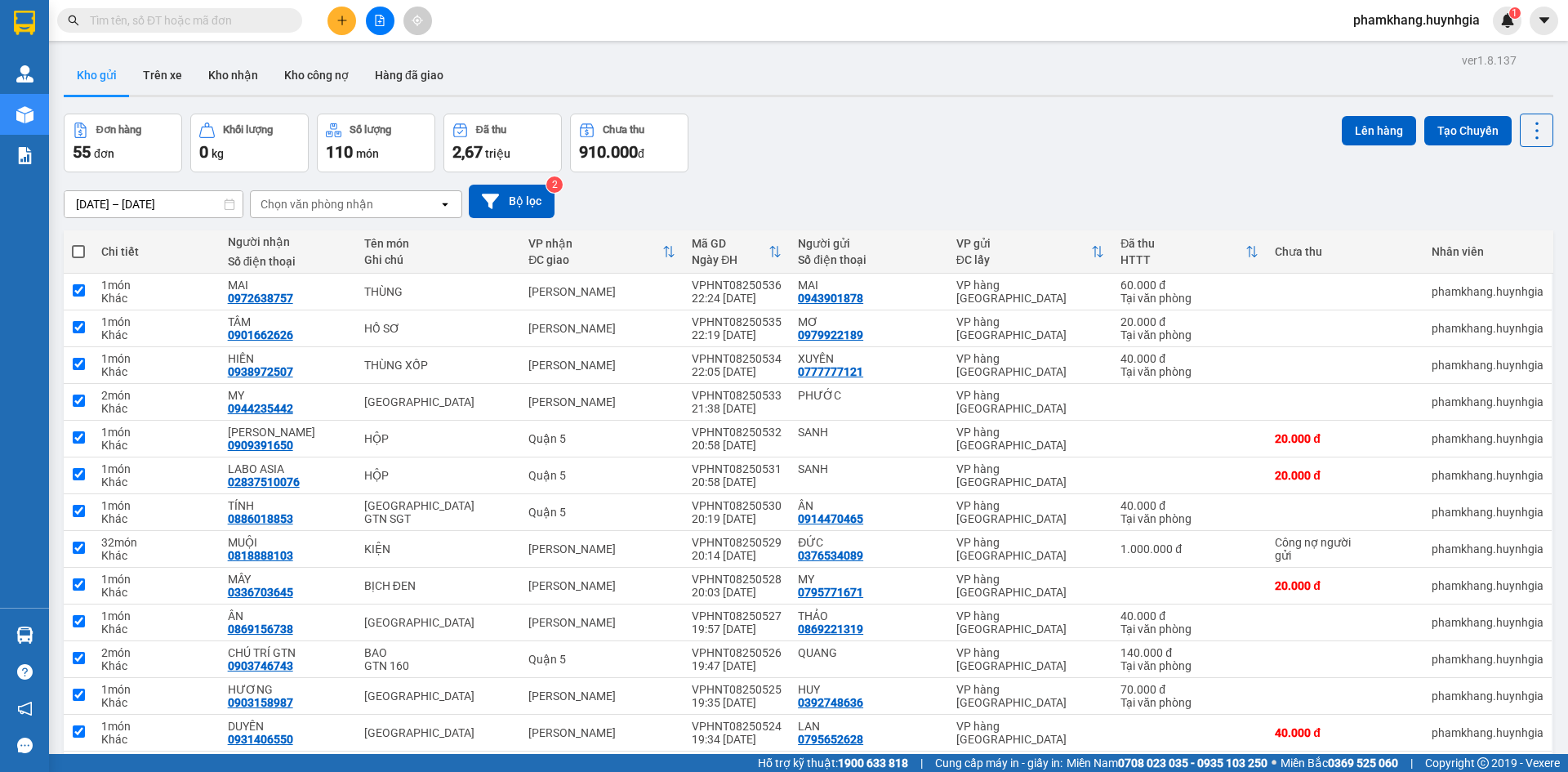
checkbox input "true"
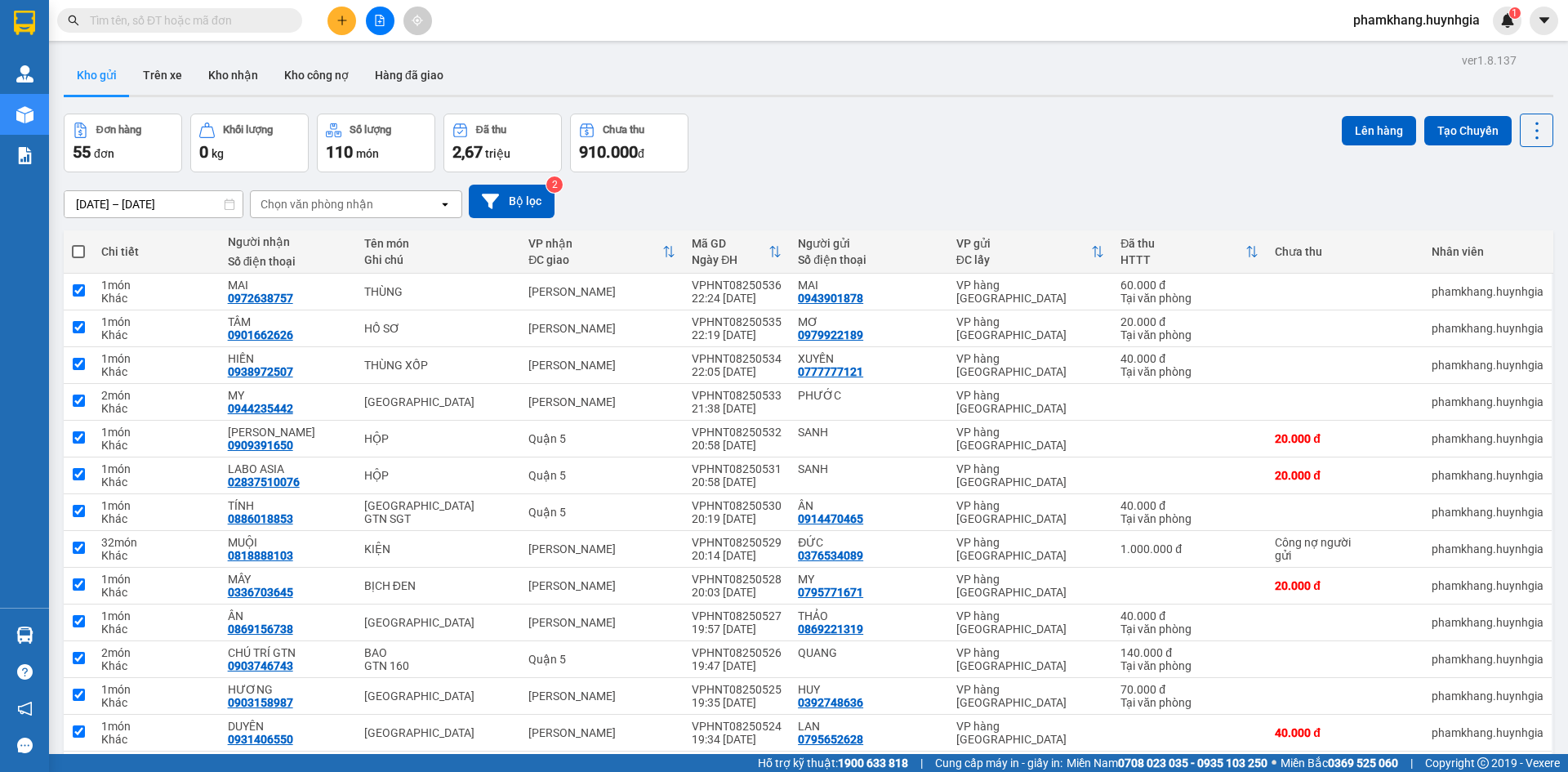
checkbox input "true"
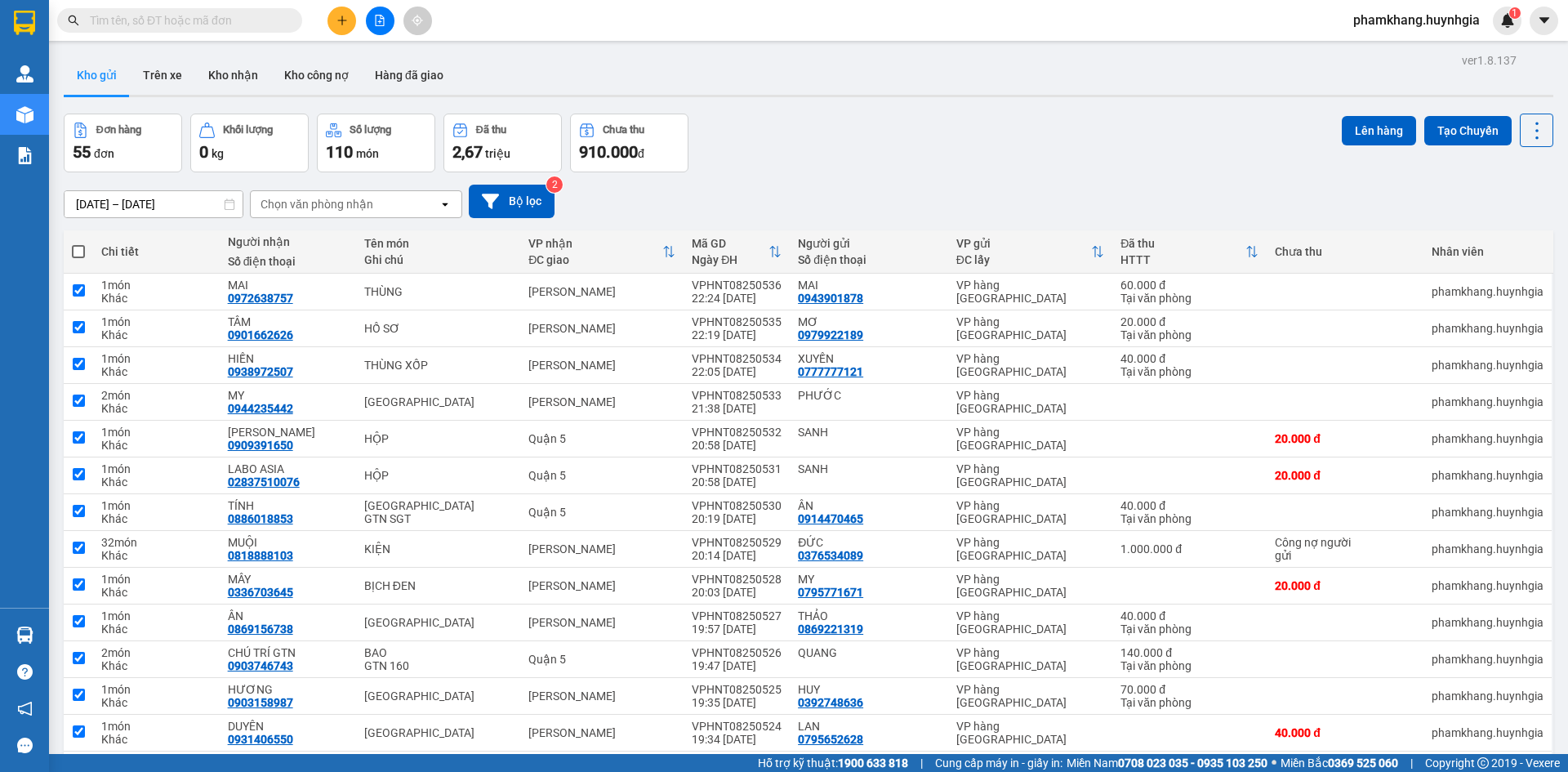
checkbox input "true"
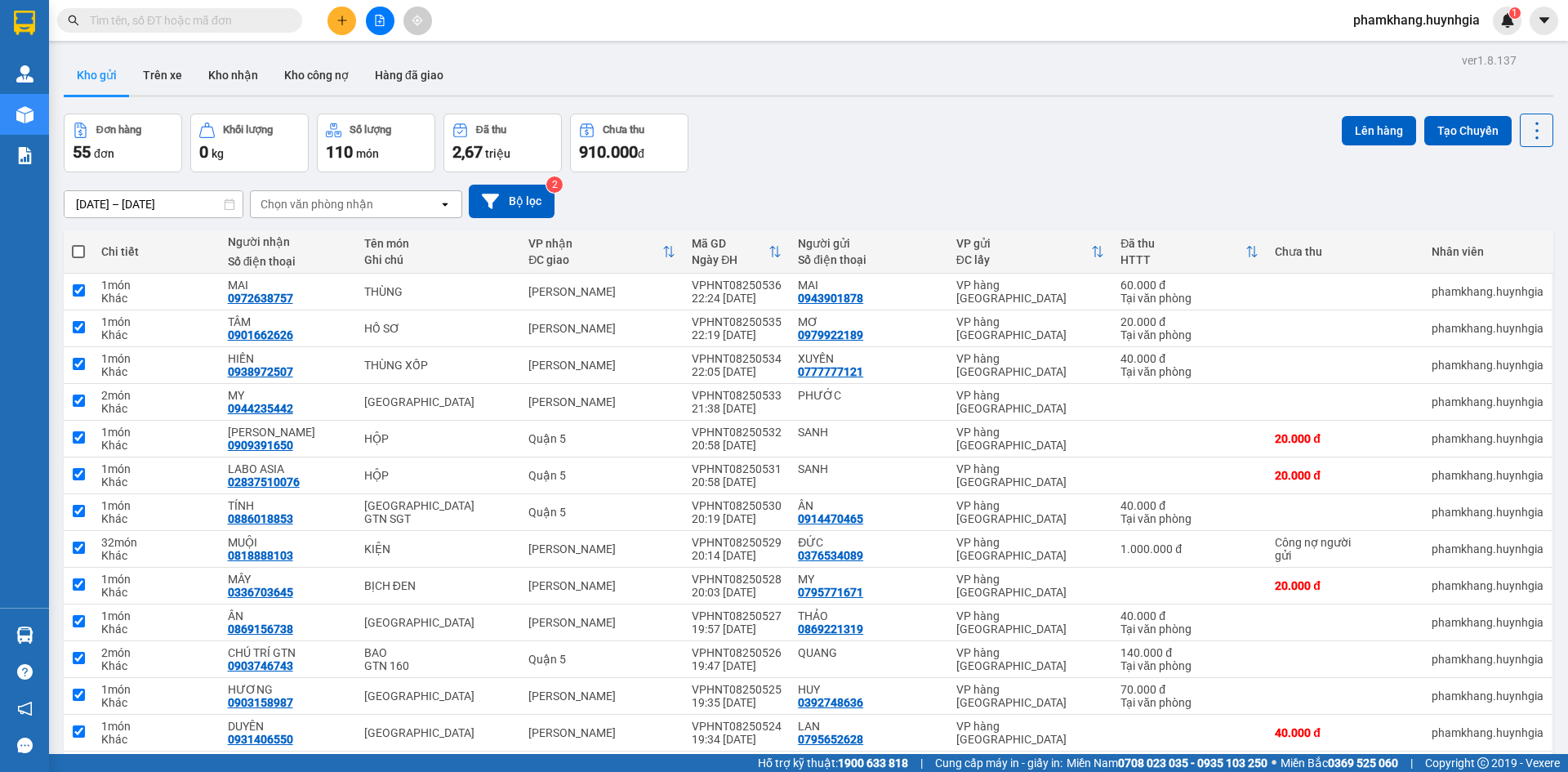
checkbox input "true"
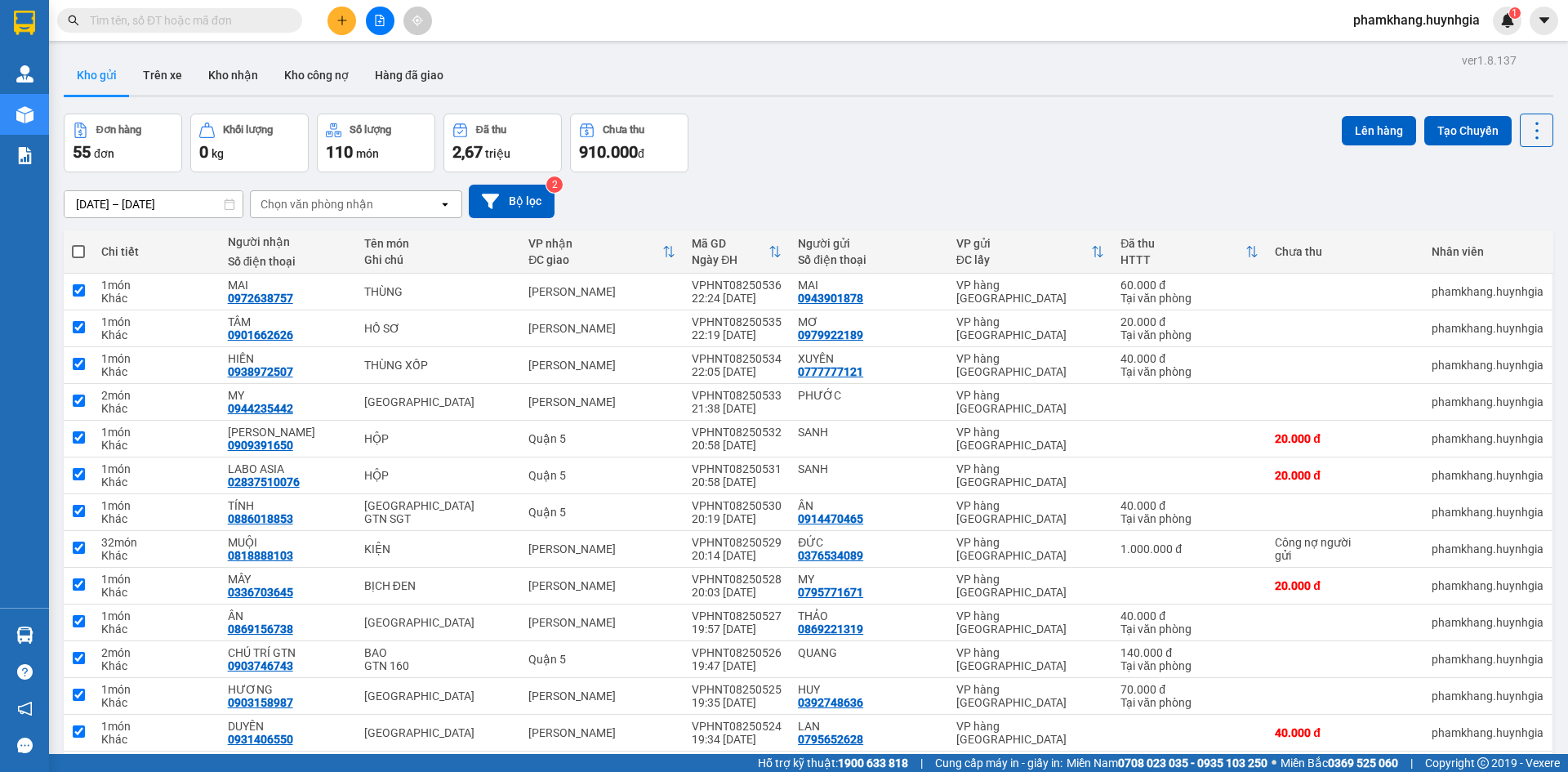
checkbox input "true"
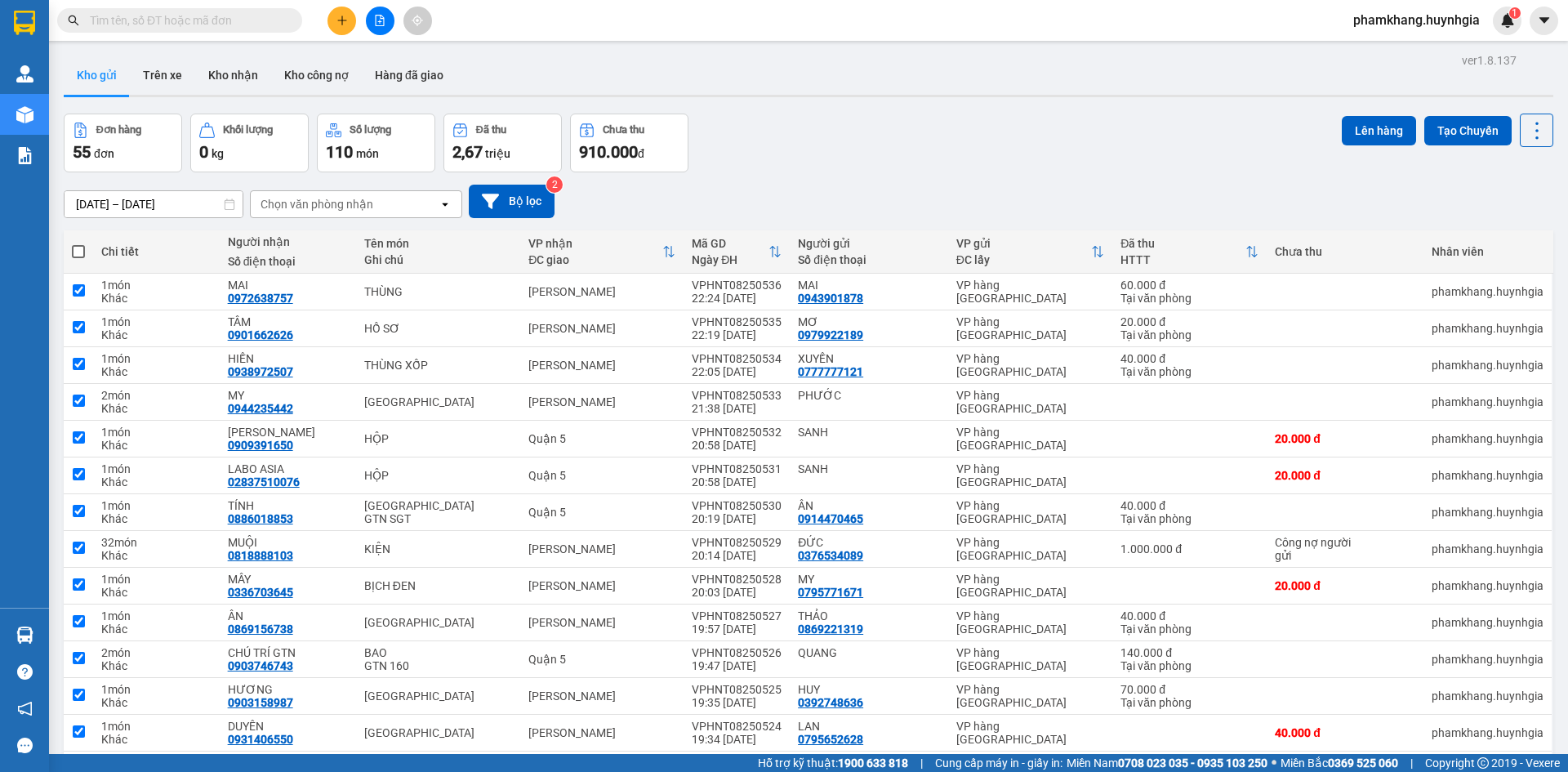
checkbox input "true"
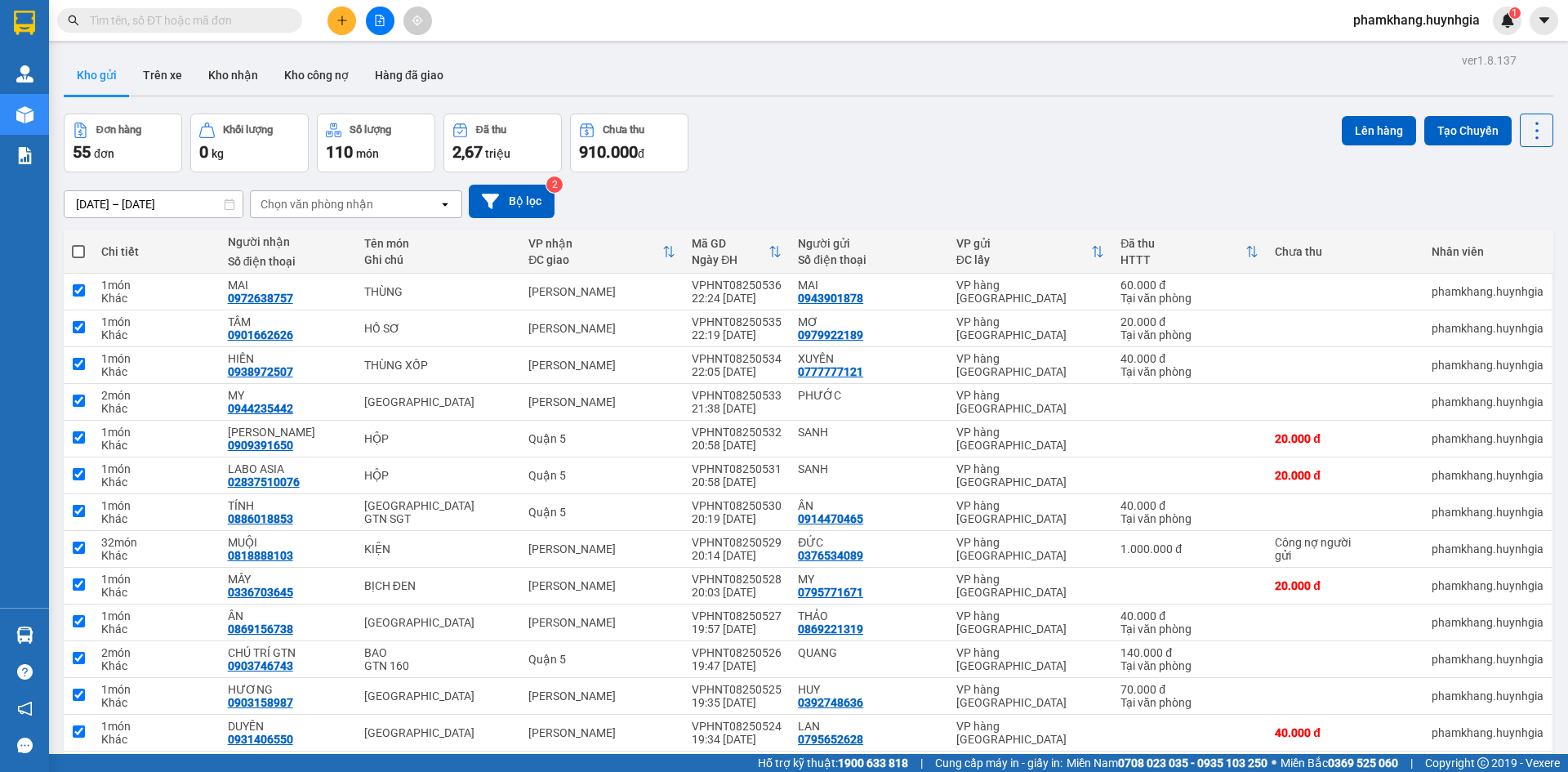
checkbox input "true"
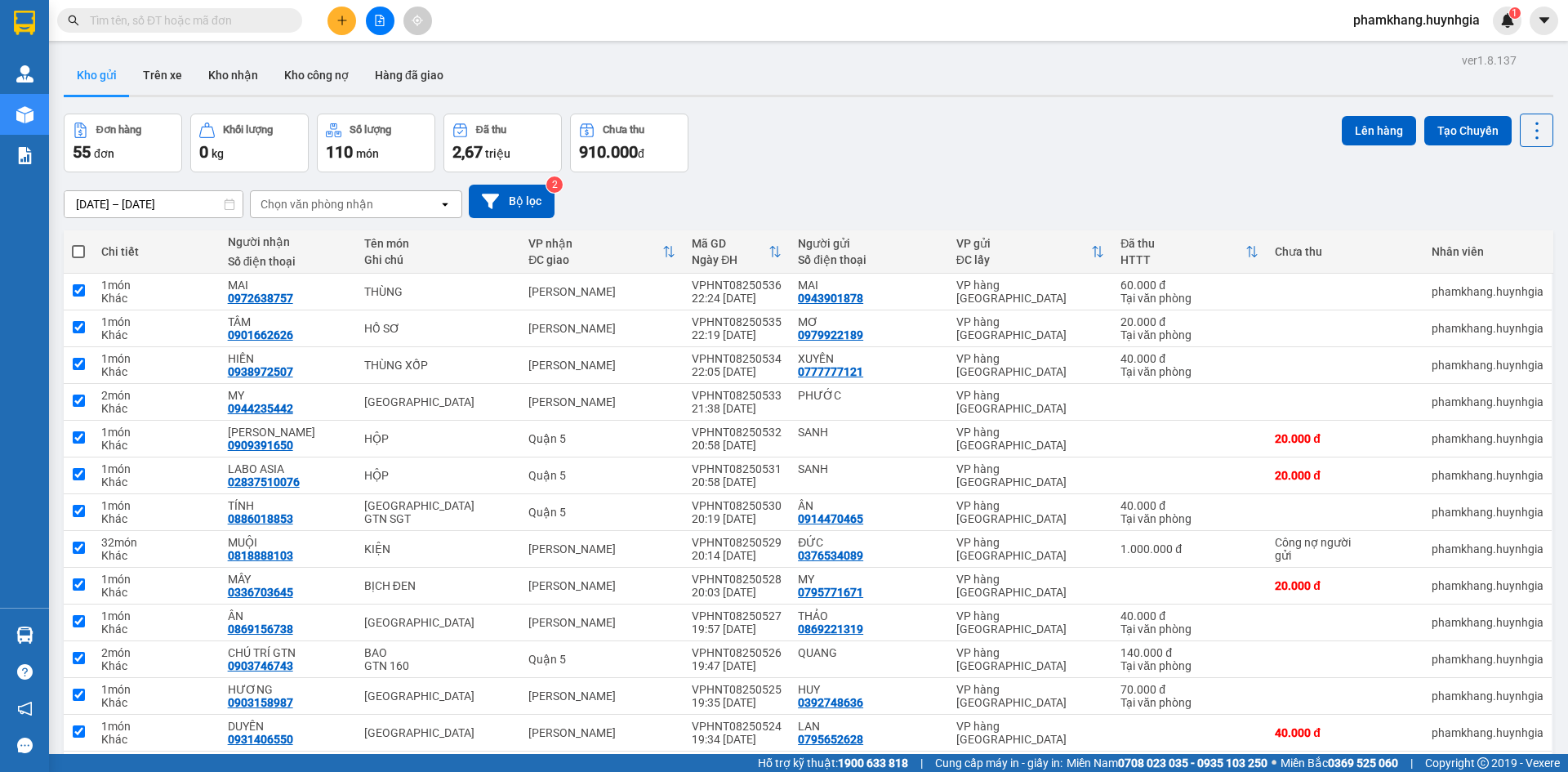
checkbox input "true"
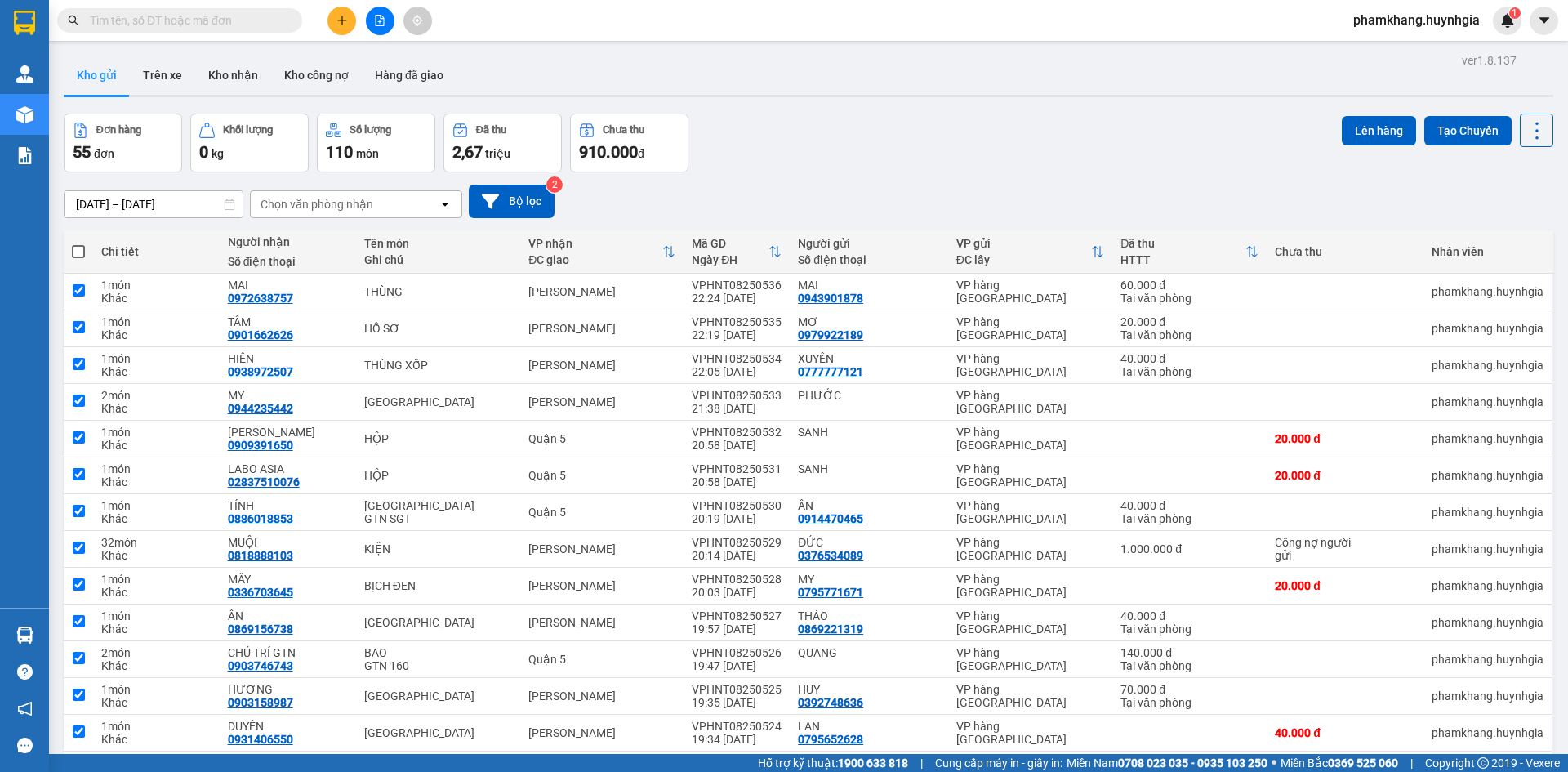
checkbox input "true"
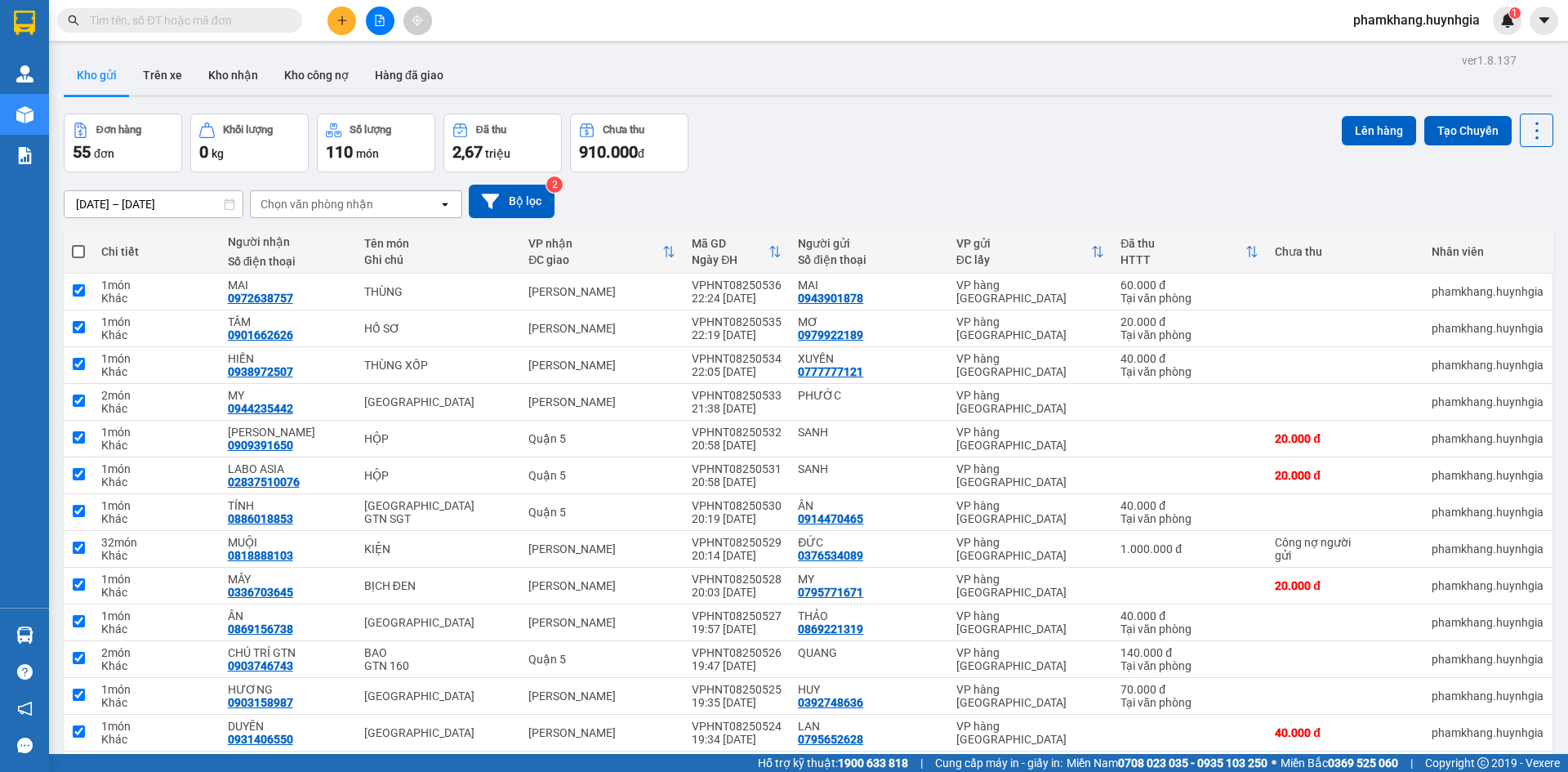
checkbox input "true"
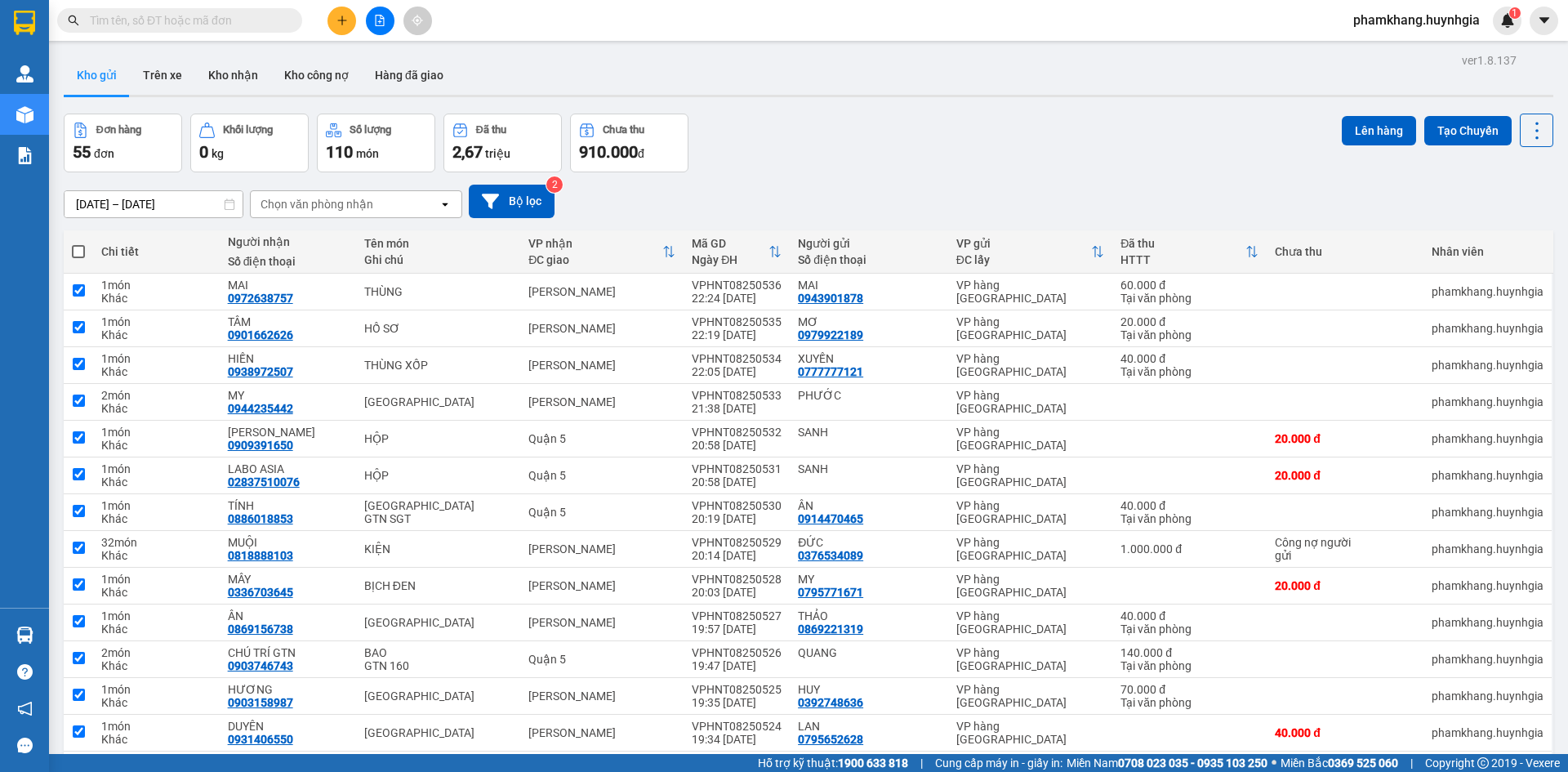
checkbox input "true"
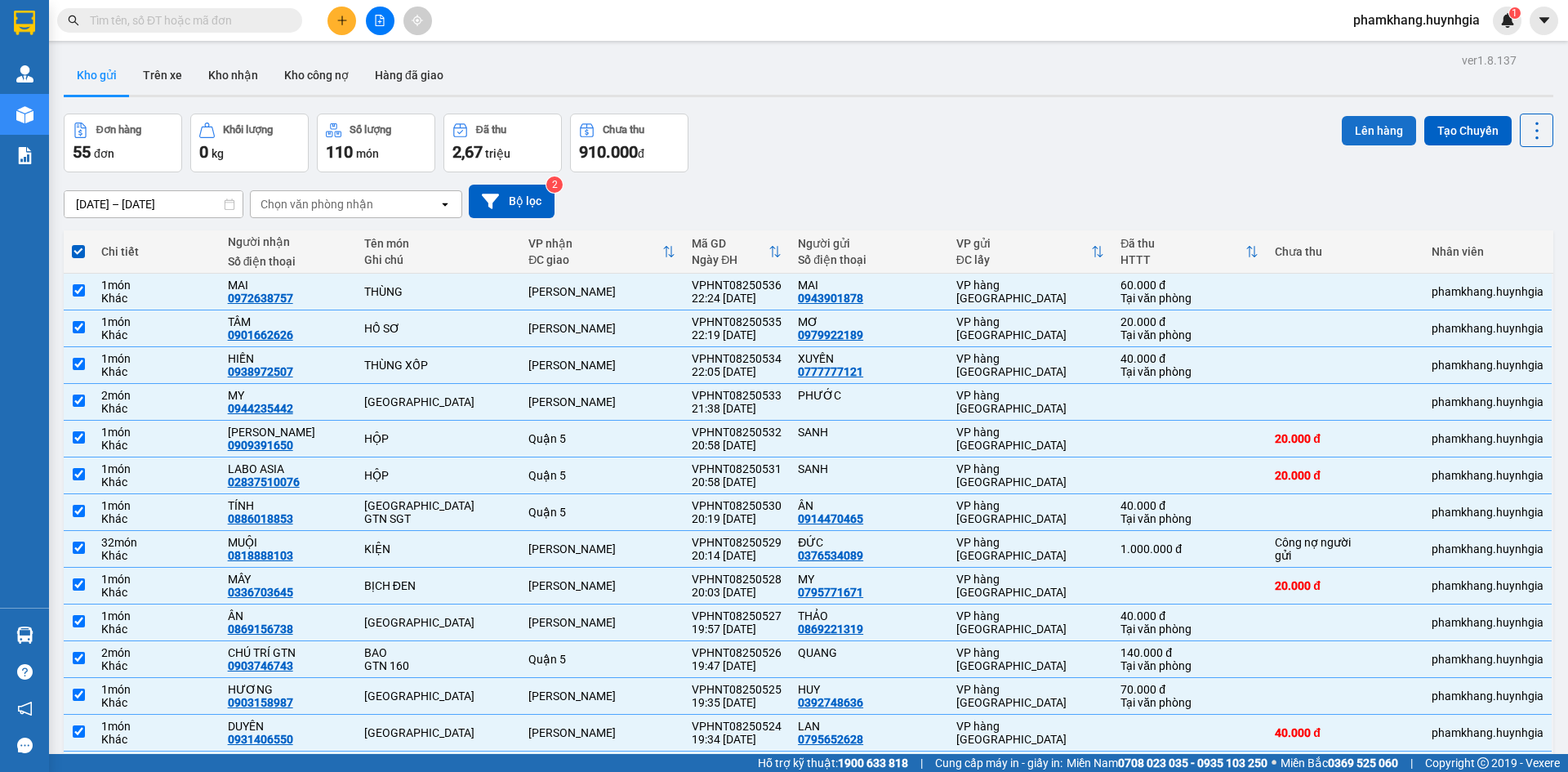
click at [1379, 126] on button "Lên hàng" at bounding box center [1379, 131] width 74 height 30
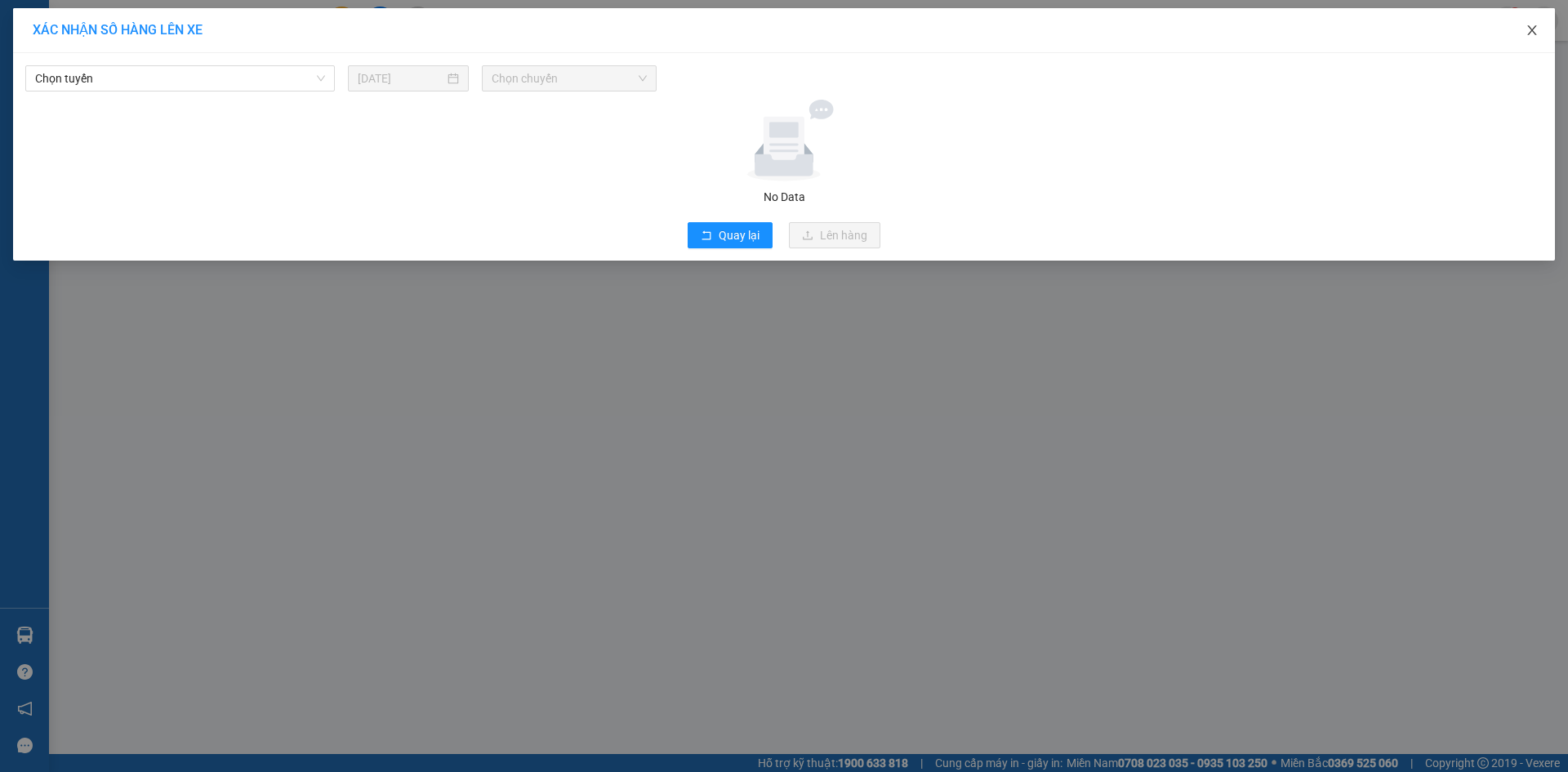
click at [1540, 33] on span "Close" at bounding box center [1532, 31] width 46 height 46
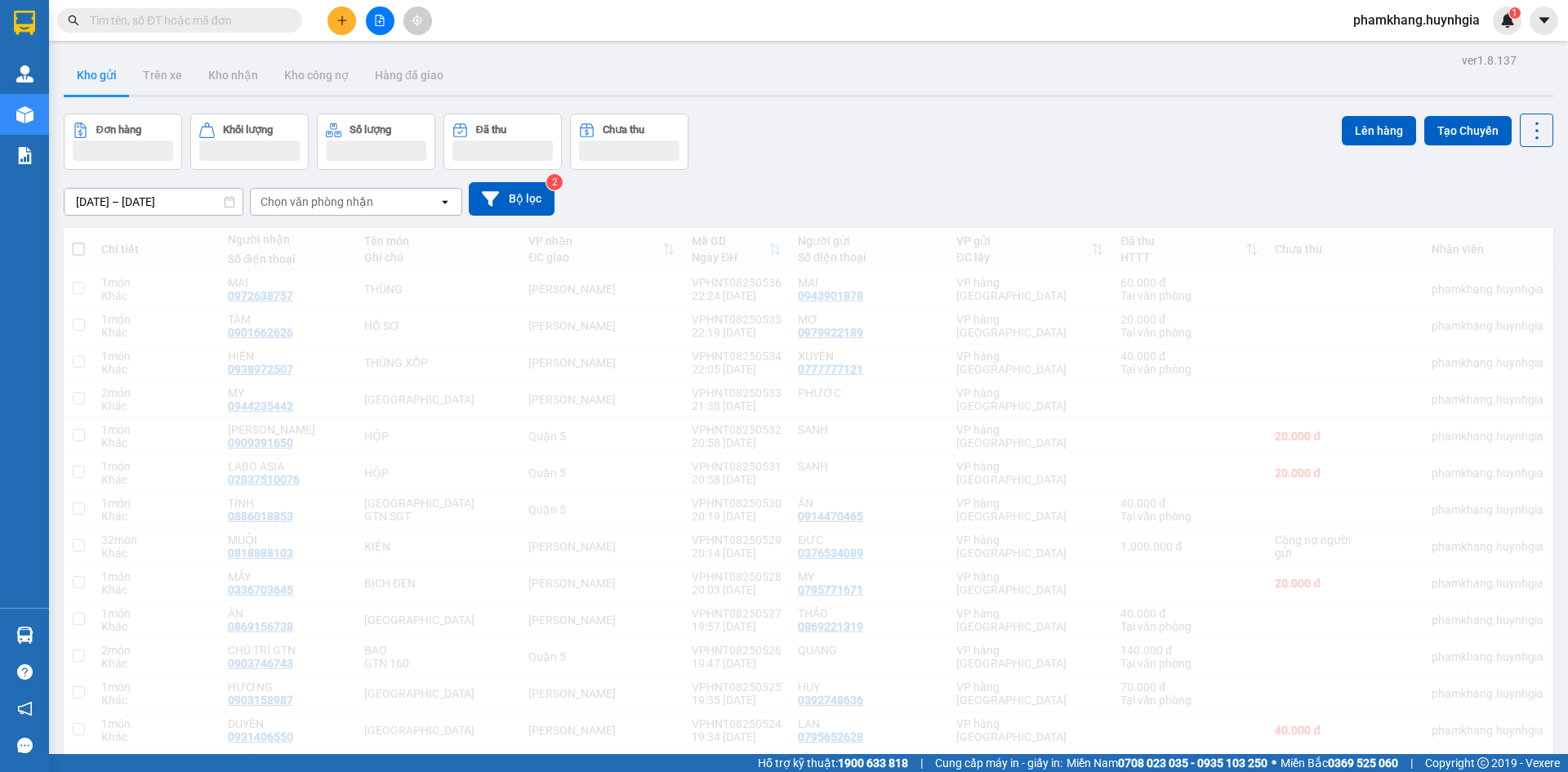
click at [1042, 164] on div "Đơn hàng Khối lượng Số lượng Đã thu Chưa thu Lên hàng Tạo Chuyến" at bounding box center [808, 142] width 1490 height 56
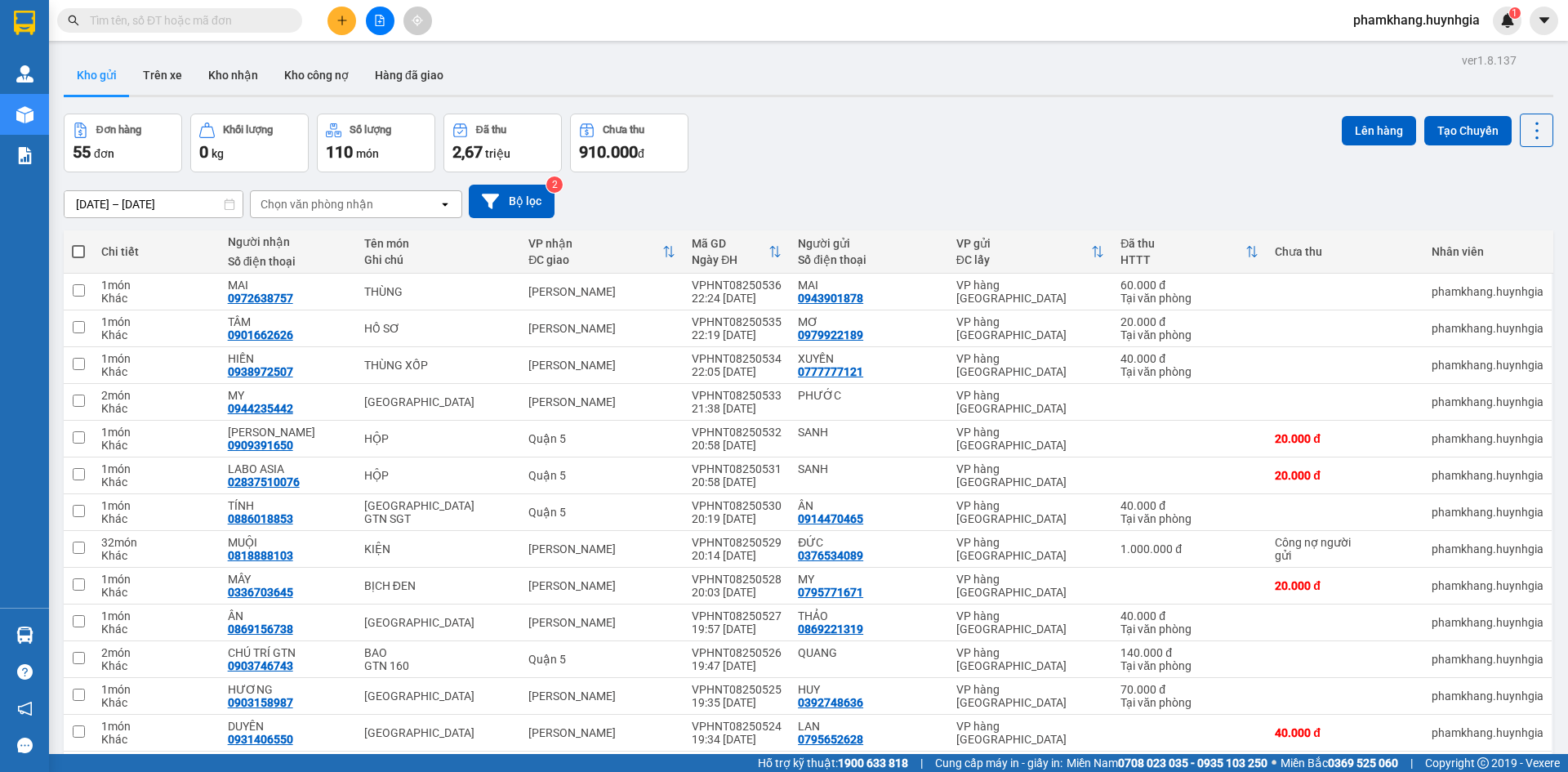
click at [71, 256] on th at bounding box center [79, 251] width 30 height 43
click at [378, 25] on icon "file-add" at bounding box center [380, 20] width 9 height 11
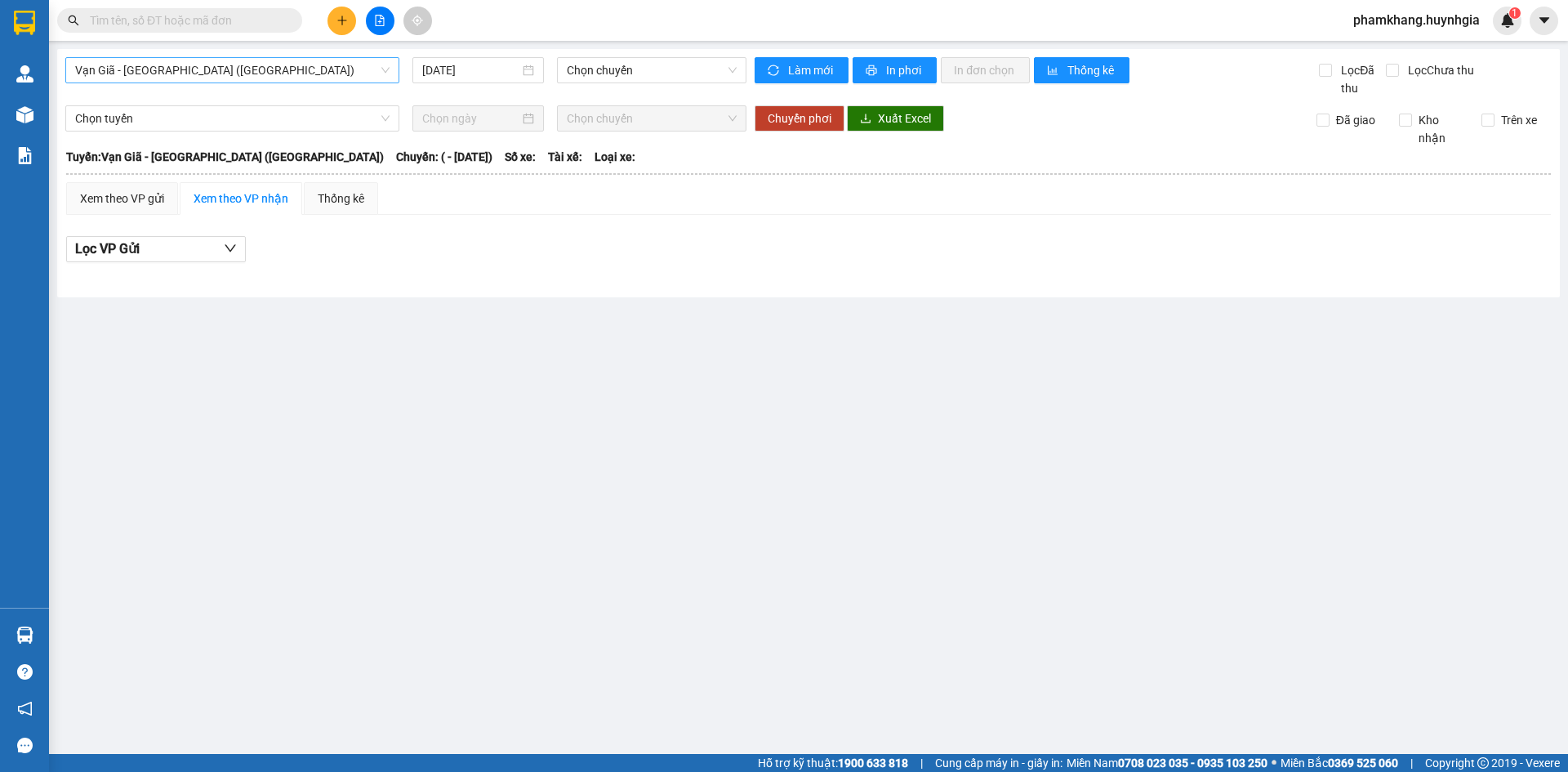
click at [133, 67] on span "Vạn Giã - Sài Gòn (Hàng hóa)" at bounding box center [232, 70] width 314 height 25
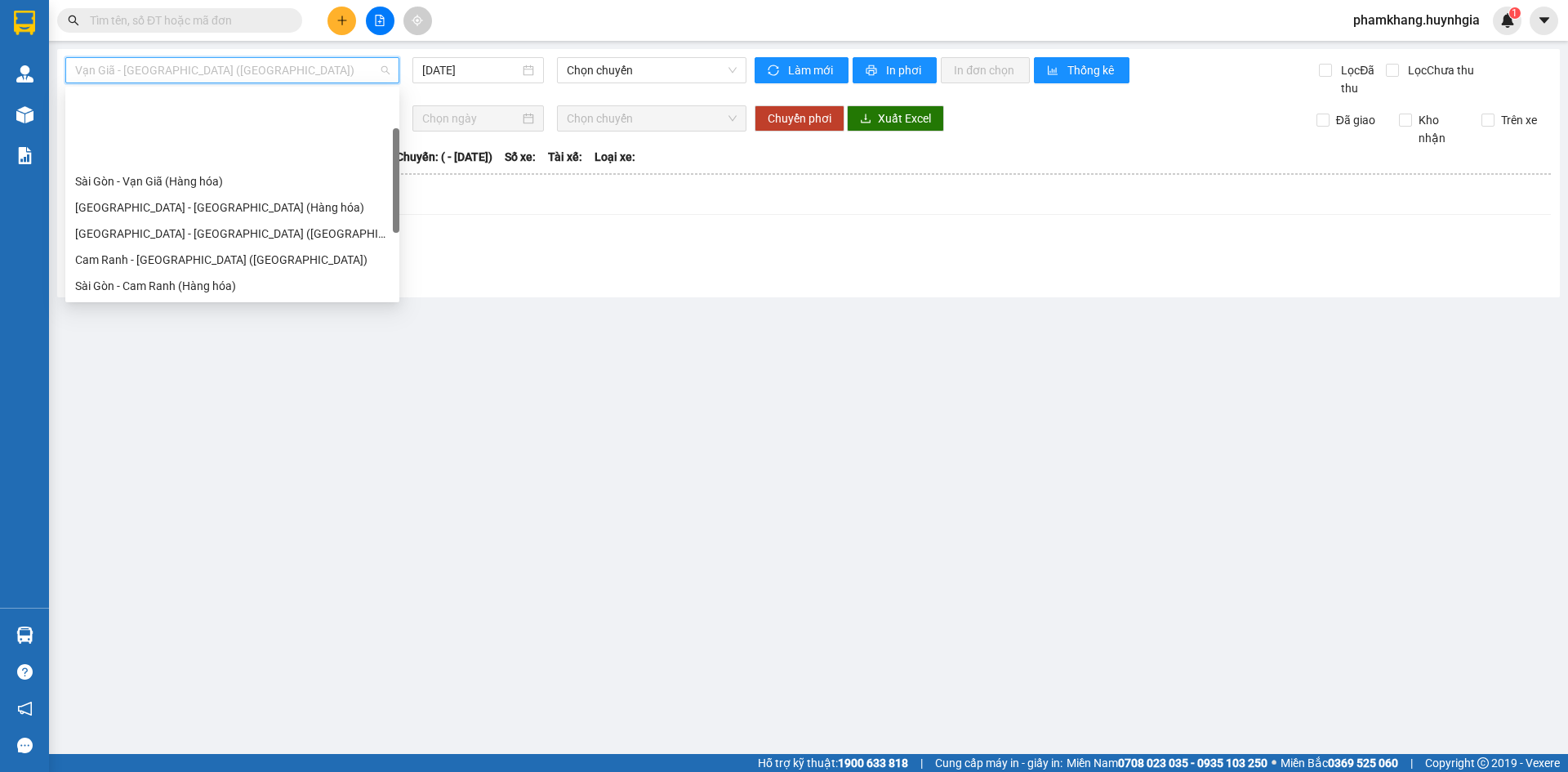
scroll to position [262, 0]
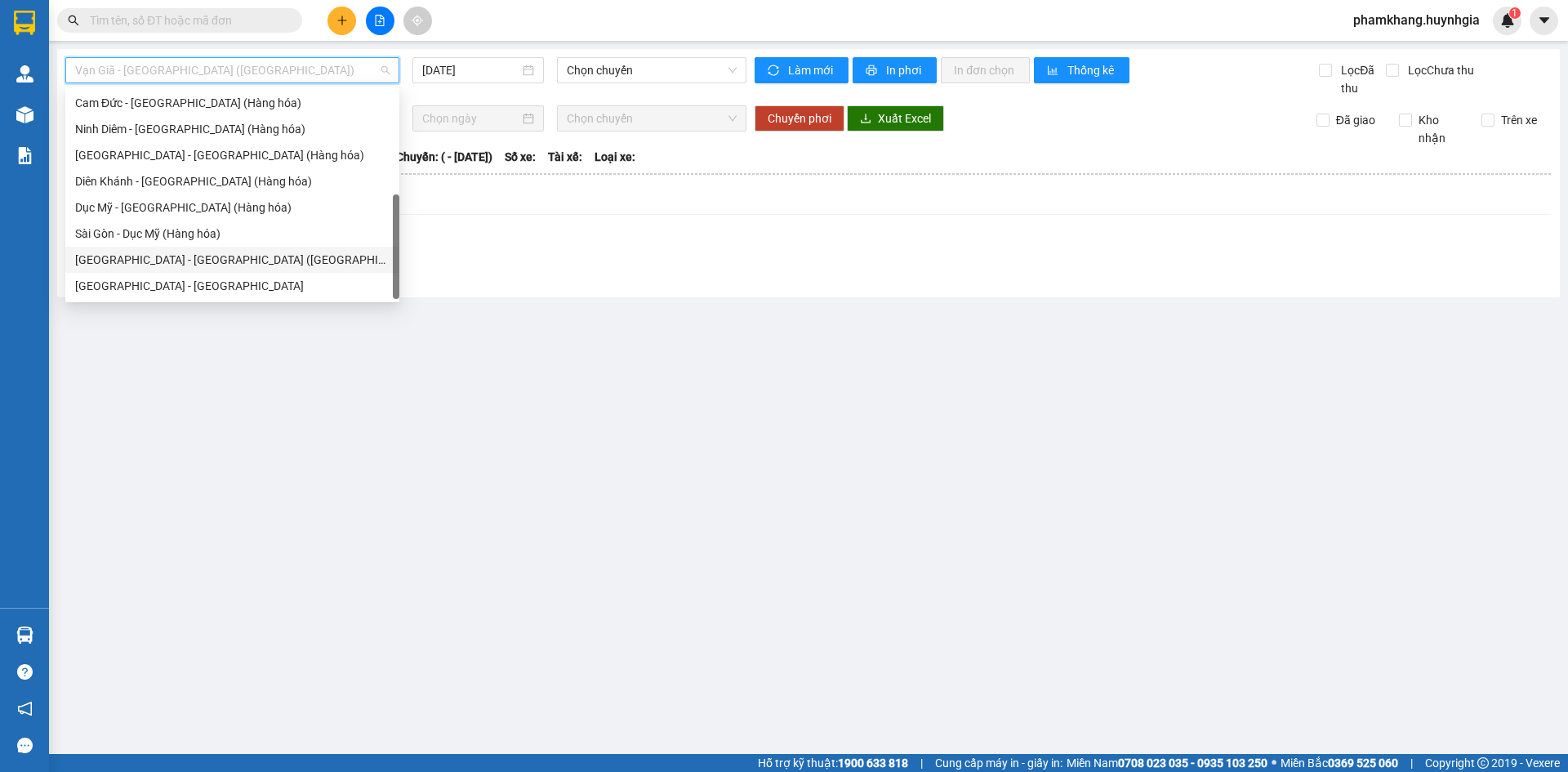
click at [164, 255] on div "Sài Gòn - Nha Trang (Hàng hóa)" at bounding box center [232, 260] width 314 height 18
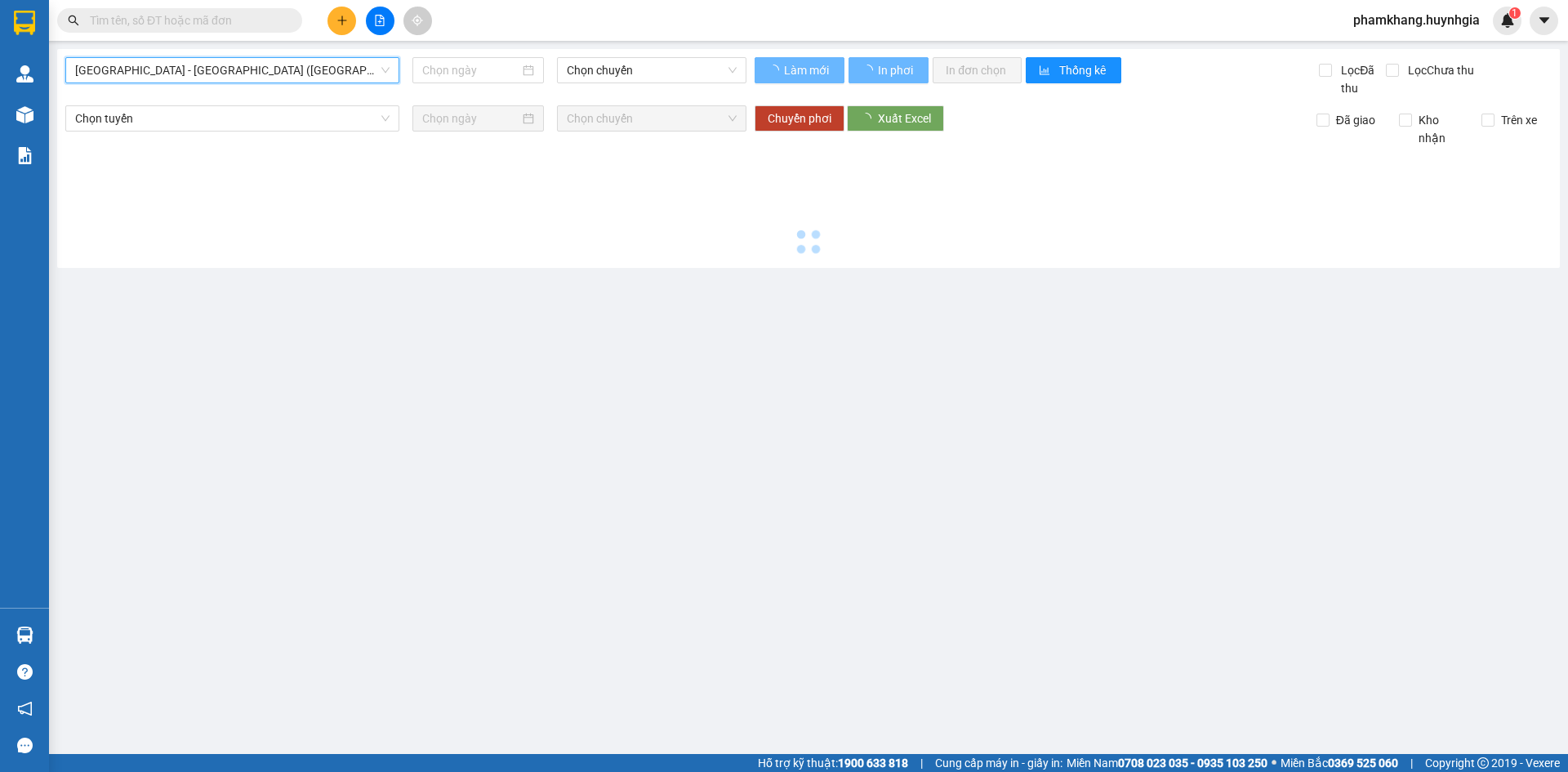
type input "[DATE]"
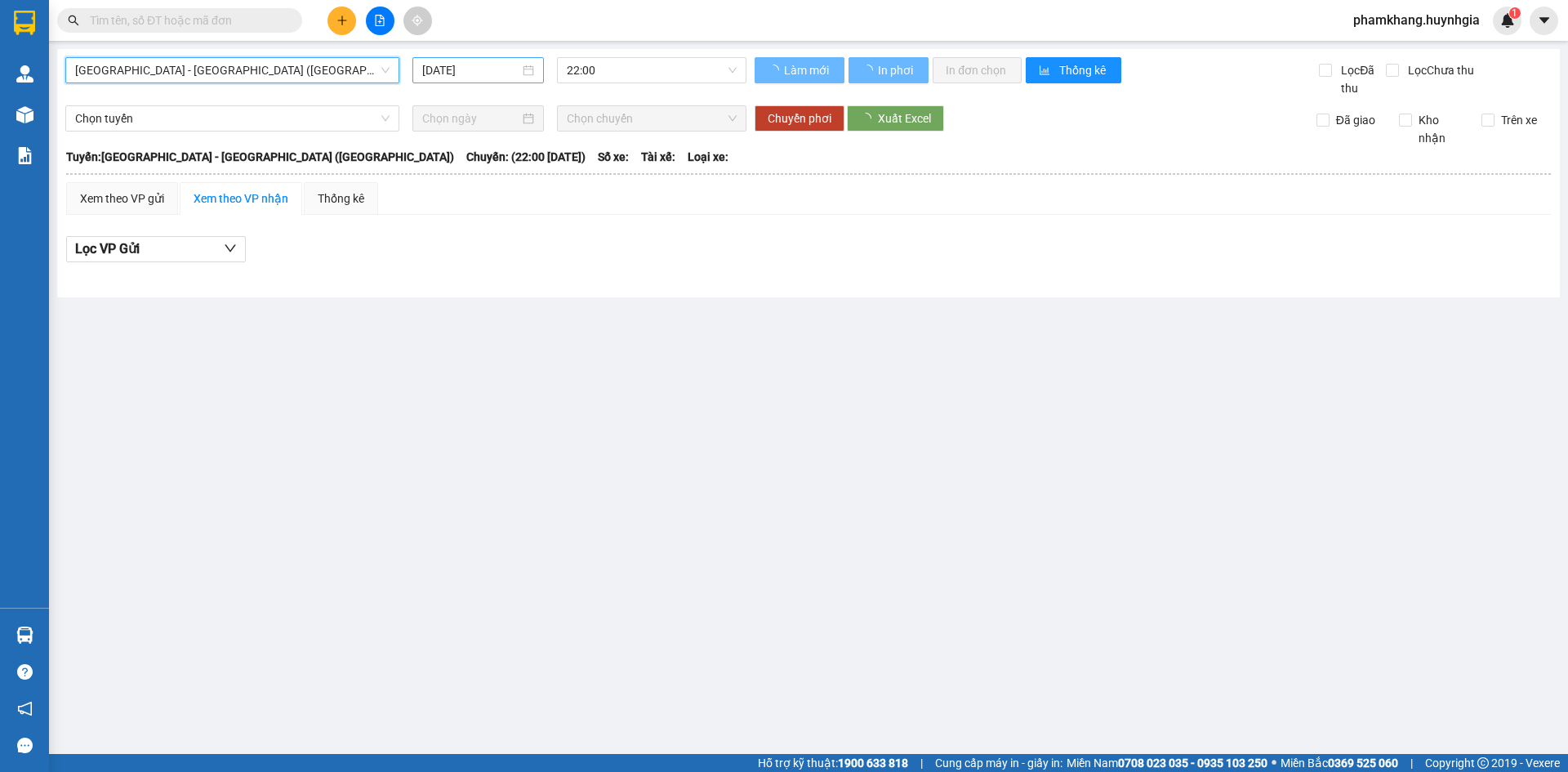
click at [441, 79] on input "[DATE]" at bounding box center [471, 70] width 97 height 18
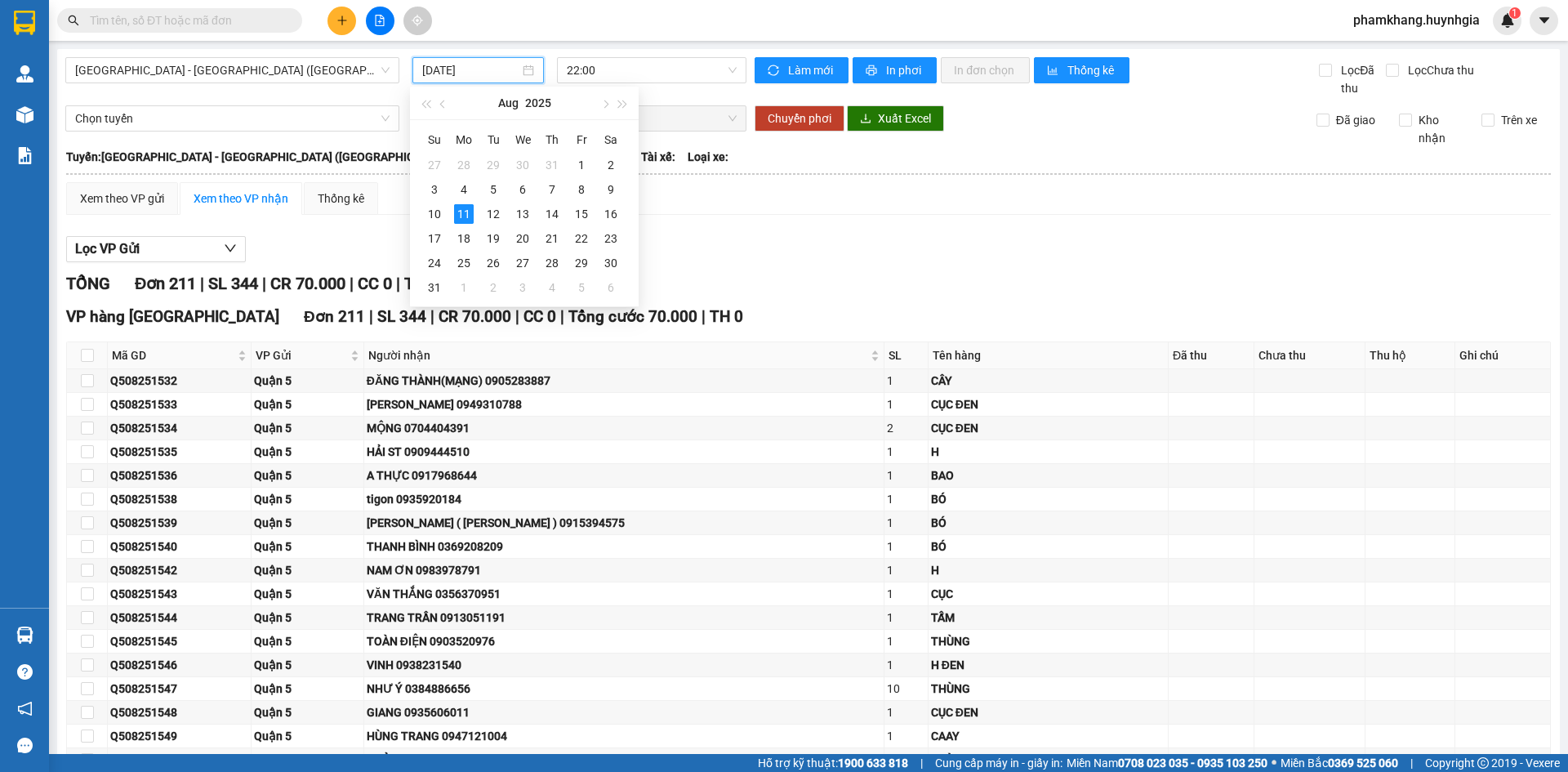
click at [1356, 175] on th at bounding box center [808, 173] width 1487 height 15
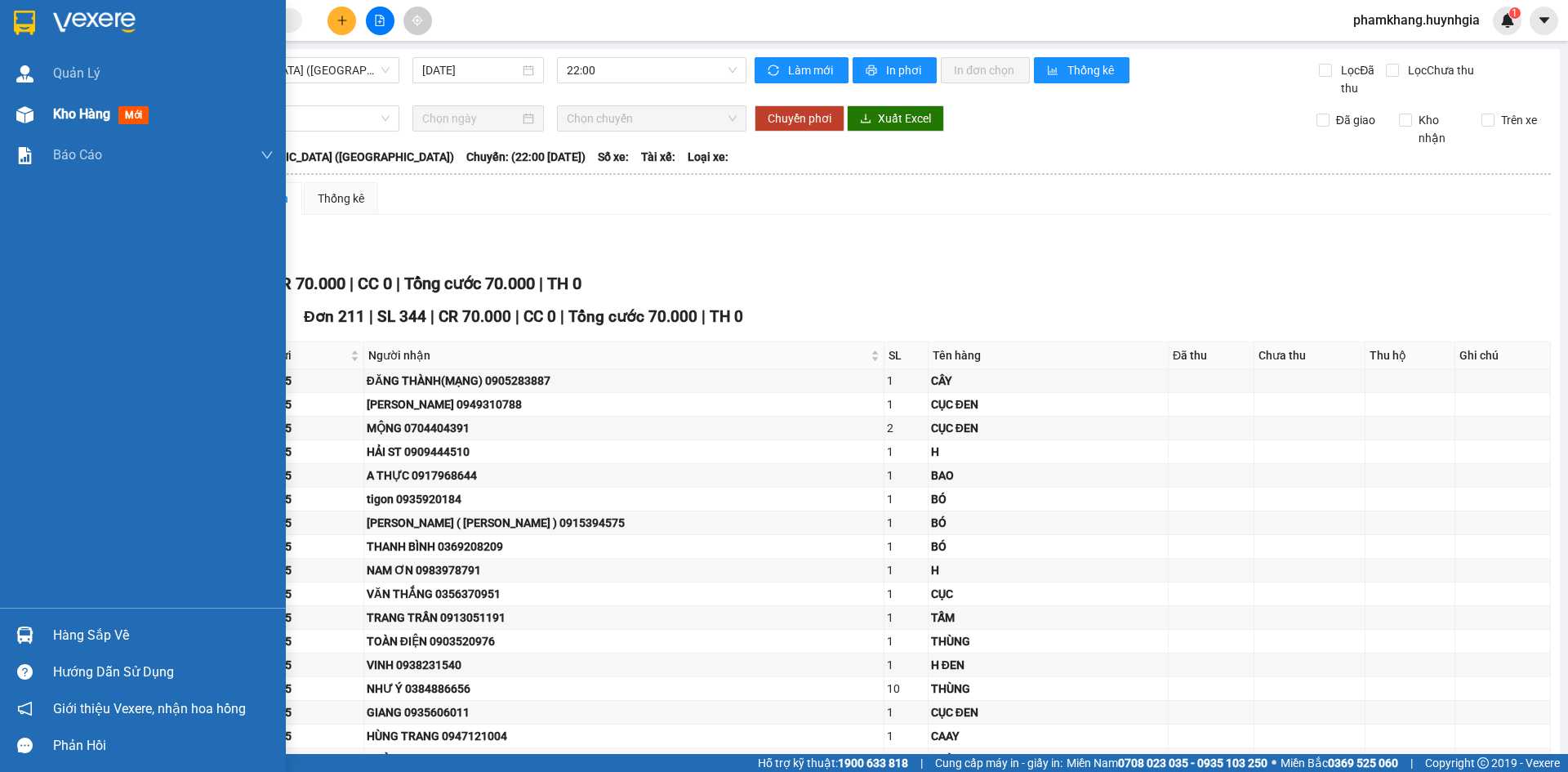
click at [56, 123] on div "Kho hàng mới" at bounding box center [104, 114] width 102 height 20
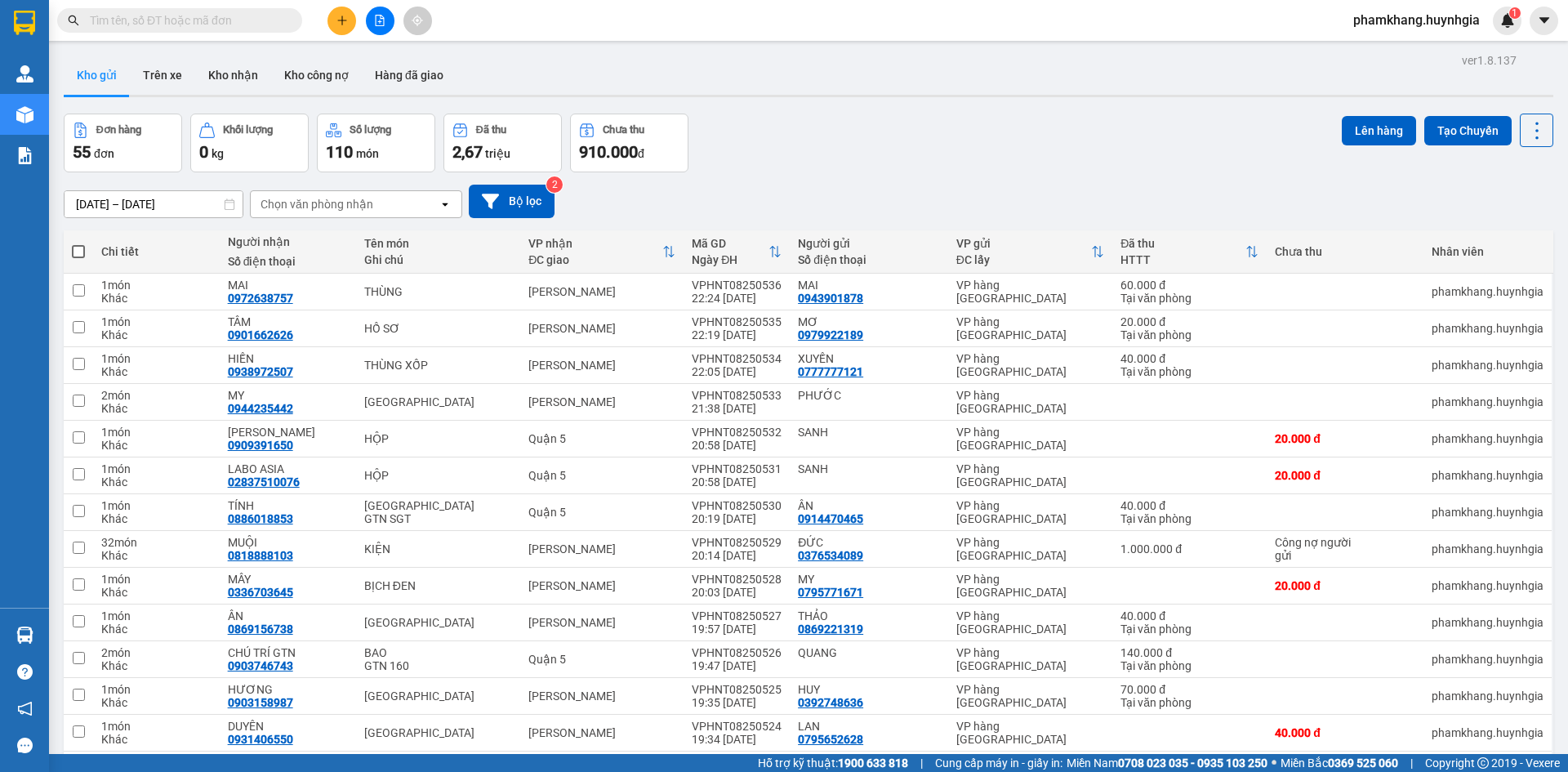
click at [76, 256] on span at bounding box center [78, 251] width 13 height 13
click at [79, 243] on input "checkbox" at bounding box center [79, 243] width 0 height 0
checkbox input "true"
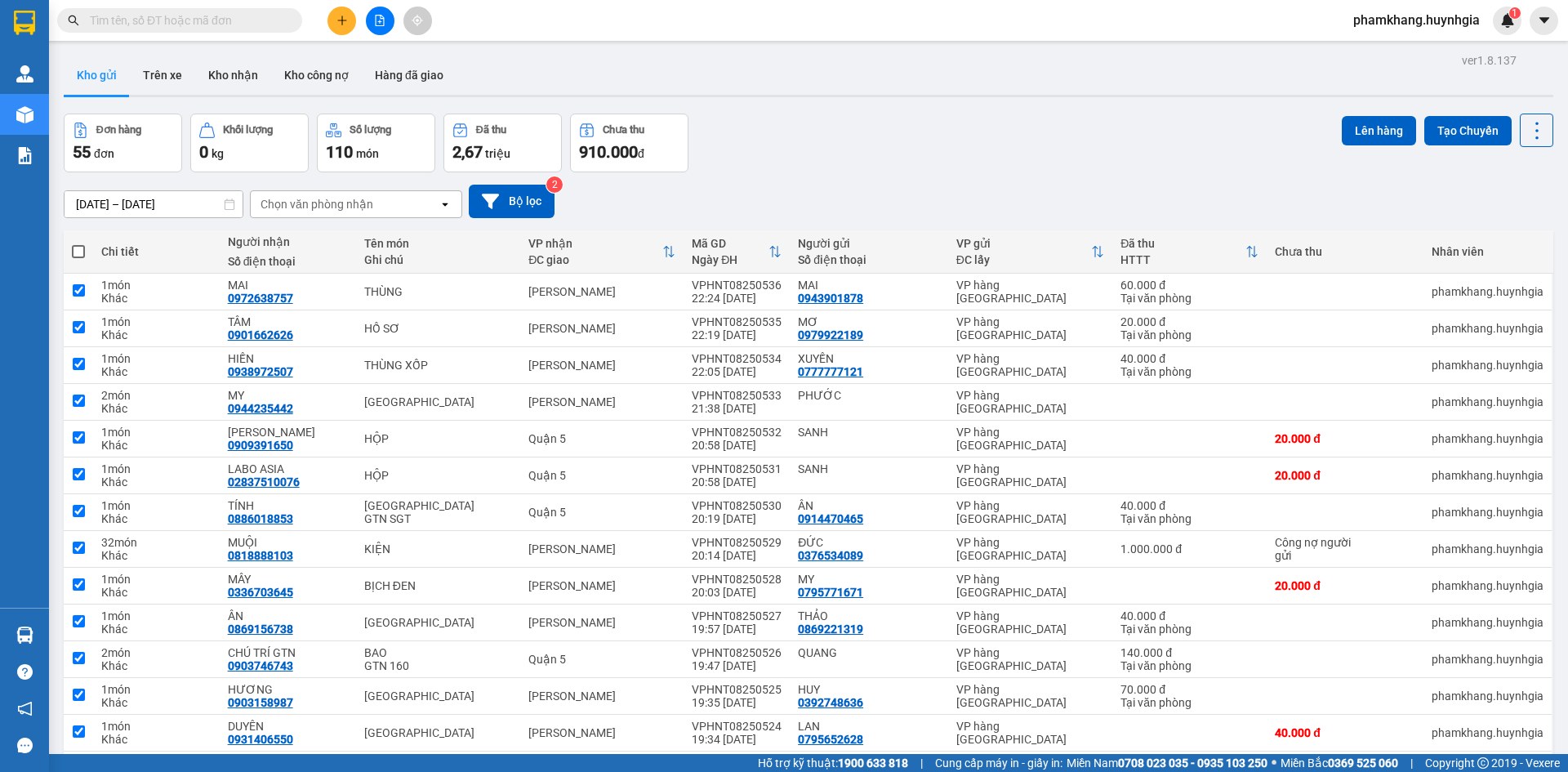
checkbox input "true"
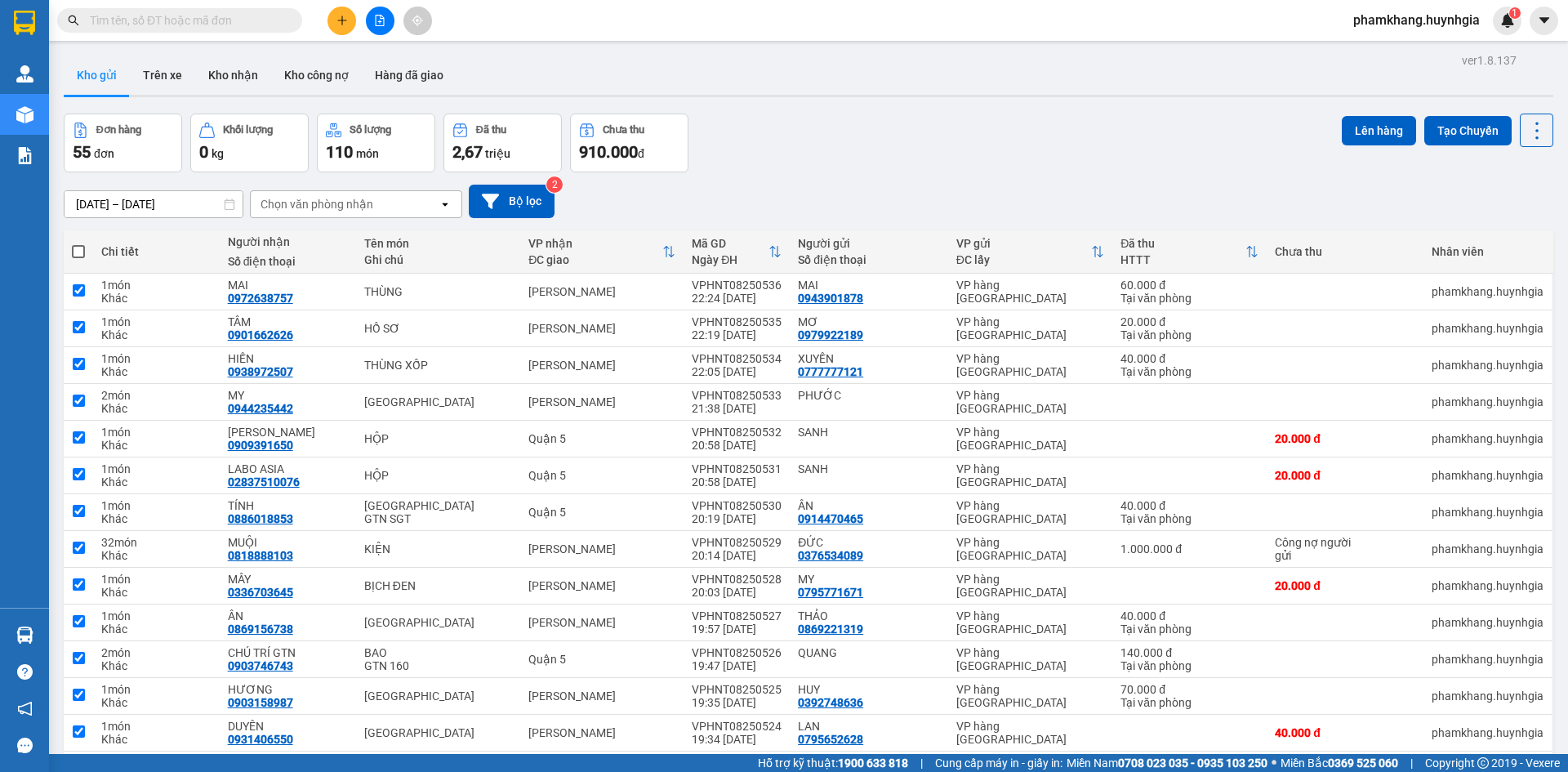
checkbox input "true"
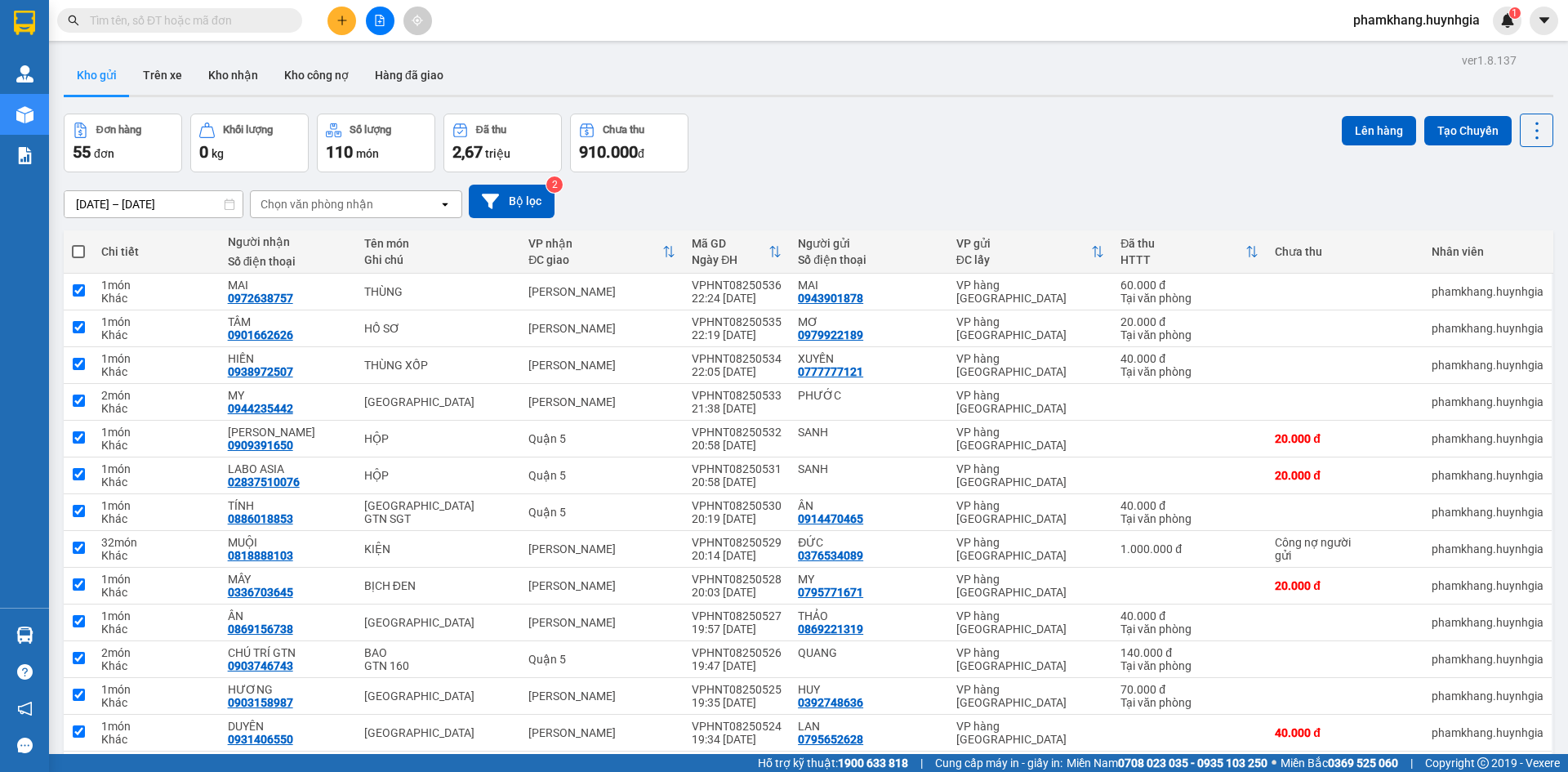
checkbox input "true"
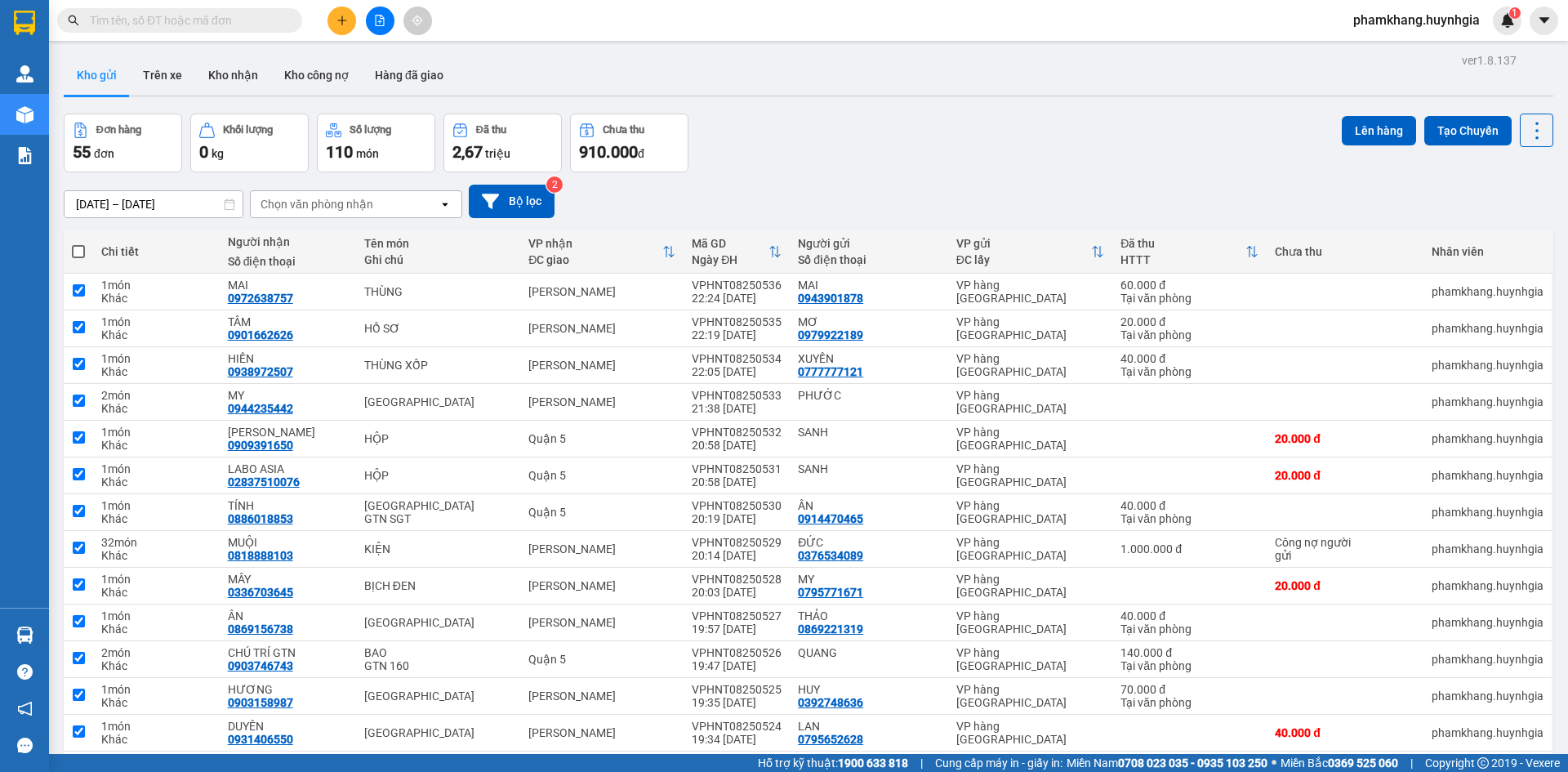
checkbox input "true"
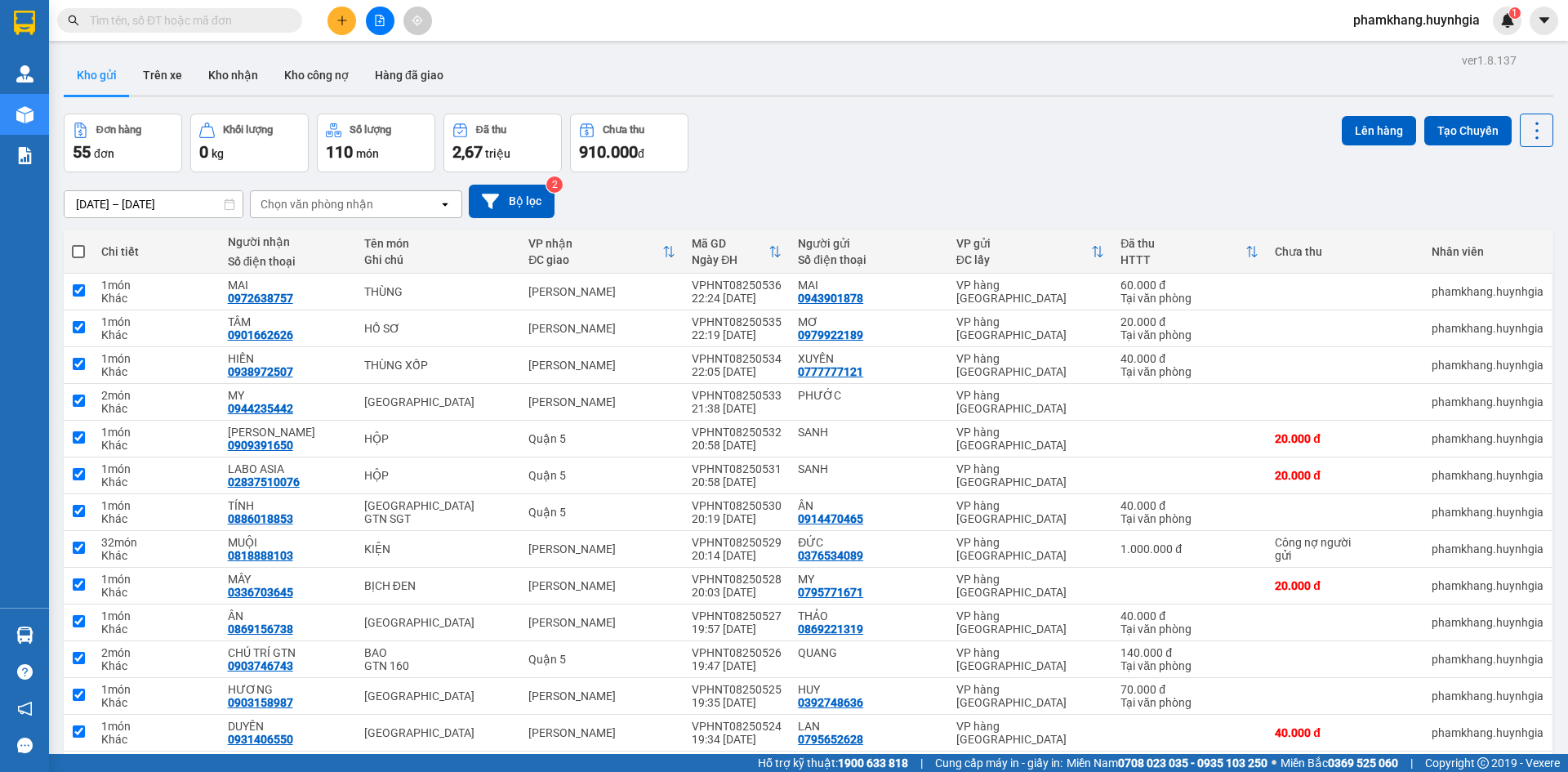
checkbox input "true"
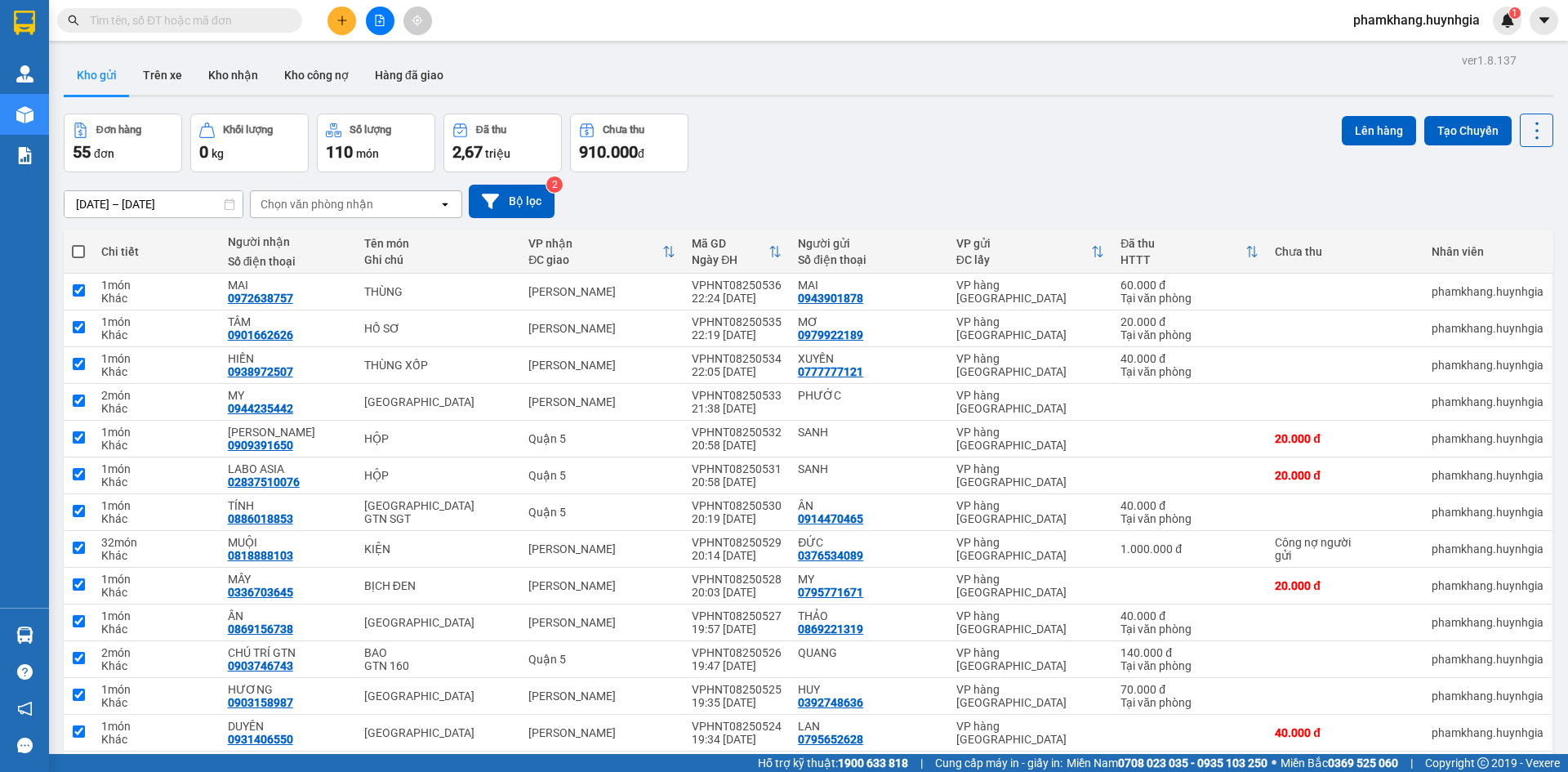
checkbox input "true"
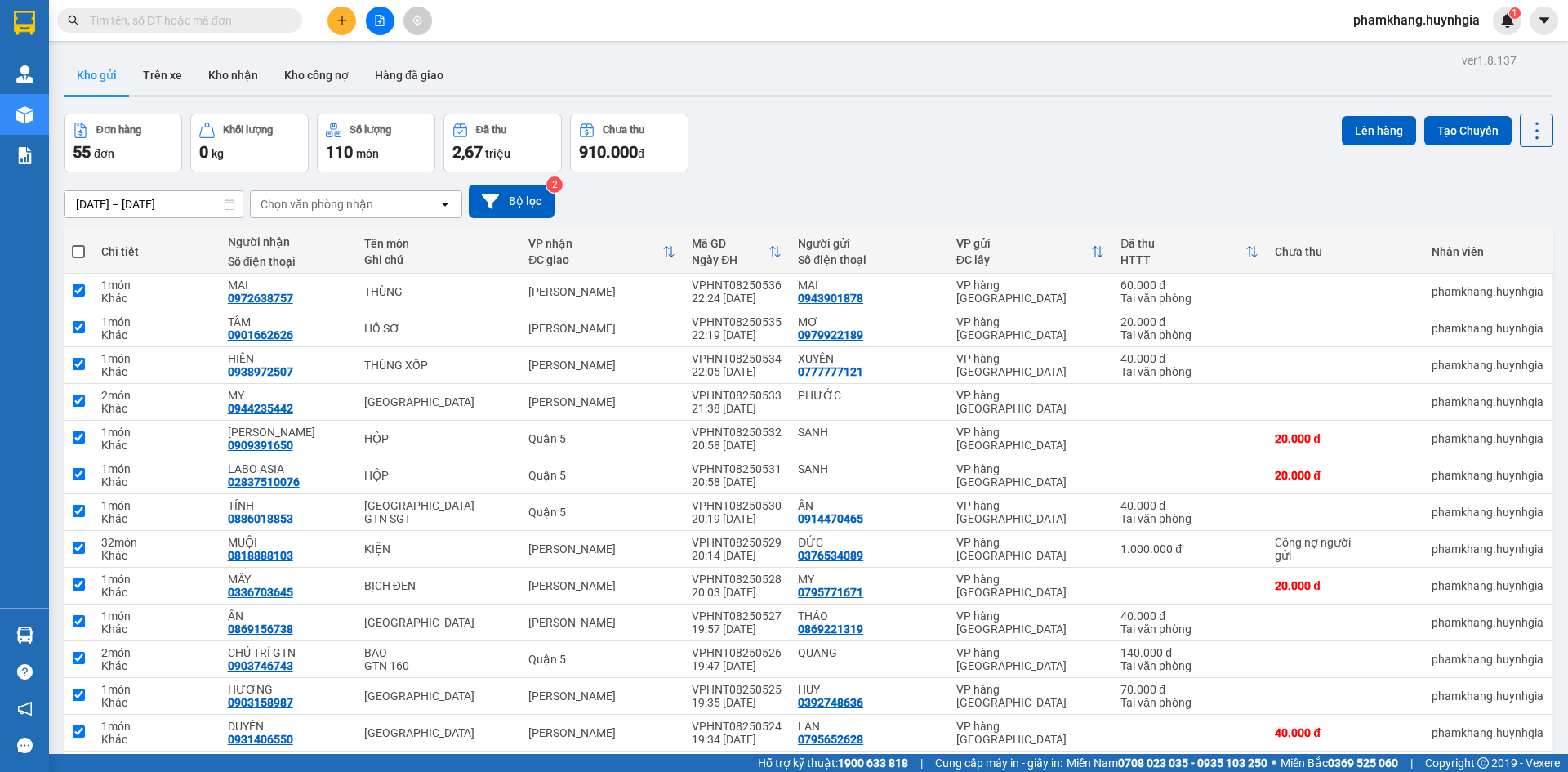
checkbox input "true"
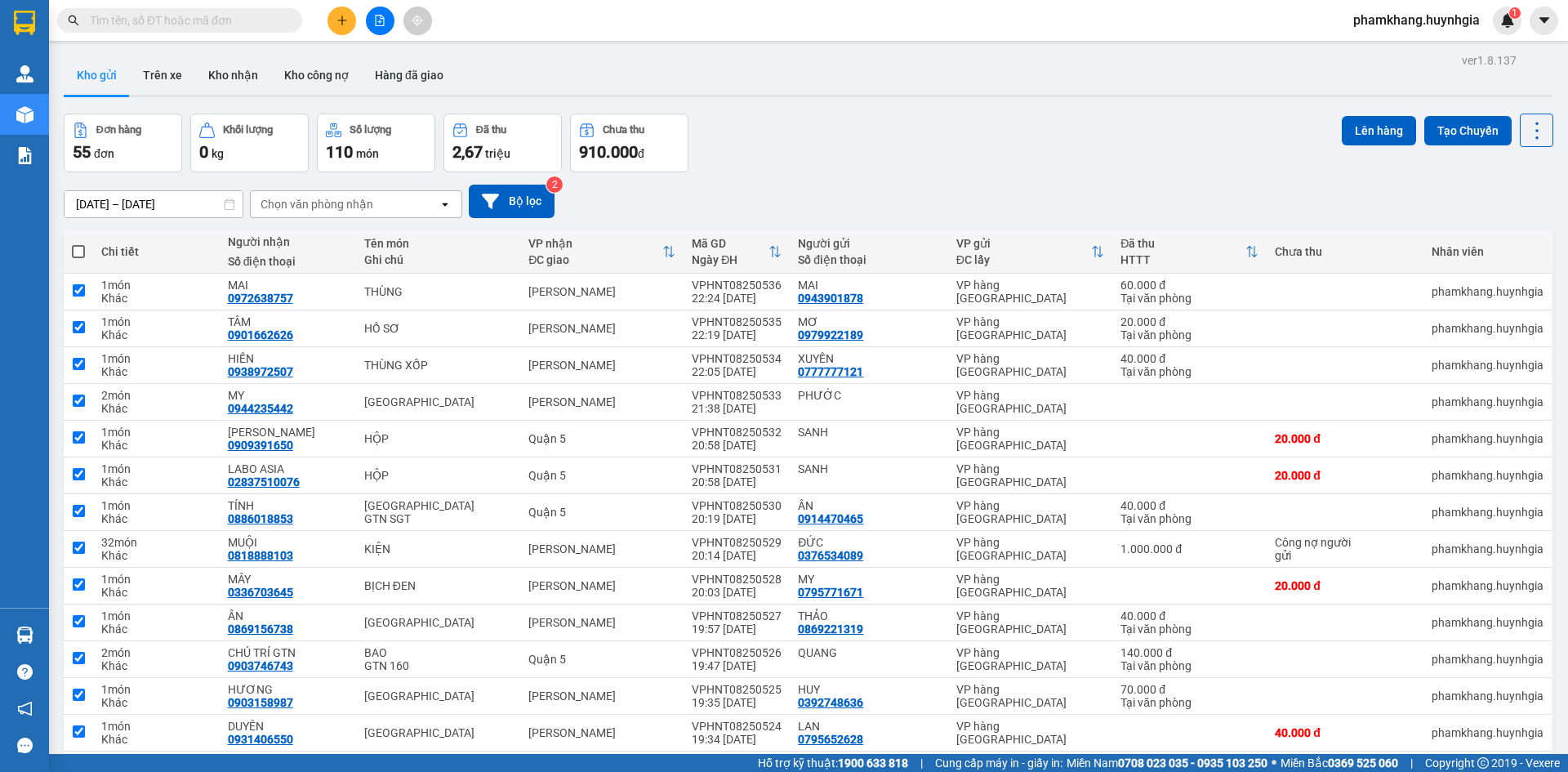
checkbox input "true"
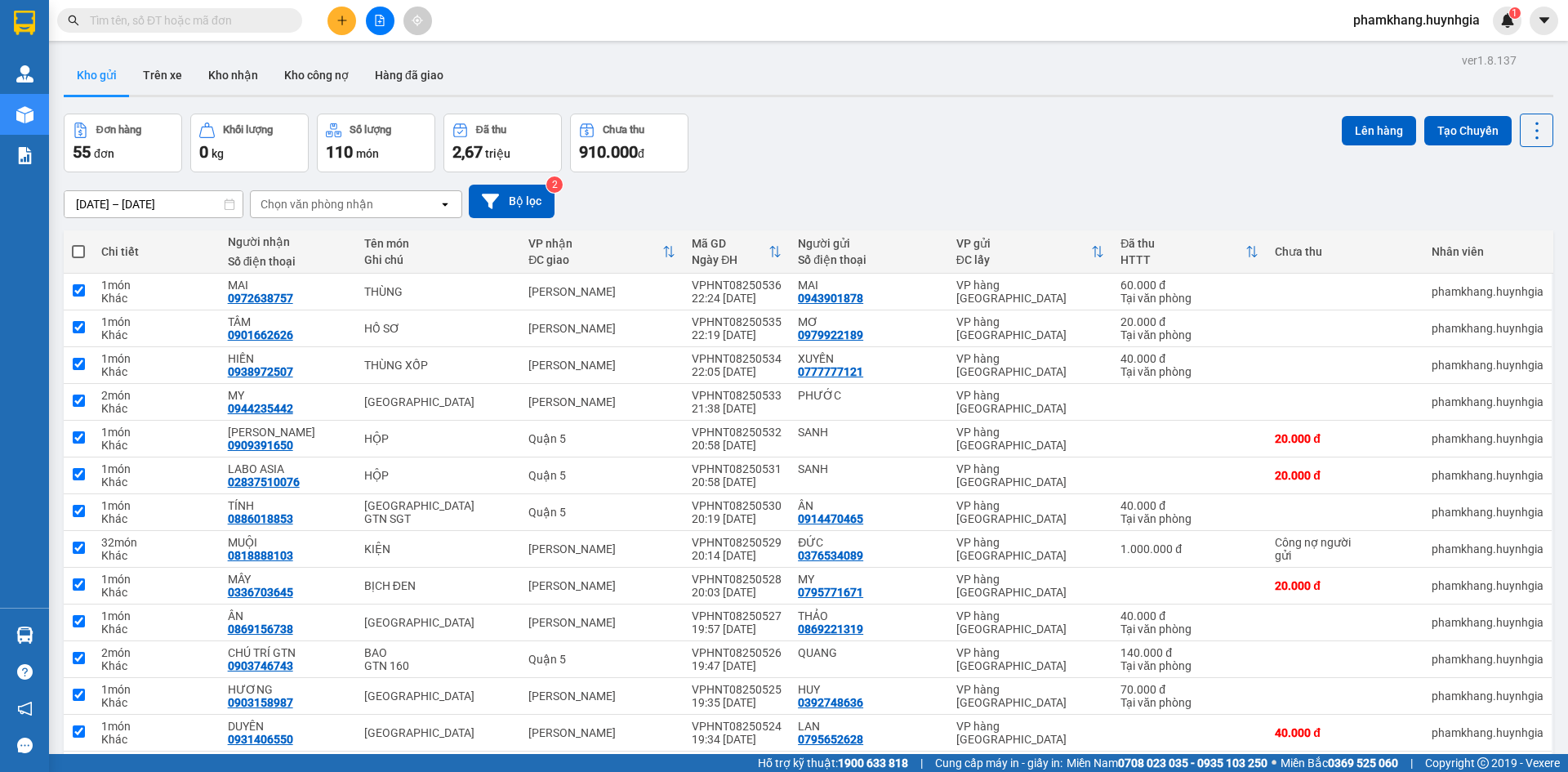
checkbox input "true"
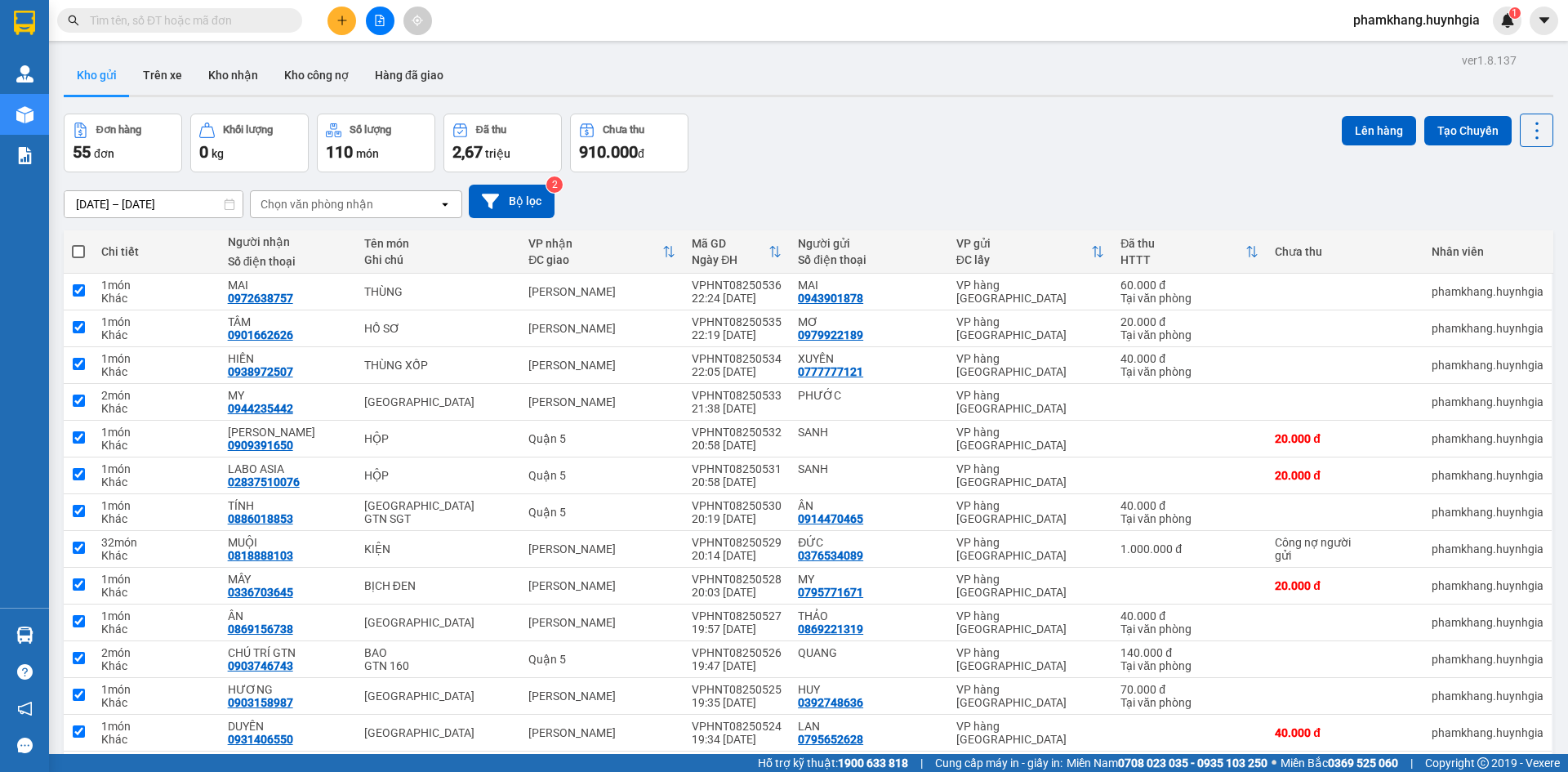
checkbox input "true"
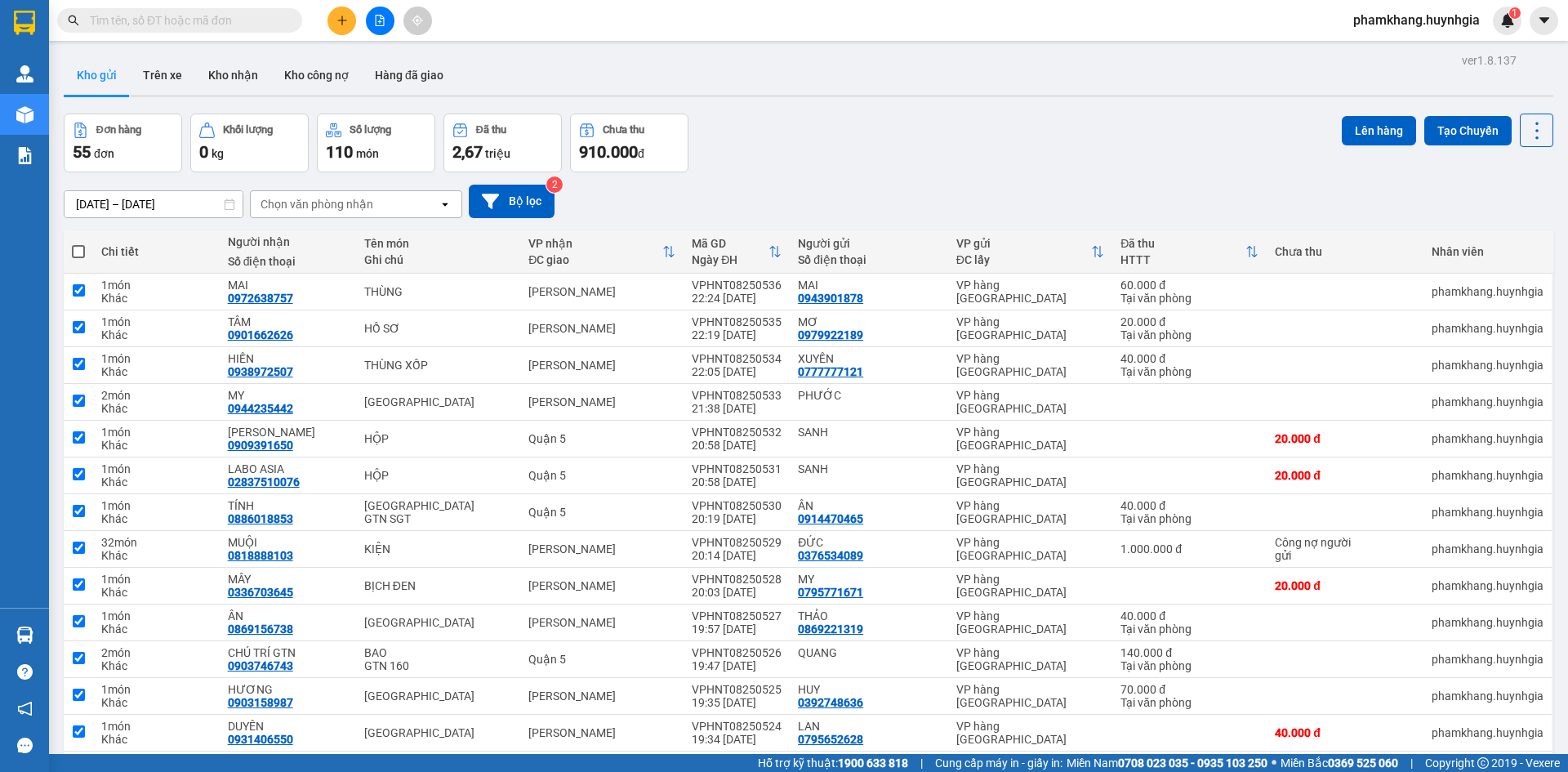
checkbox input "true"
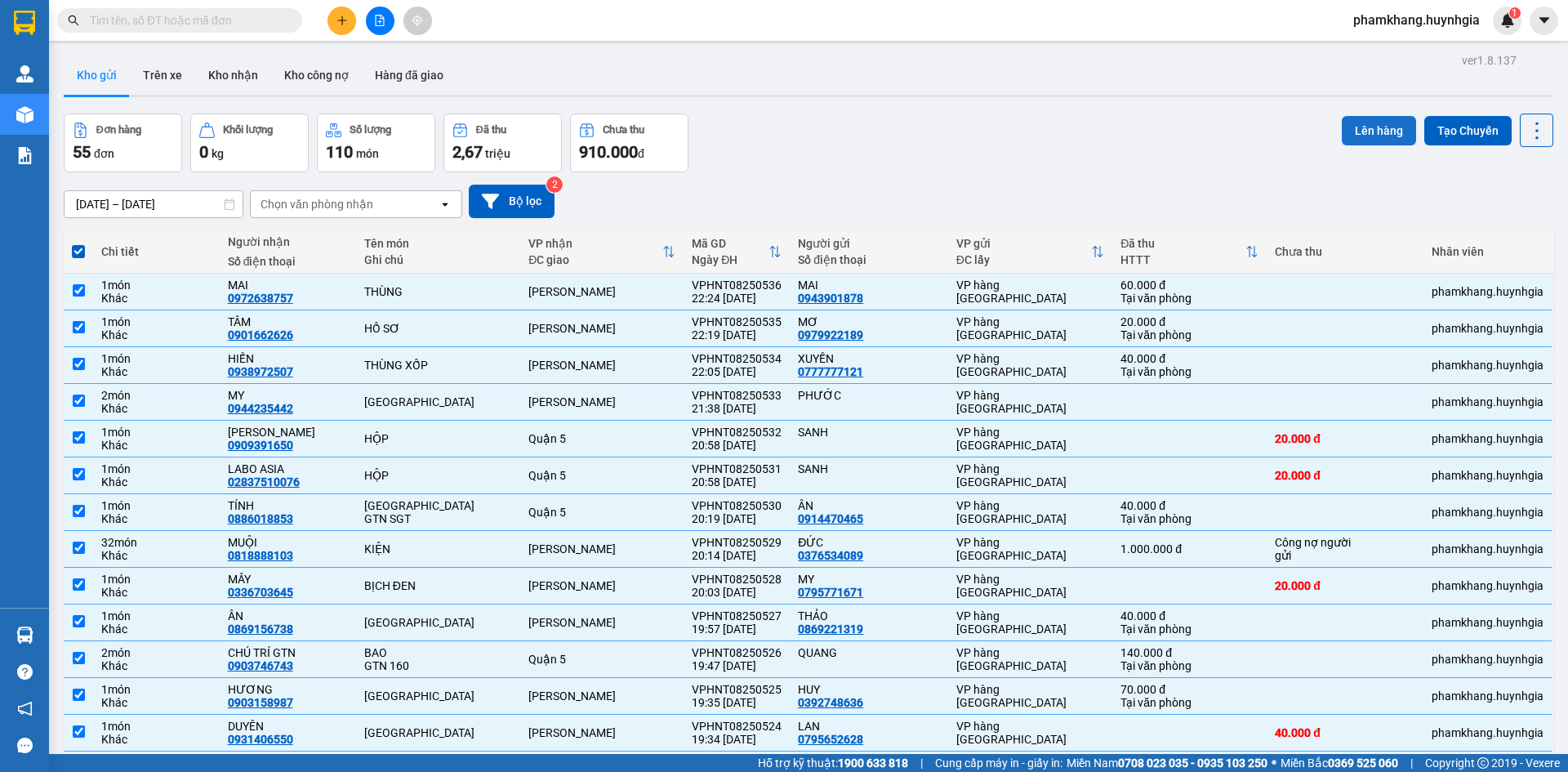
click at [1394, 135] on button "Lên hàng" at bounding box center [1379, 131] width 74 height 30
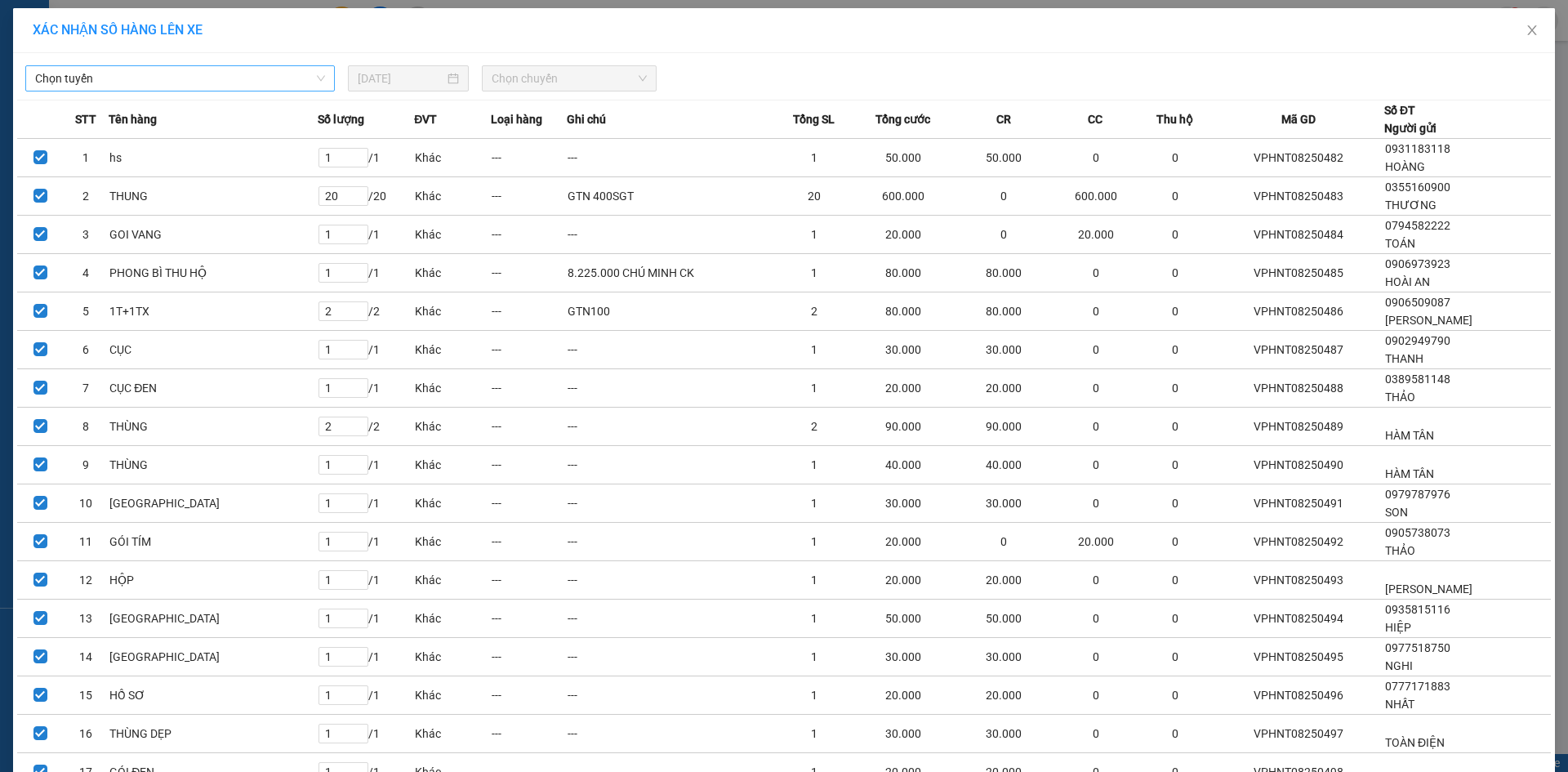
click at [241, 79] on span "Chọn tuyến" at bounding box center [179, 79] width 290 height 25
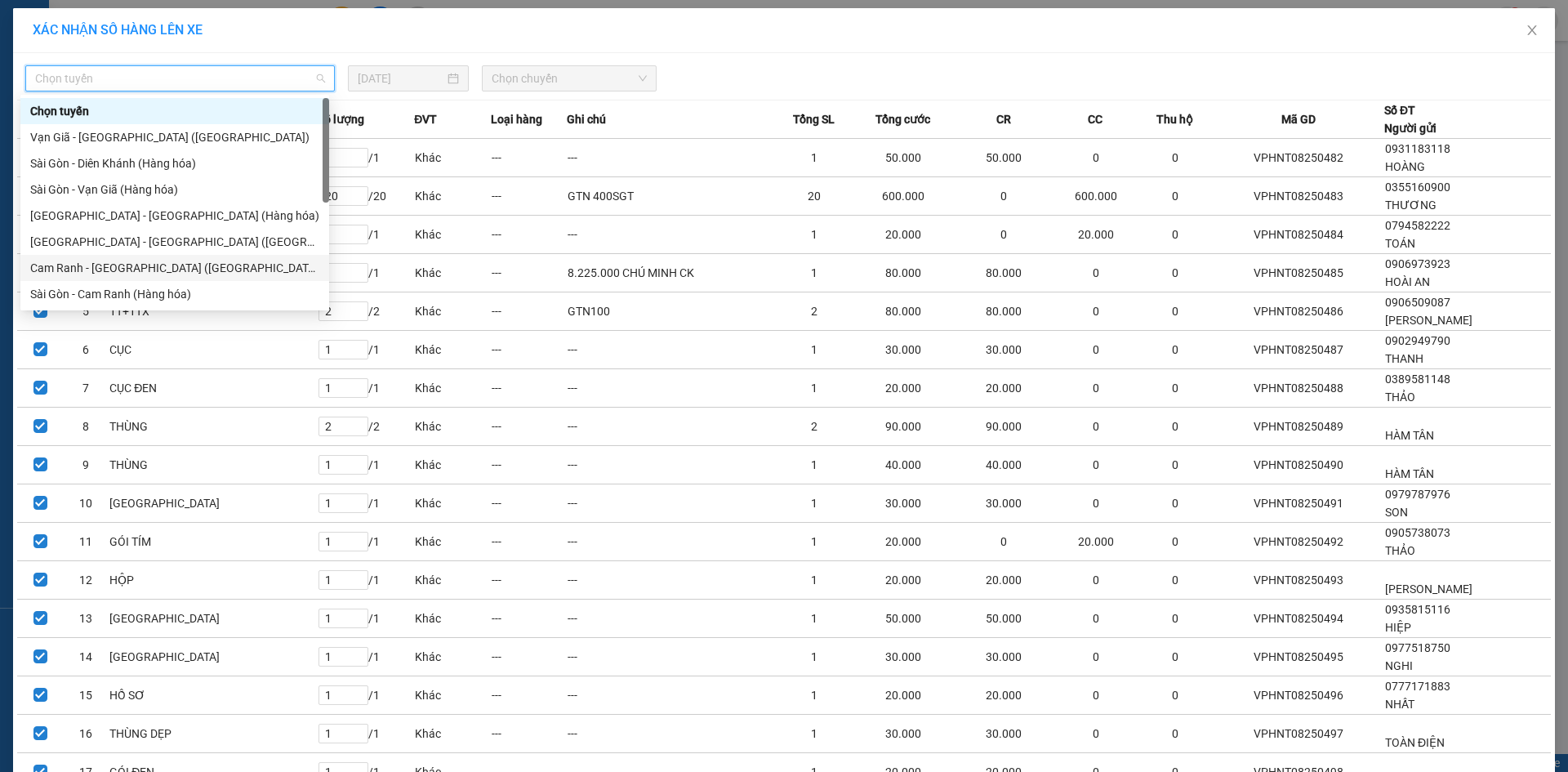
scroll to position [262, 0]
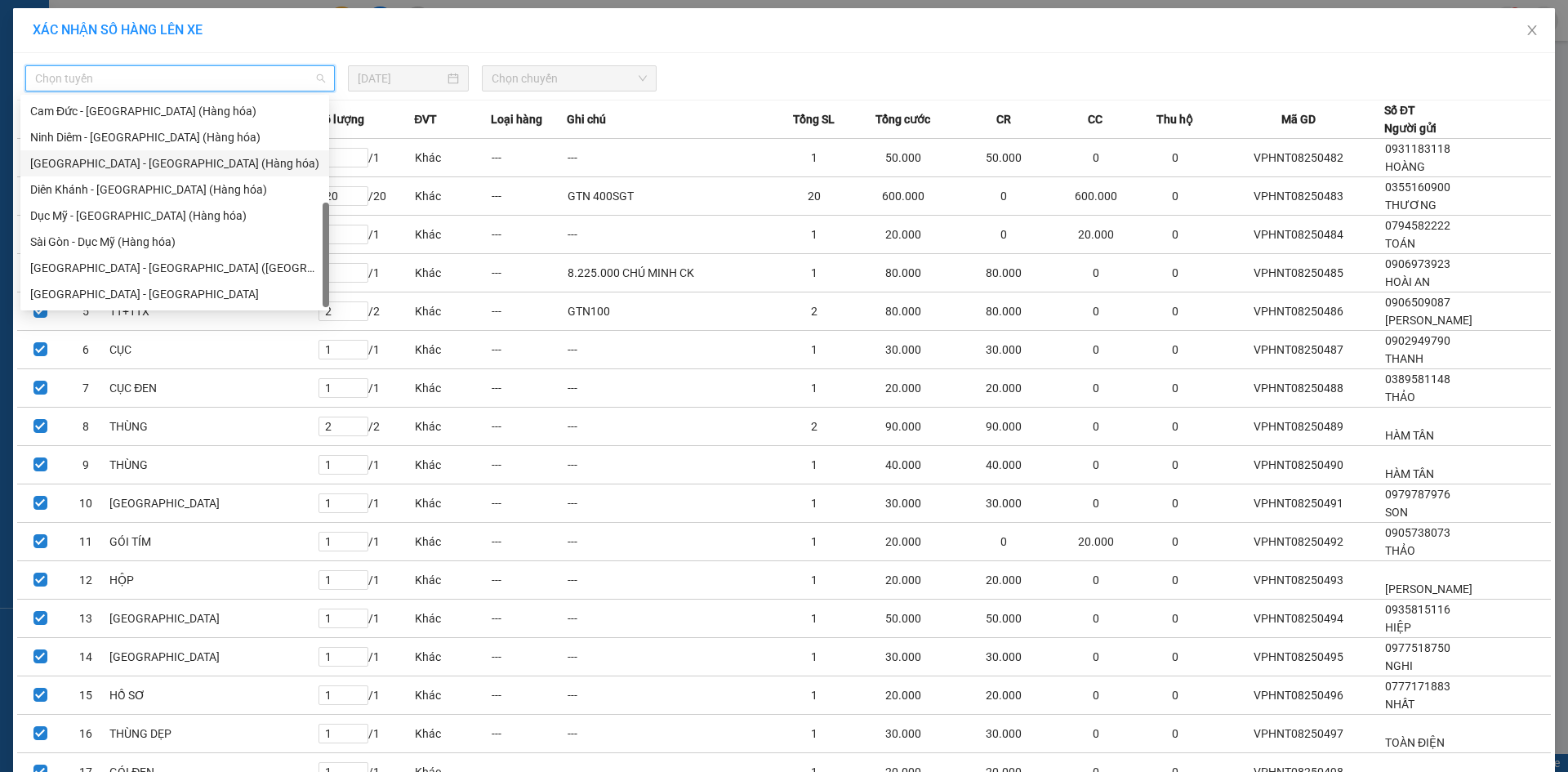
drag, startPoint x: 104, startPoint y: 165, endPoint x: 135, endPoint y: 143, distance: 38.0
click at [104, 164] on div "Nha Trang - Sài Gòn (Hàng hóa)" at bounding box center [175, 163] width 289 height 18
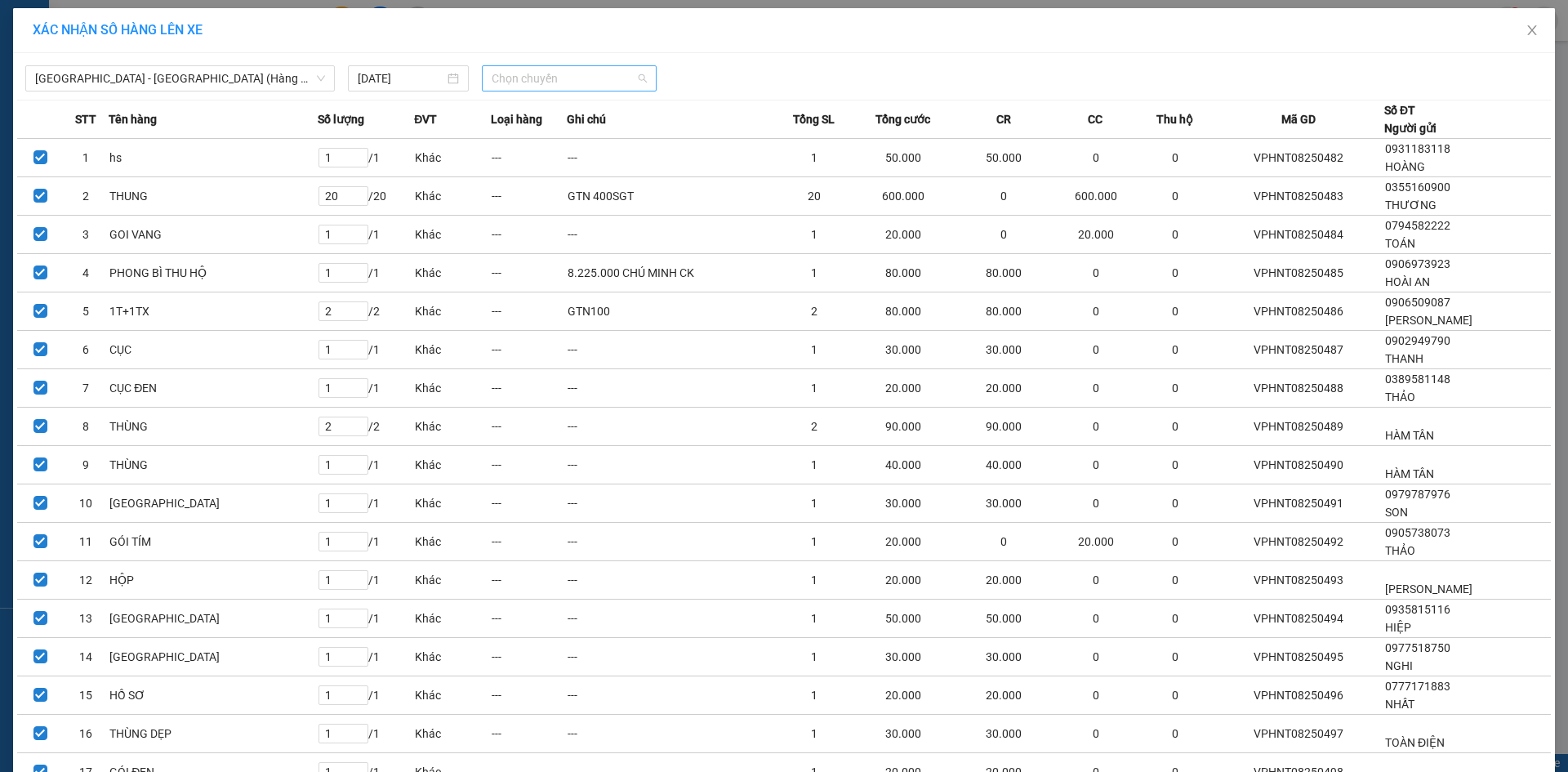
click at [614, 82] on span "Chọn chuyến" at bounding box center [569, 79] width 155 height 25
click at [565, 139] on div "22:00" at bounding box center [550, 137] width 128 height 18
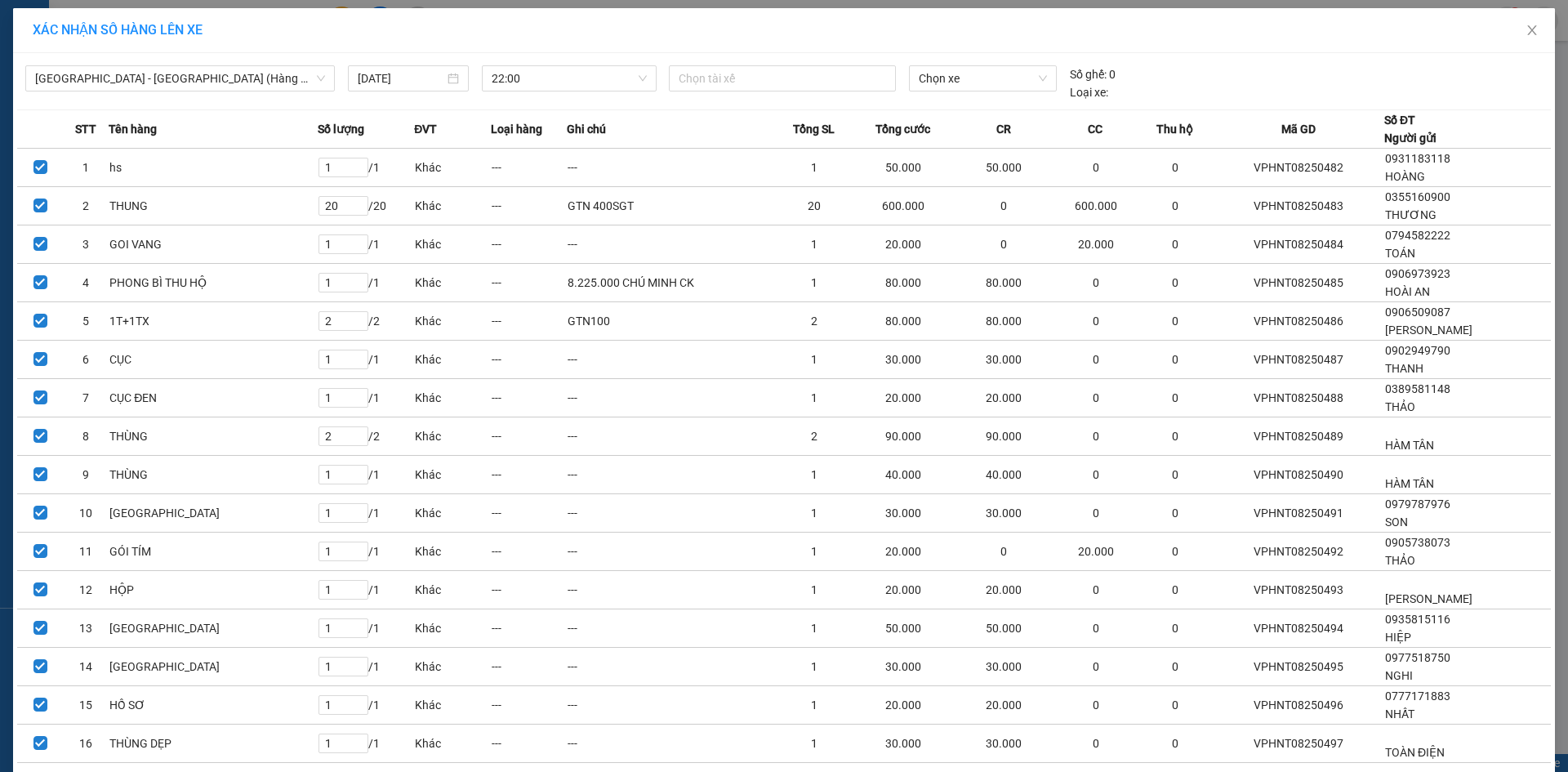
scroll to position [1618, 0]
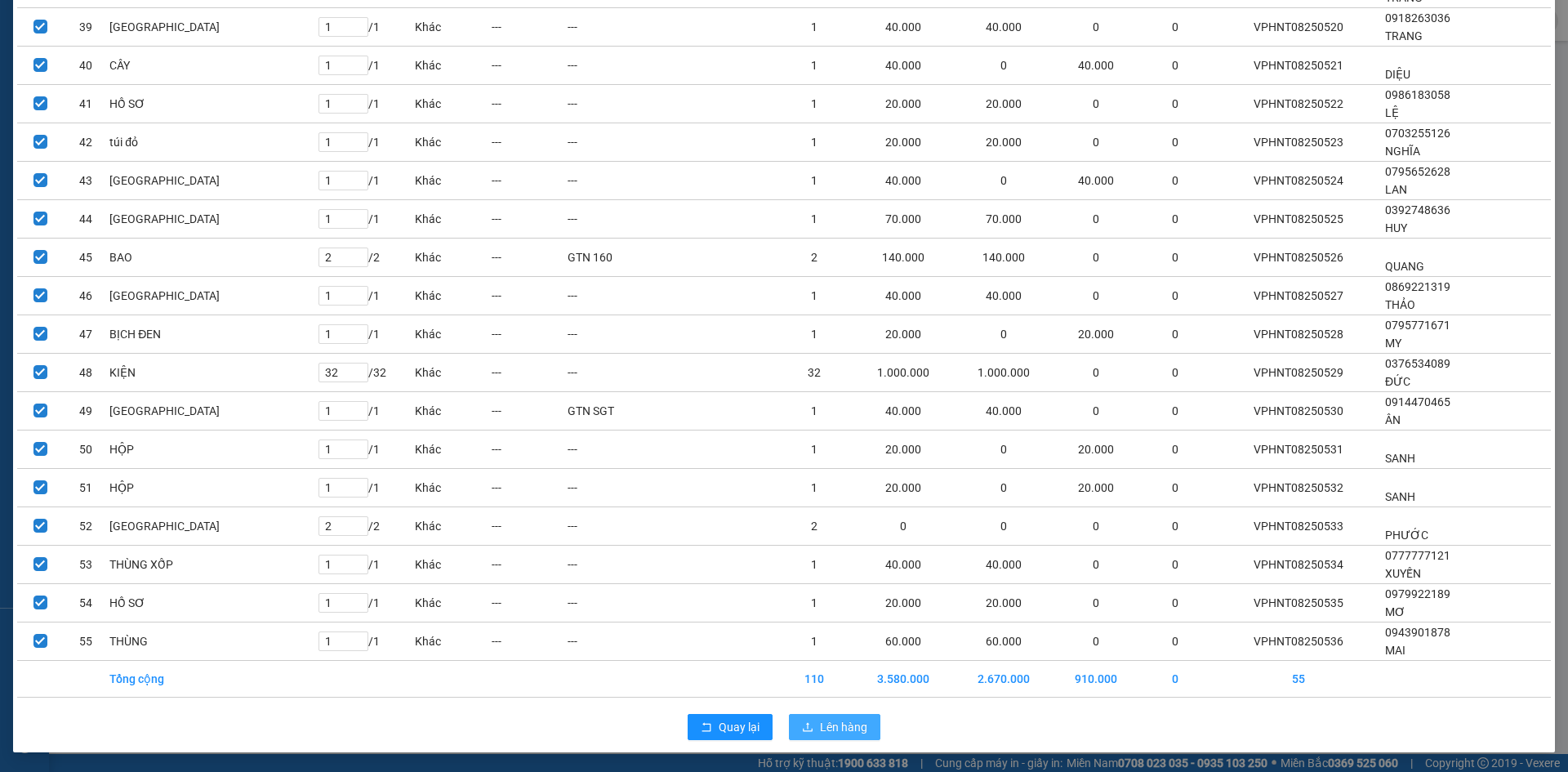
click at [820, 733] on span "Lên hàng" at bounding box center [844, 726] width 47 height 18
